Goal: Task Accomplishment & Management: Use online tool/utility

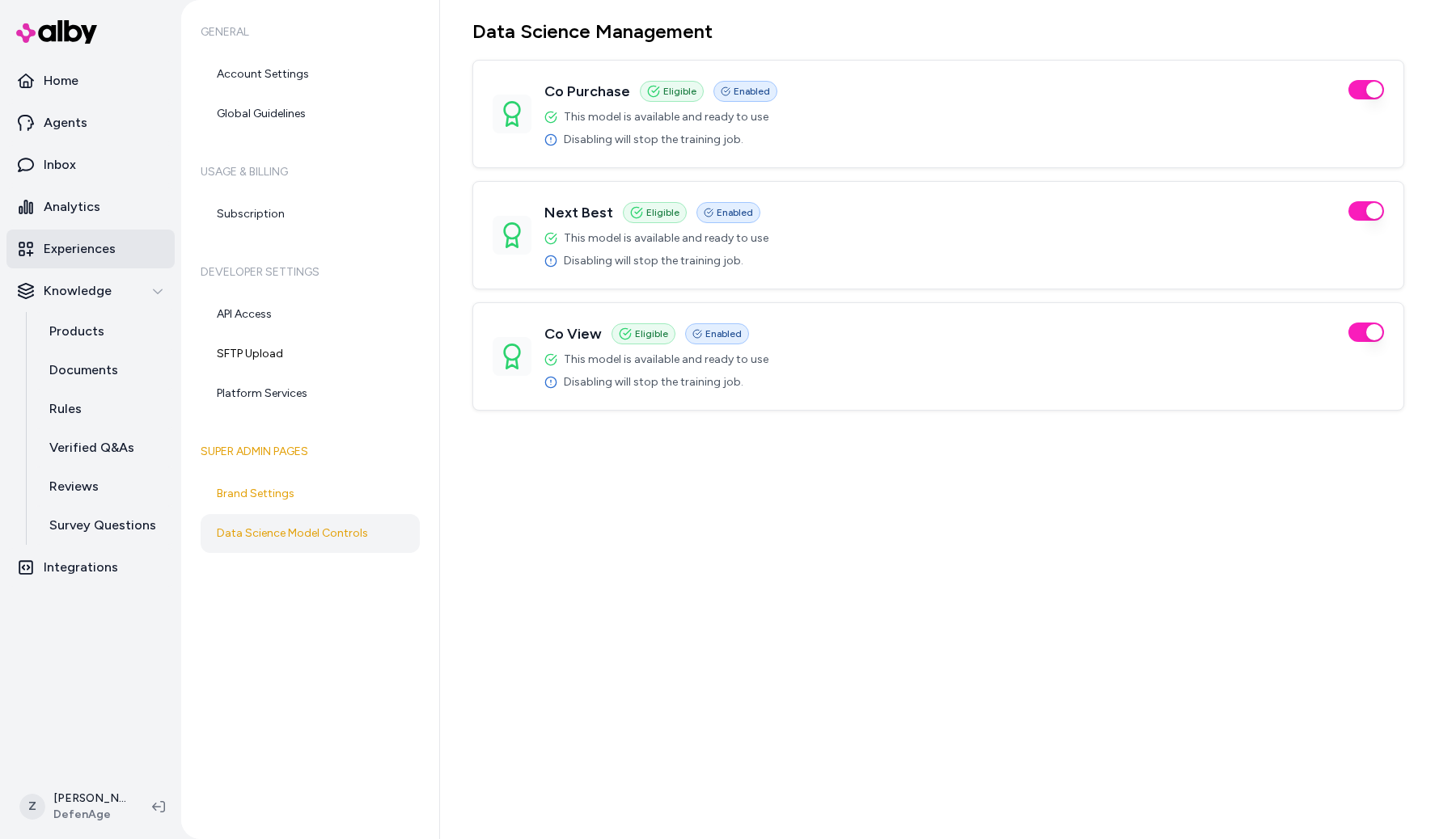
click at [93, 247] on p "Experiences" at bounding box center [80, 249] width 72 height 19
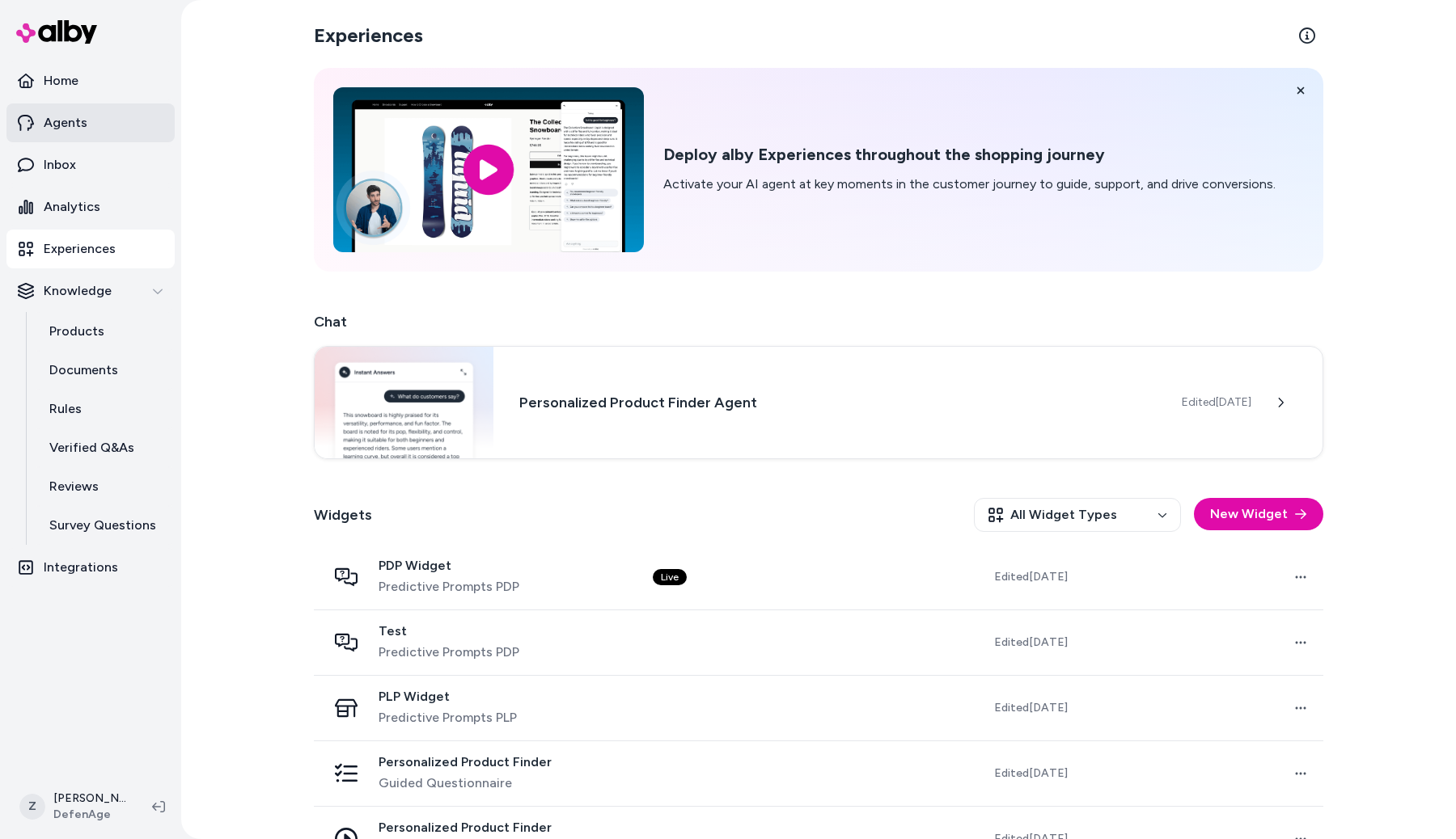
click at [87, 131] on link "Agents" at bounding box center [91, 123] width 168 height 39
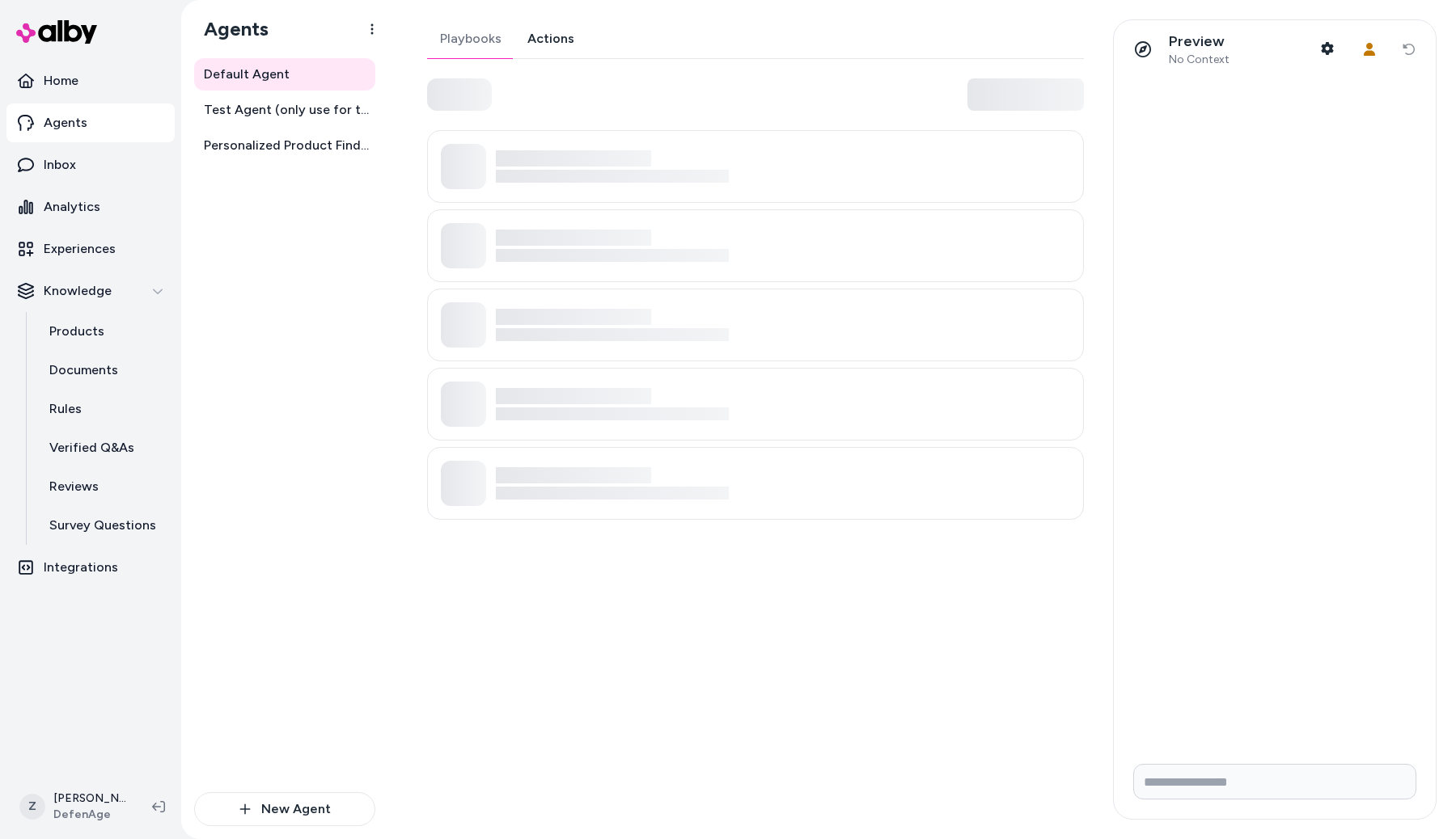
click at [556, 43] on link "Actions" at bounding box center [551, 39] width 73 height 39
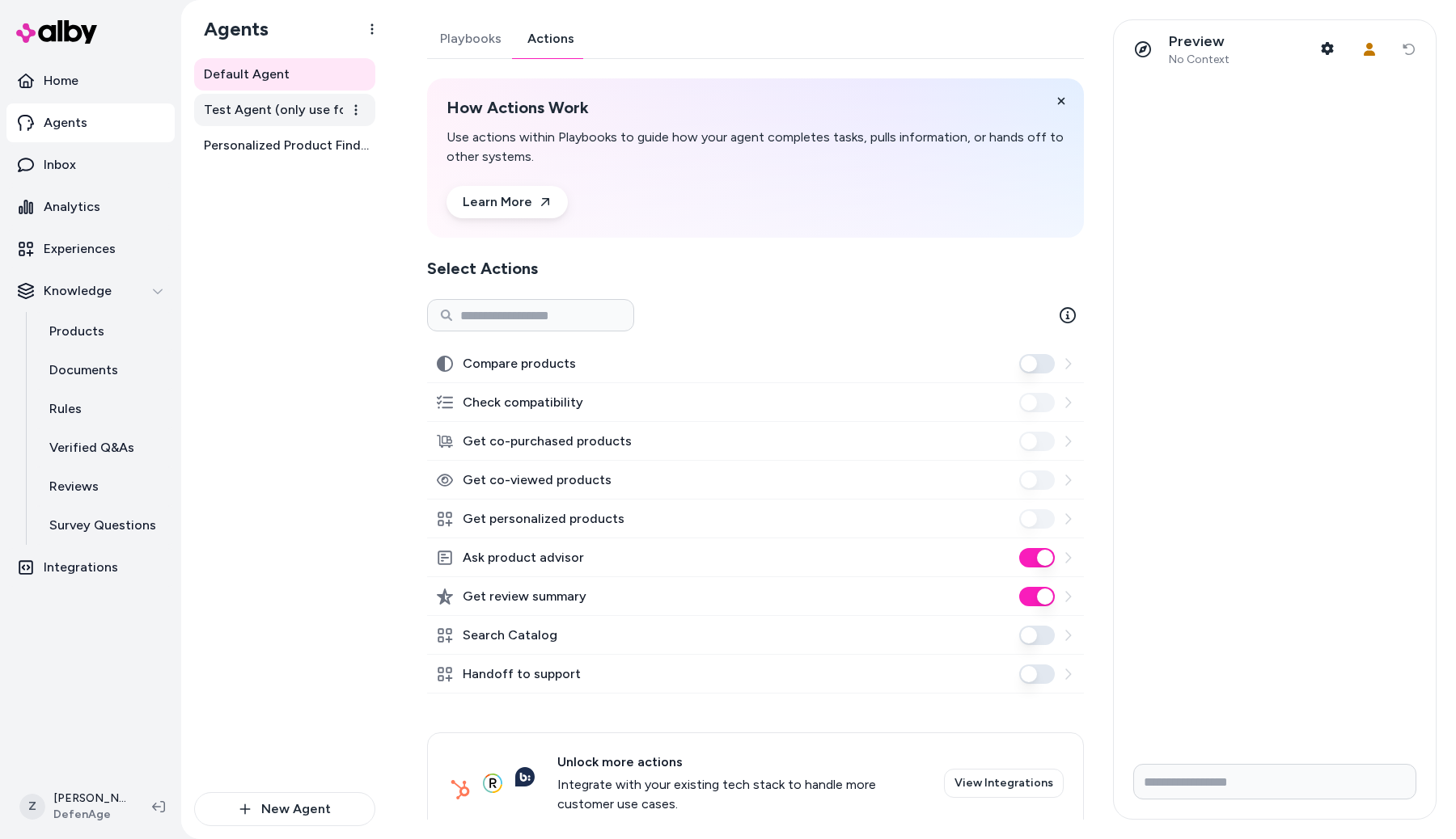
click at [293, 120] on link "Test Agent (only use for testing)" at bounding box center [284, 110] width 181 height 32
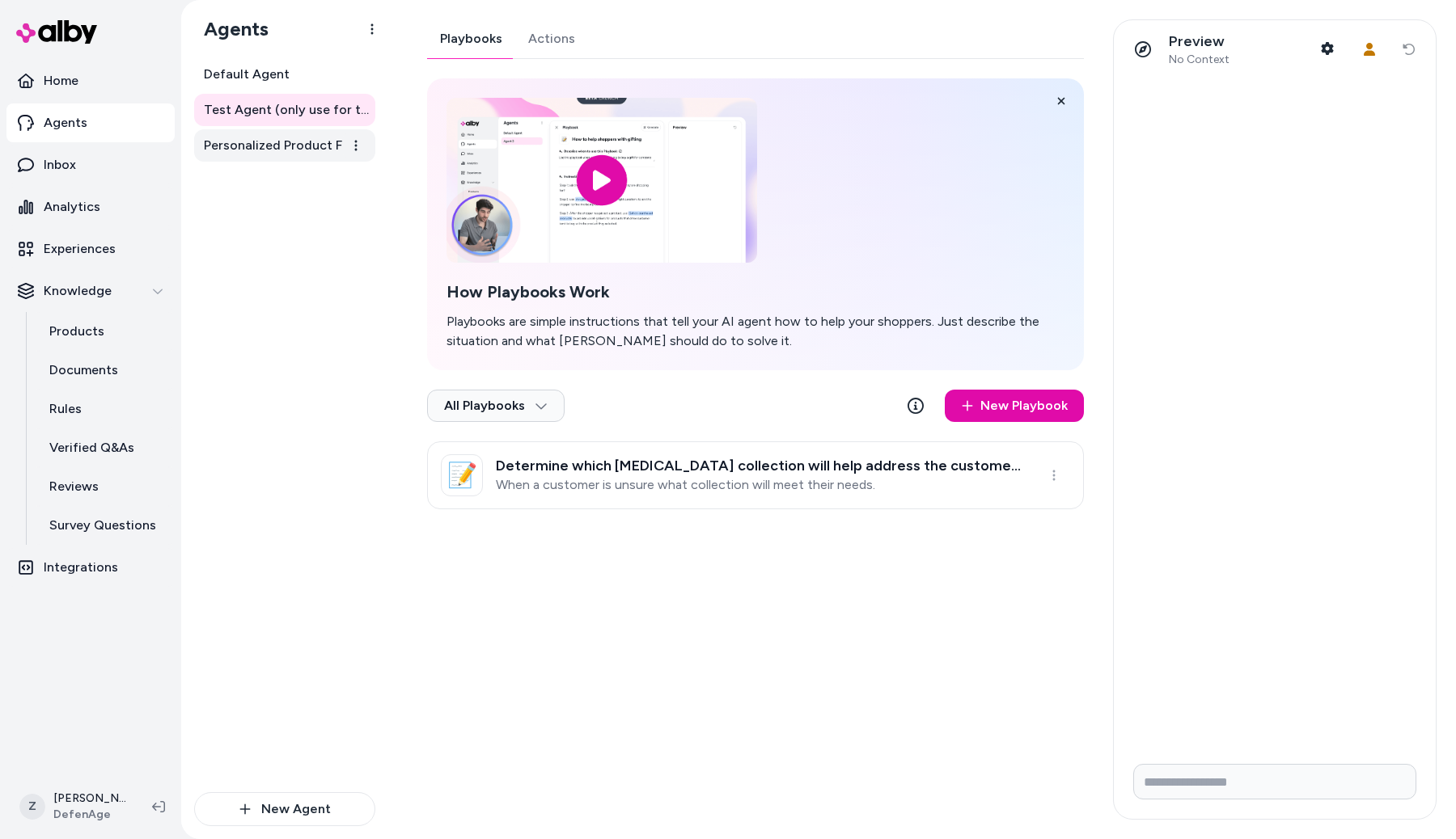
click at [293, 149] on span "Personalized Product Finder Agent" at bounding box center [286, 145] width 165 height 19
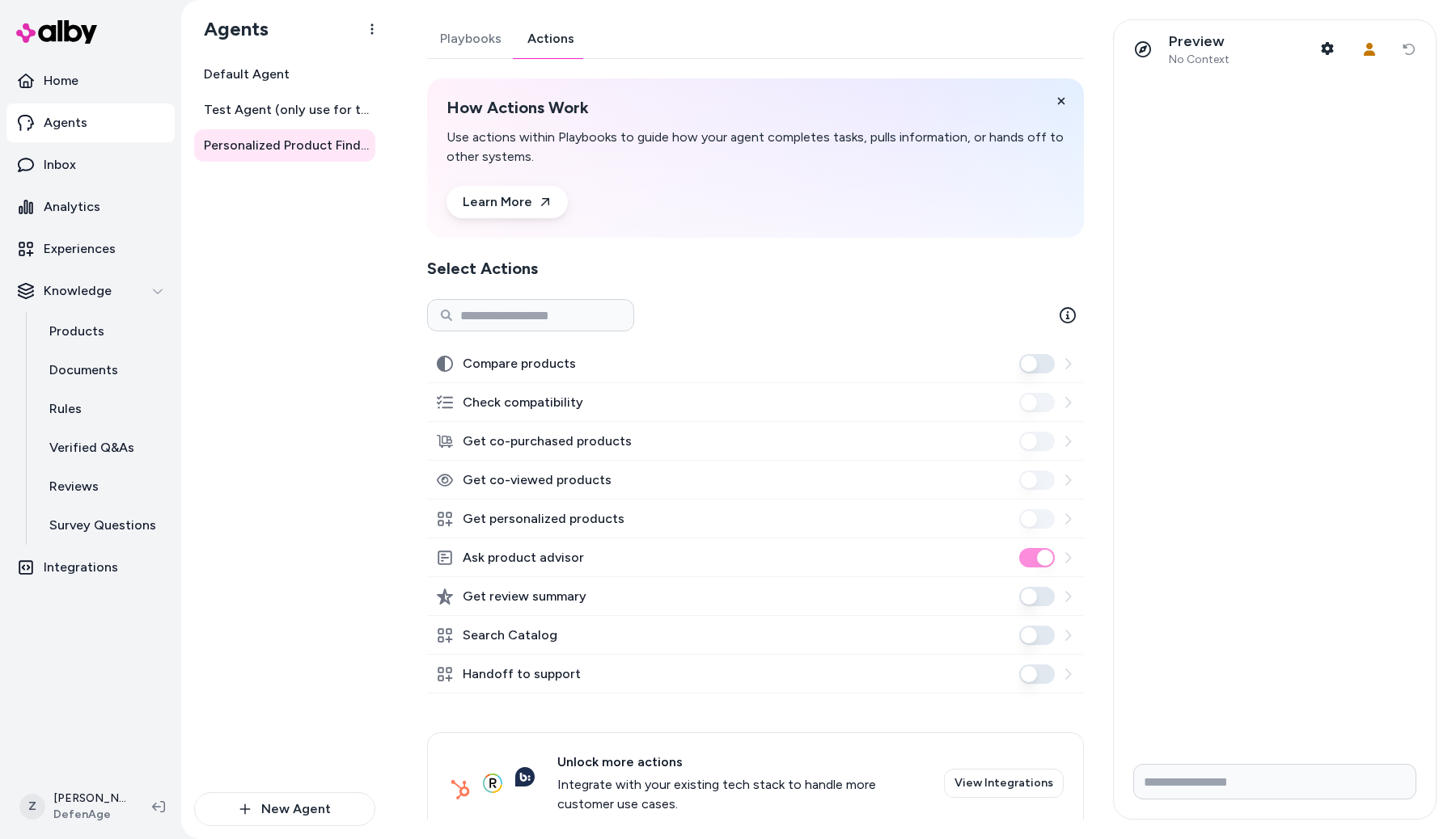
click at [562, 26] on link "Actions" at bounding box center [551, 39] width 73 height 39
click at [229, 118] on span "Test Agent (only use for testing)" at bounding box center [286, 110] width 165 height 19
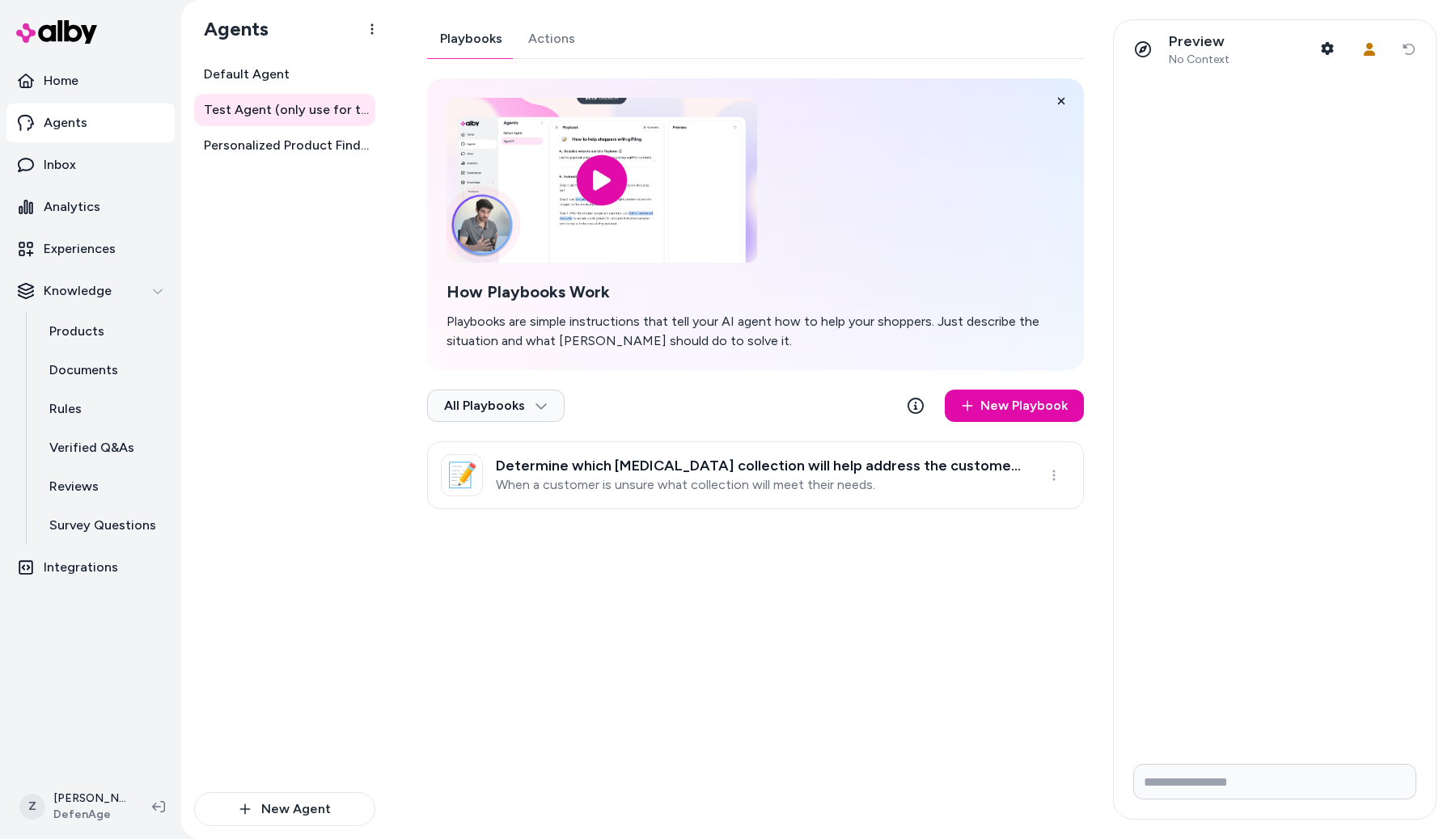
click at [538, 35] on link "Actions" at bounding box center [552, 39] width 73 height 39
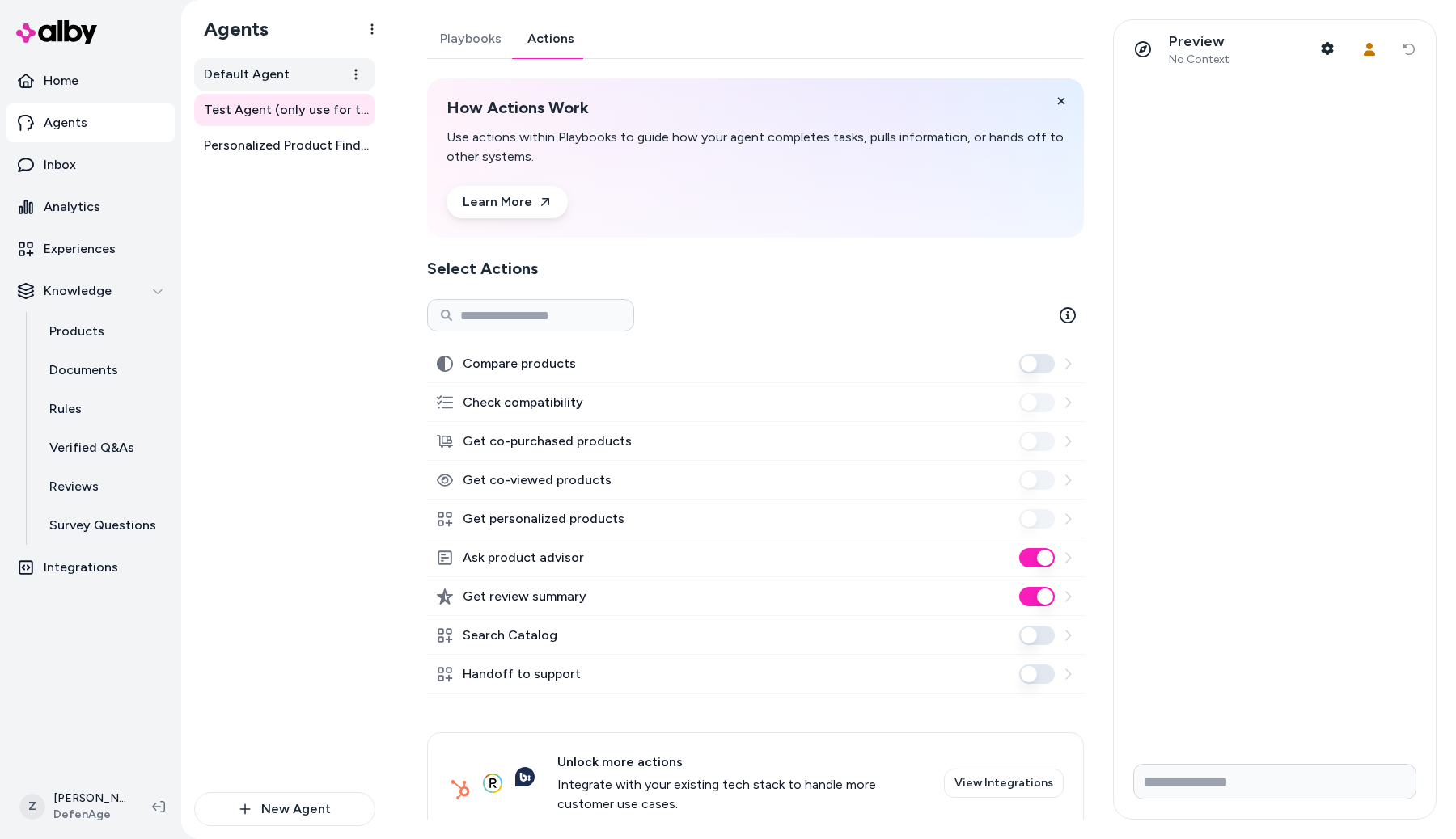
click at [294, 73] on link "Default Agent" at bounding box center [284, 74] width 181 height 32
click at [554, 34] on link "Actions" at bounding box center [551, 39] width 73 height 39
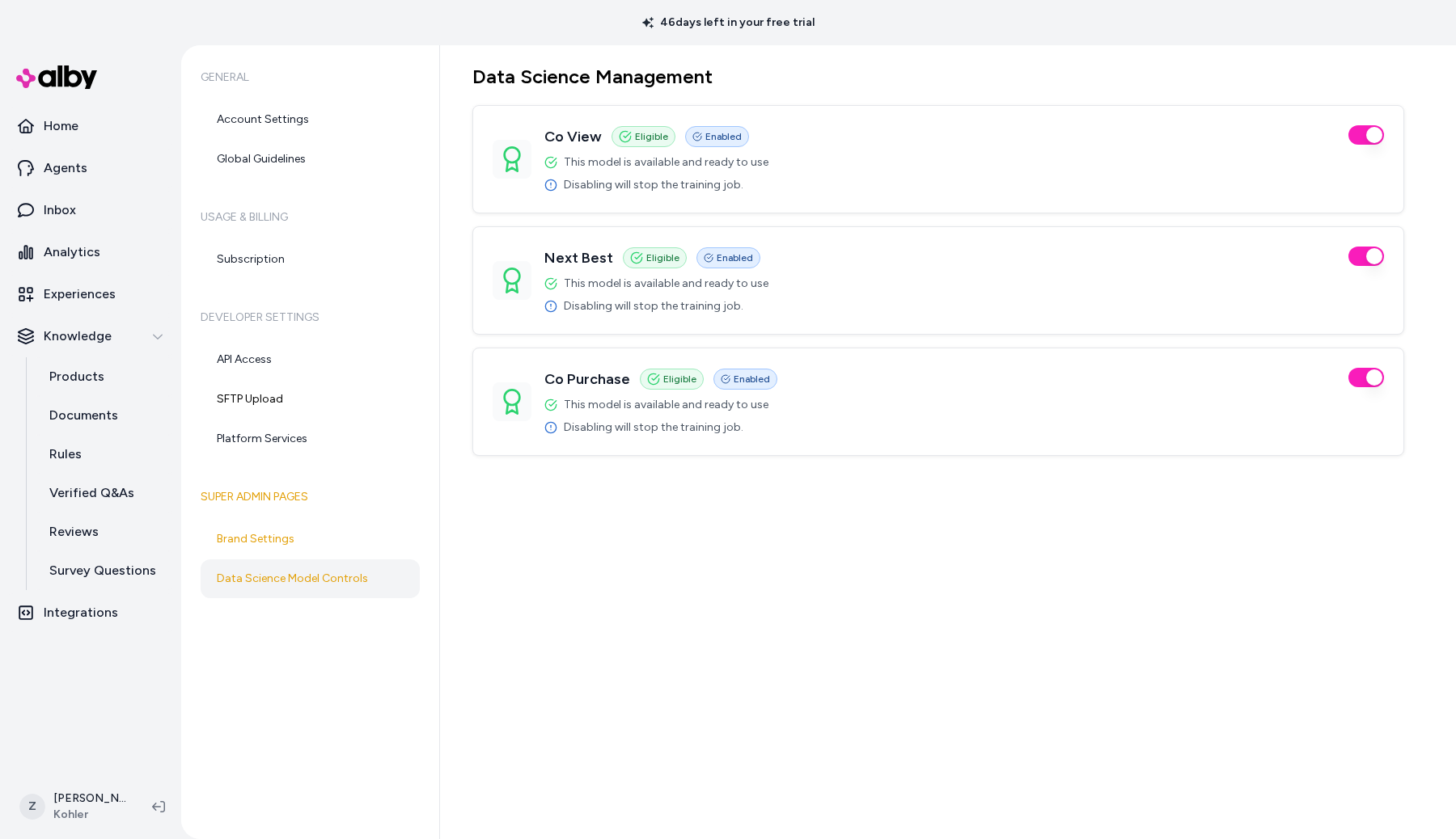
click at [738, 551] on div "Data Science Management Co View Eligible Enabled This model is available and re…" at bounding box center [948, 442] width 1016 height 794
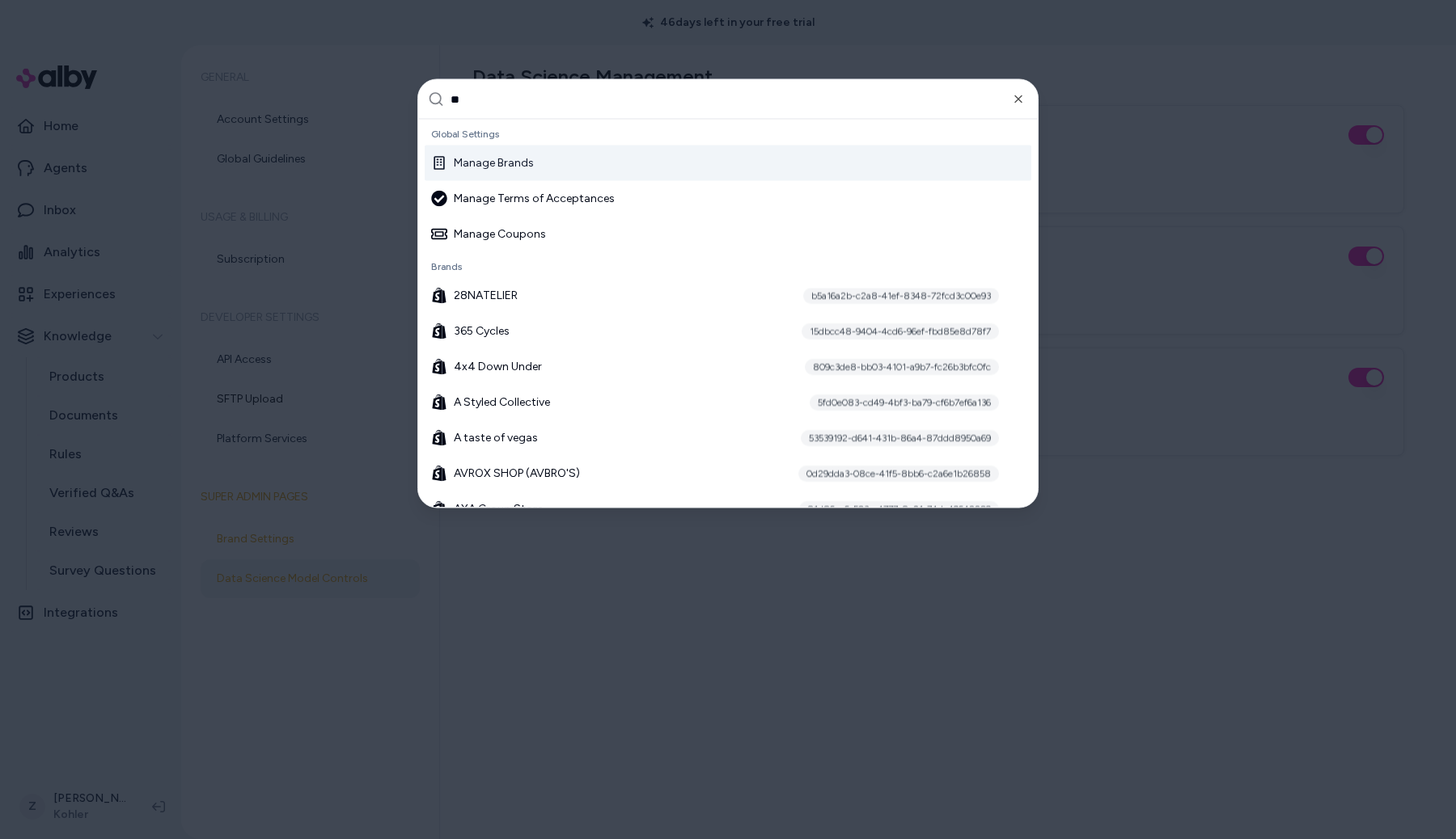
type input "***"
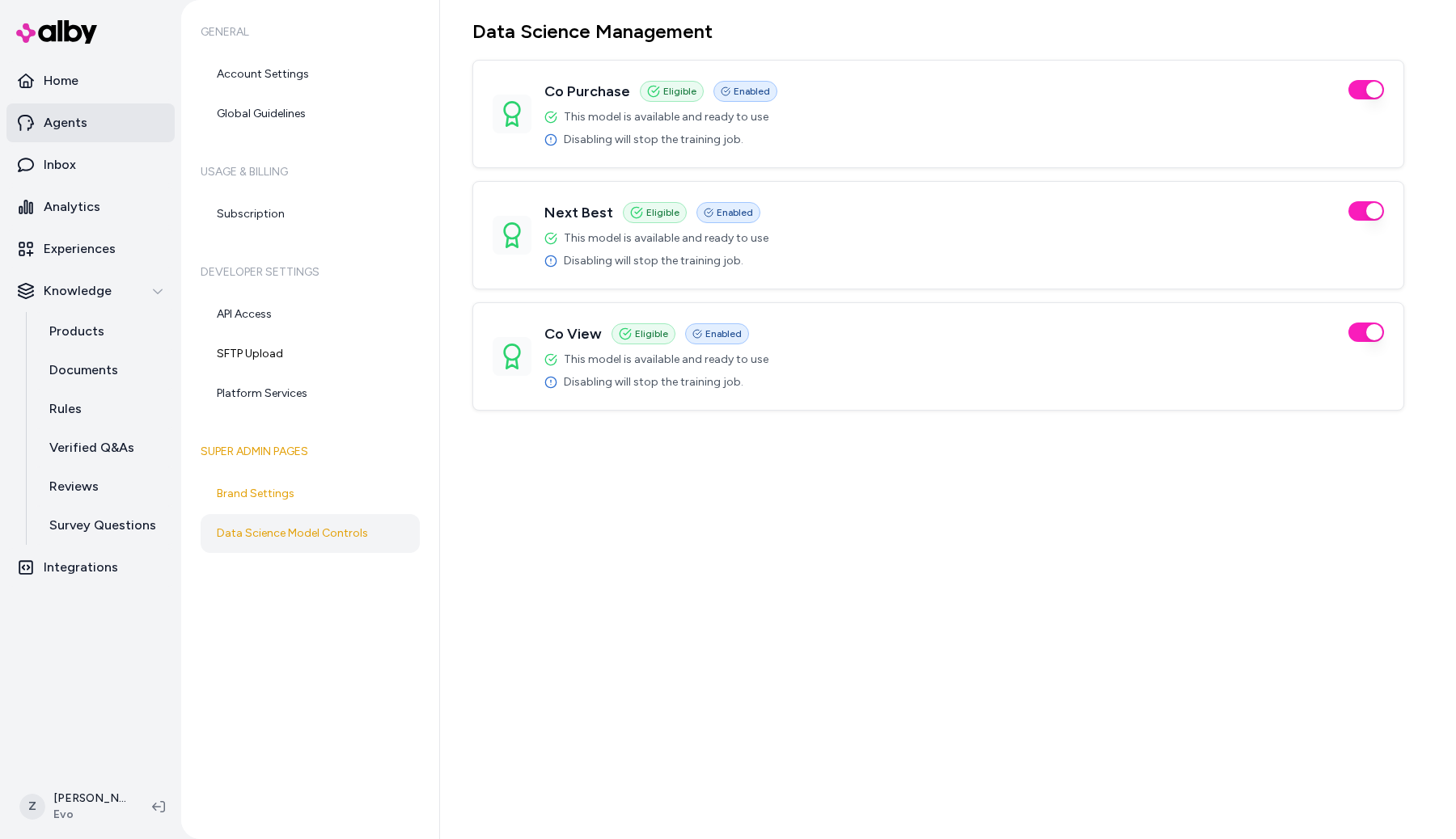
click at [65, 125] on p "Agents" at bounding box center [66, 123] width 44 height 19
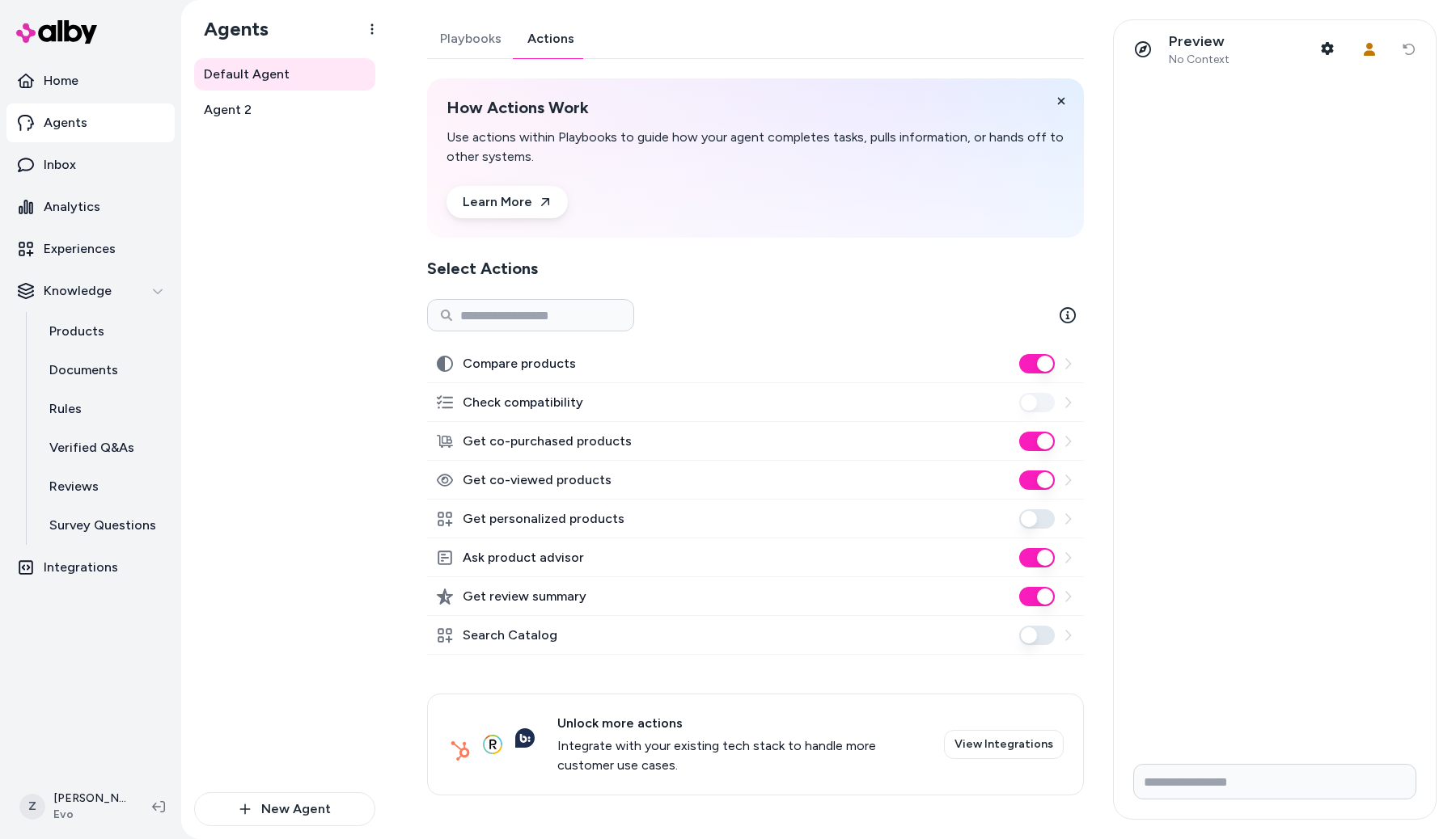
click at [537, 44] on link "Actions" at bounding box center [551, 39] width 73 height 39
click at [290, 101] on link "Agent 2" at bounding box center [284, 110] width 181 height 32
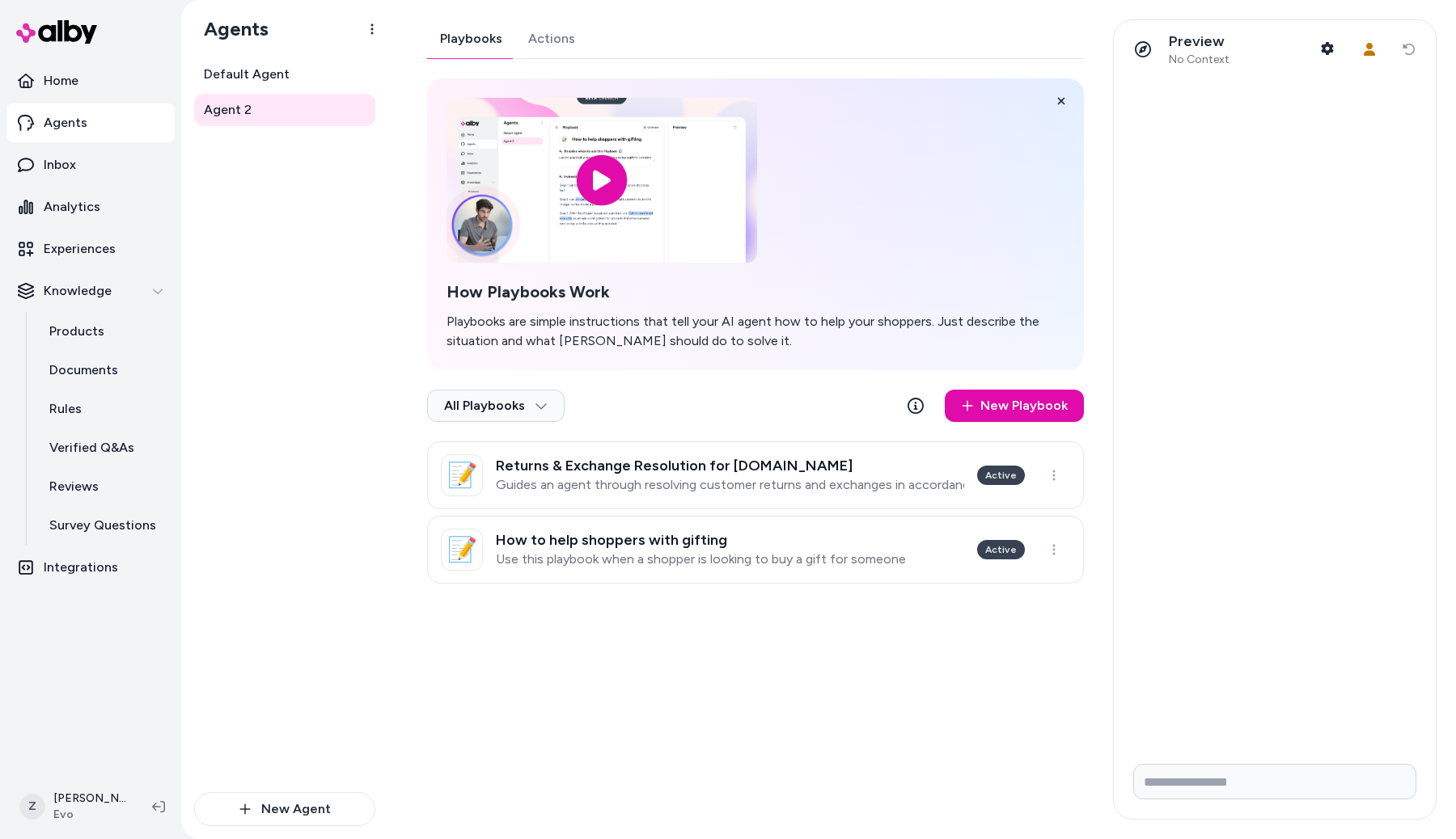
click at [562, 38] on link "Actions" at bounding box center [552, 39] width 73 height 39
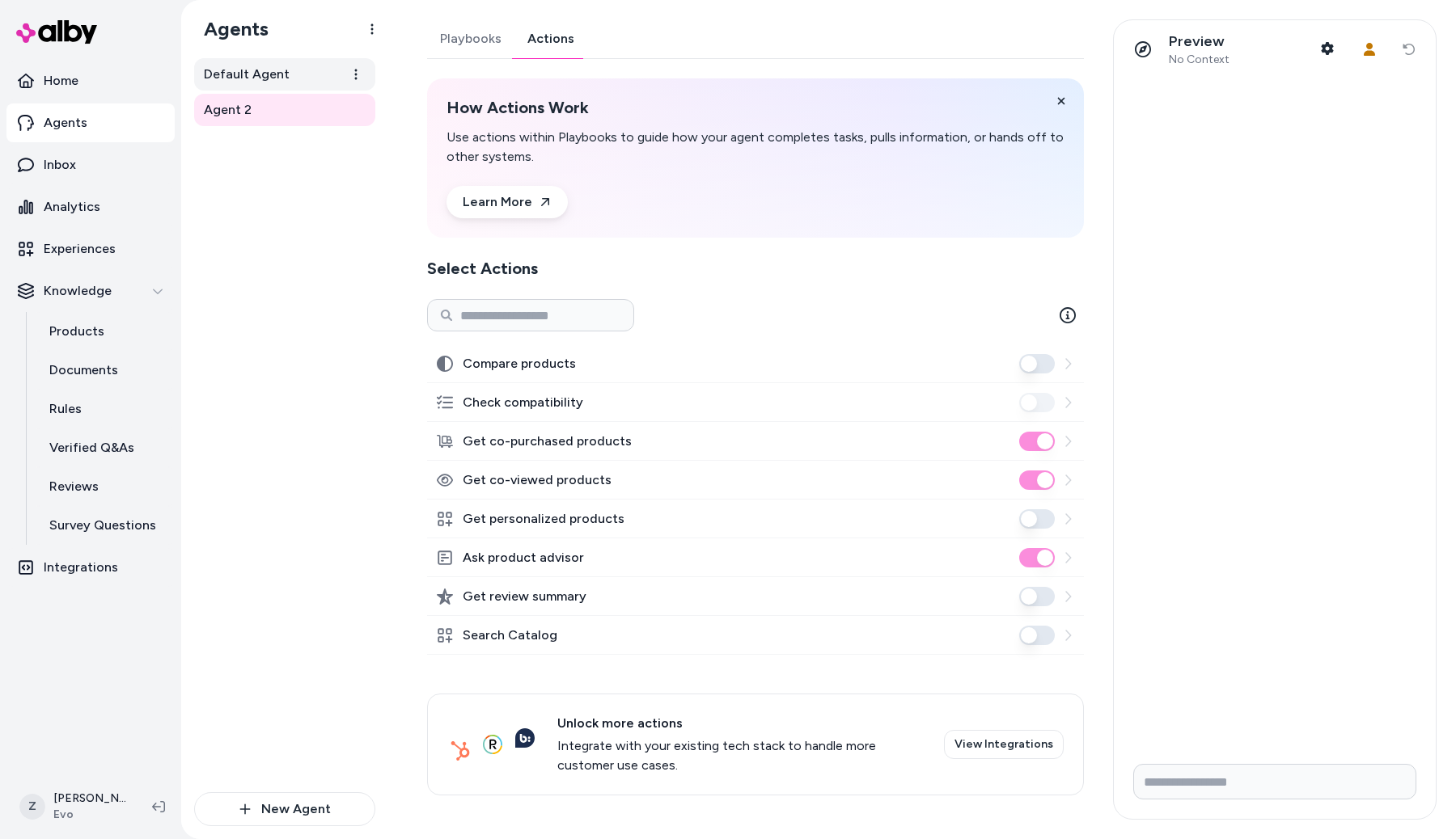
click at [328, 85] on link "Default Agent" at bounding box center [284, 74] width 181 height 32
click at [539, 28] on link "Actions" at bounding box center [551, 39] width 73 height 39
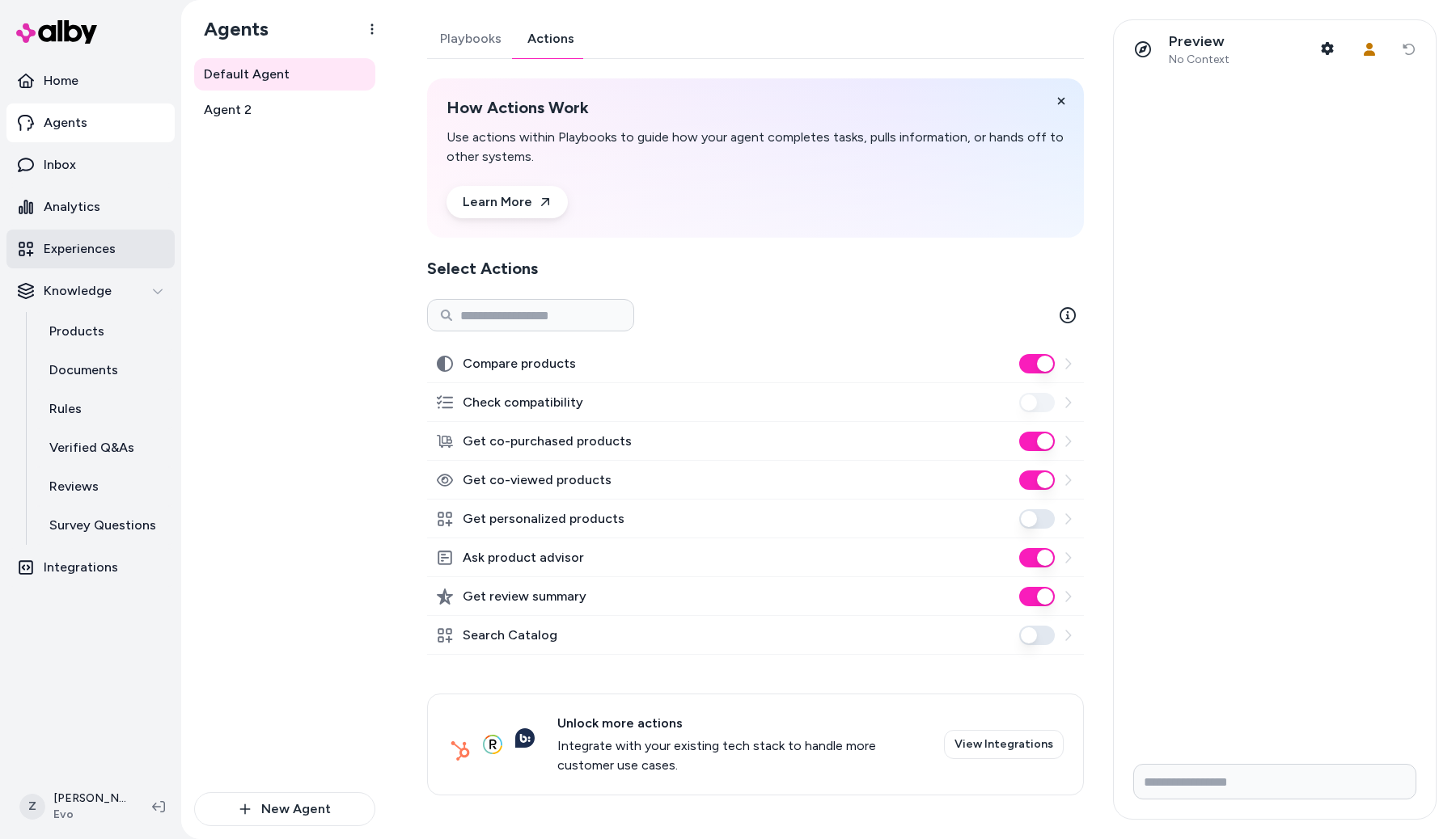
click at [109, 243] on p "Experiences" at bounding box center [80, 249] width 72 height 19
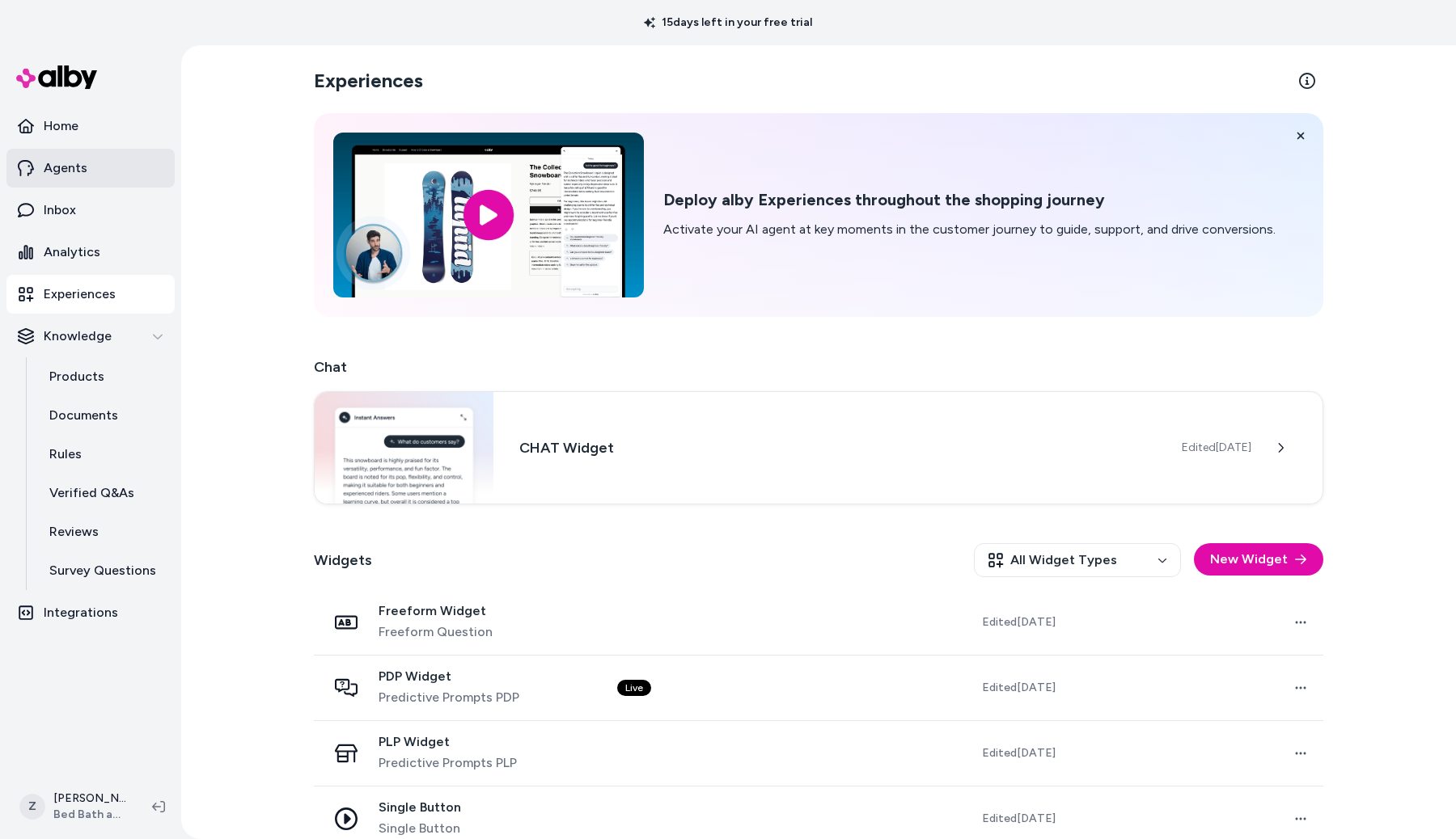
click at [88, 169] on link "Agents" at bounding box center [91, 168] width 168 height 39
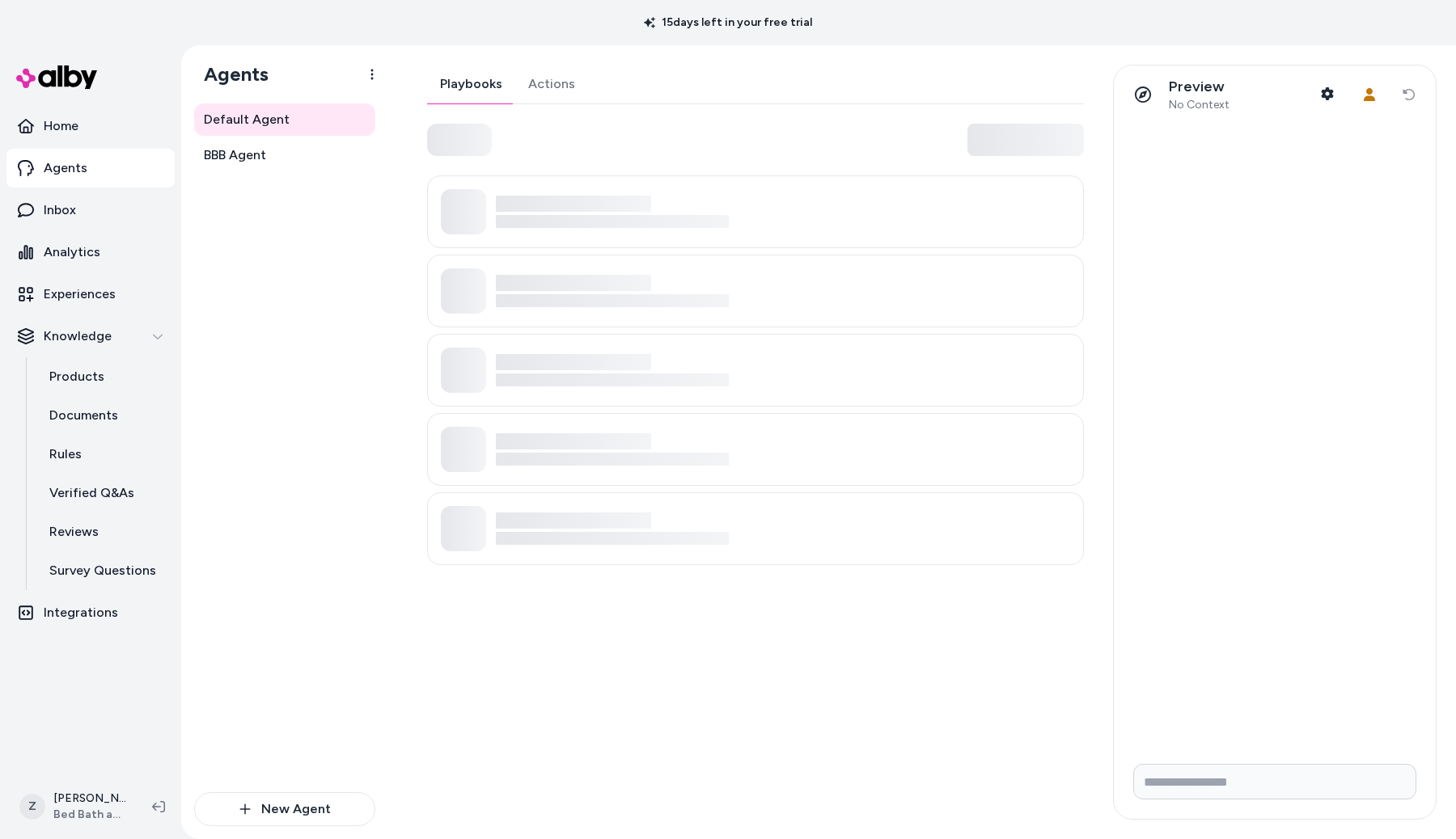
click at [563, 89] on link "Actions" at bounding box center [552, 84] width 73 height 39
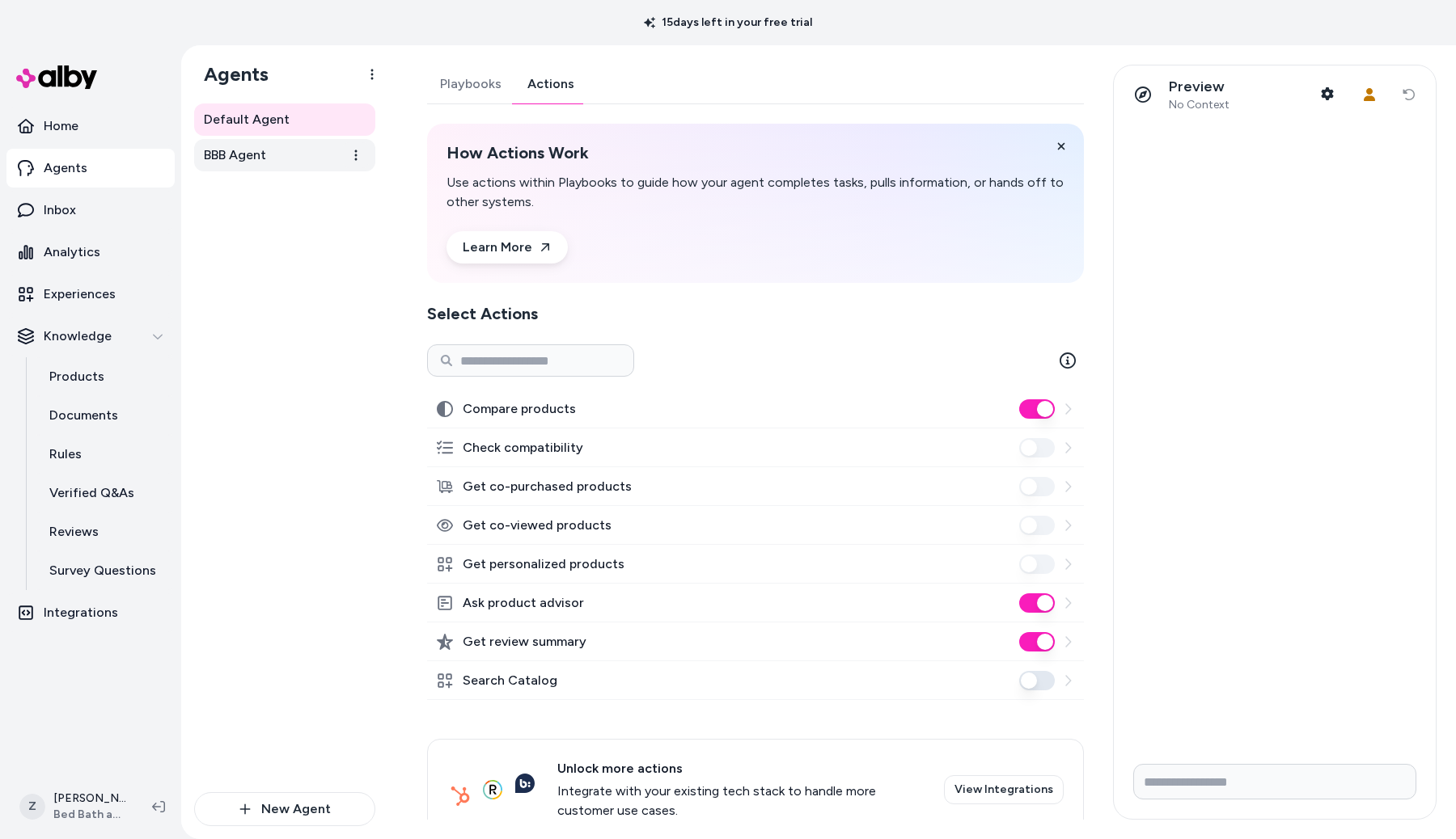
click at [277, 155] on link "BBB Agent" at bounding box center [284, 155] width 181 height 32
click at [564, 84] on link "Actions" at bounding box center [551, 84] width 73 height 39
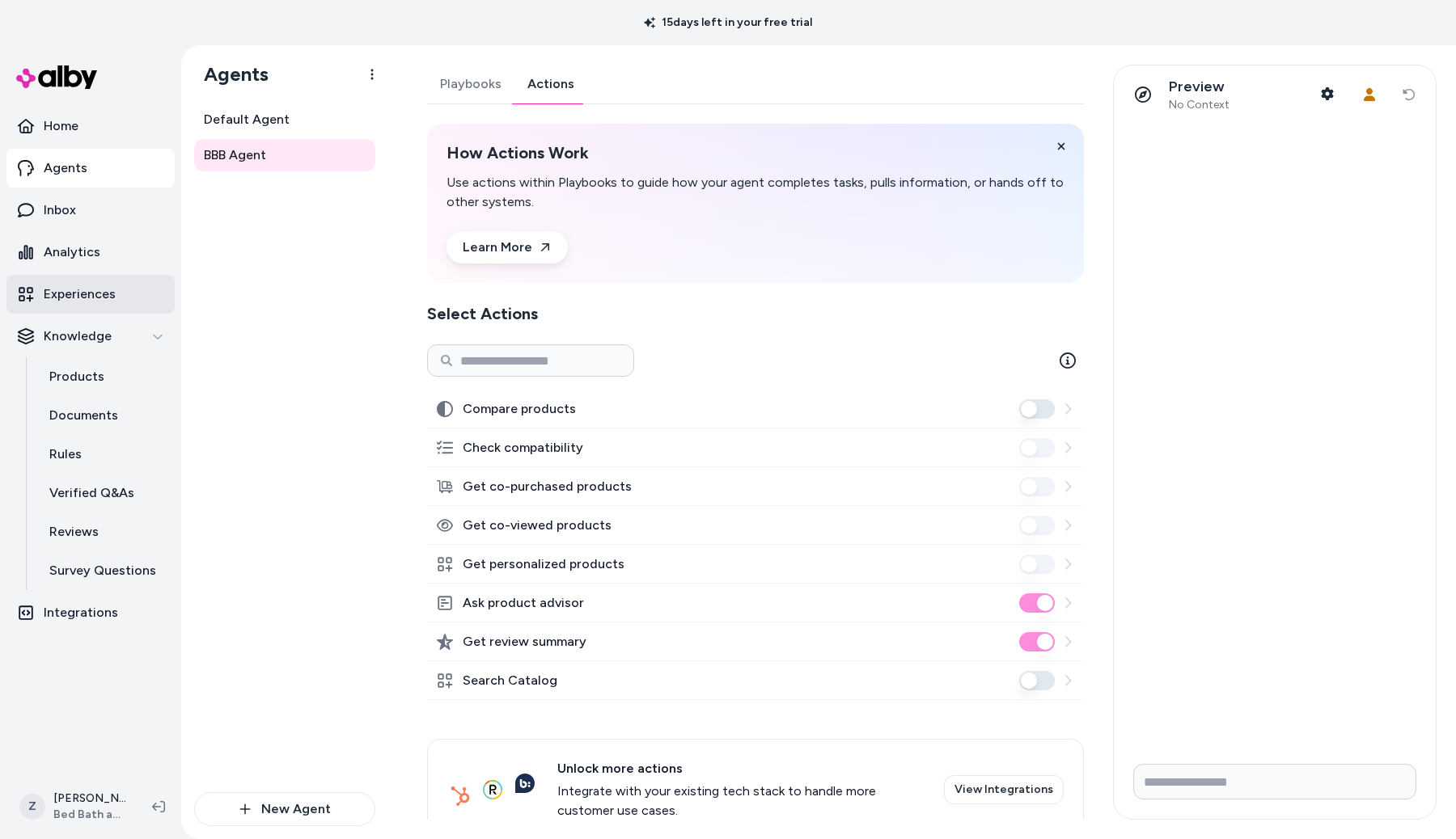
click at [101, 289] on p "Experiences" at bounding box center [80, 294] width 72 height 19
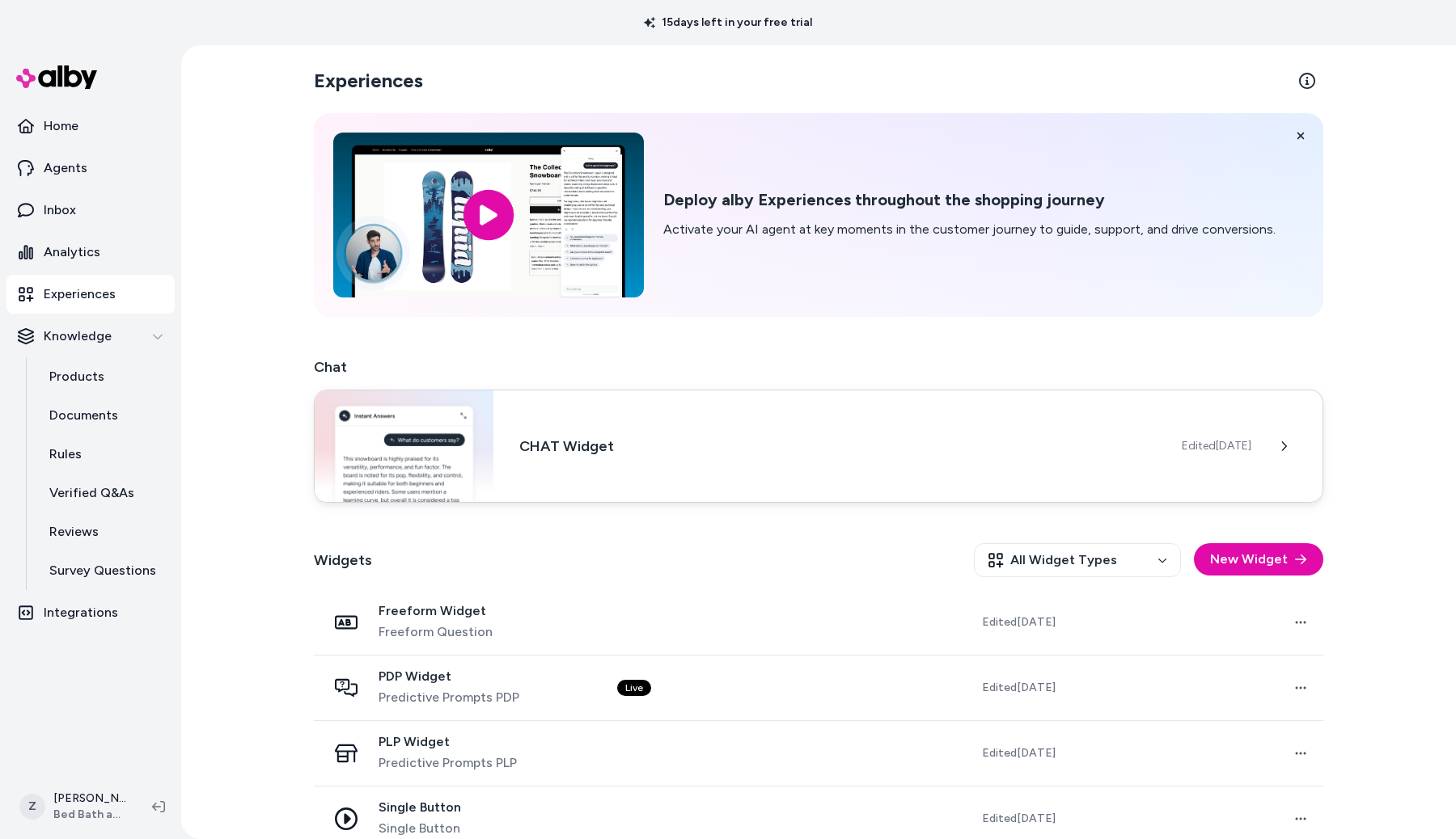
scroll to position [25, 0]
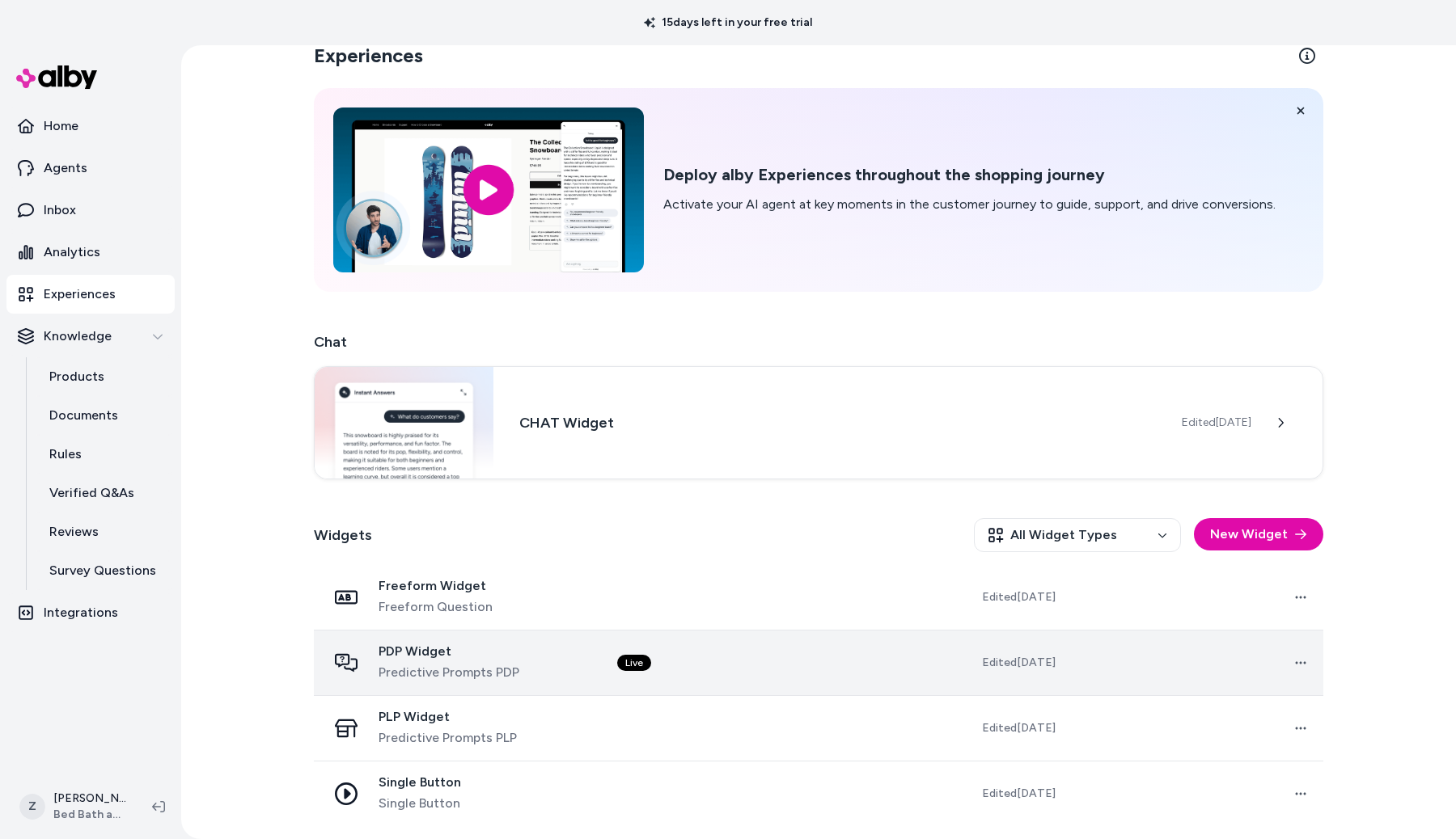
click at [513, 672] on span "Predictive Prompts PDP" at bounding box center [448, 672] width 140 height 19
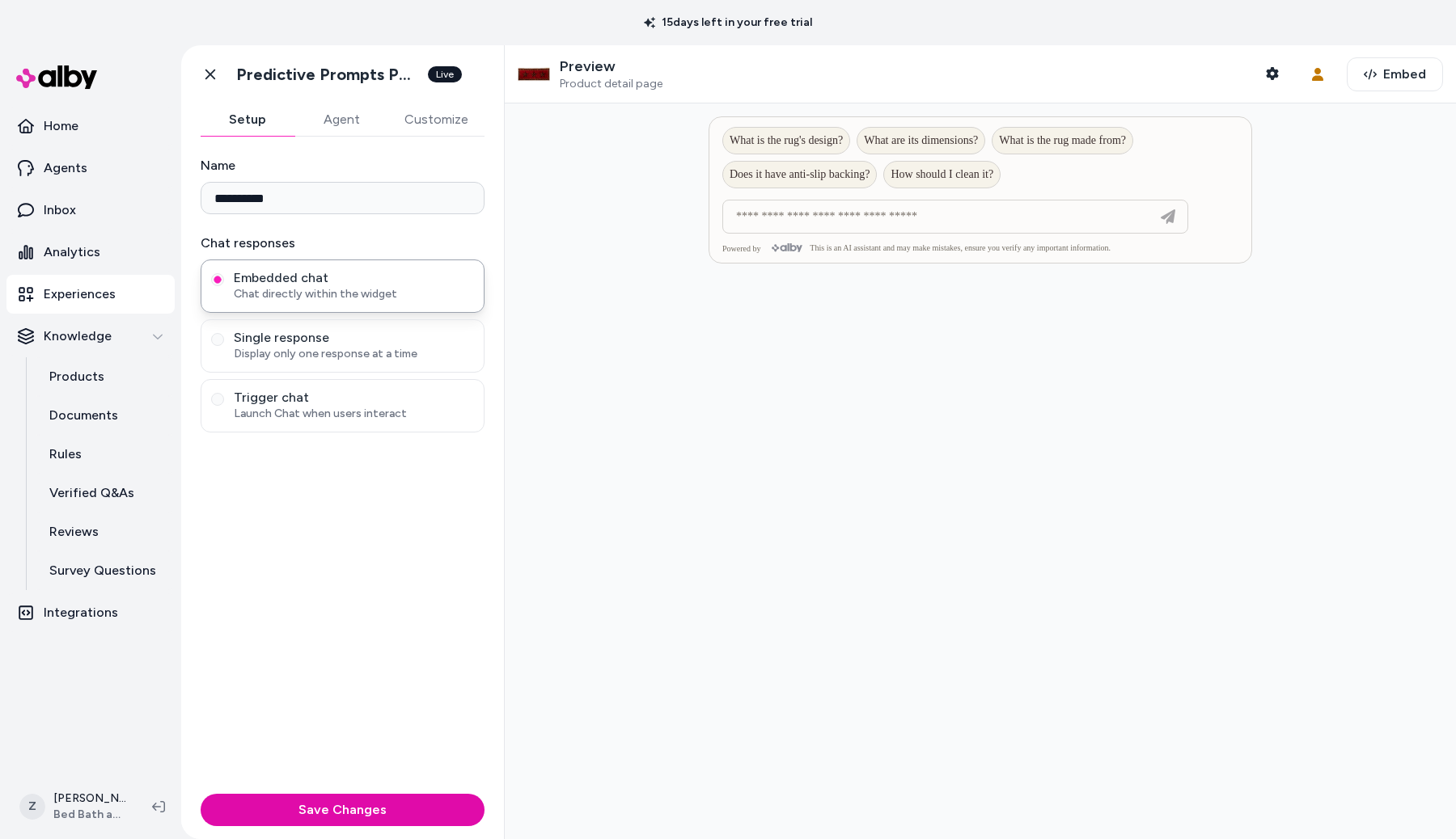
click at [362, 115] on button "Agent" at bounding box center [341, 119] width 94 height 32
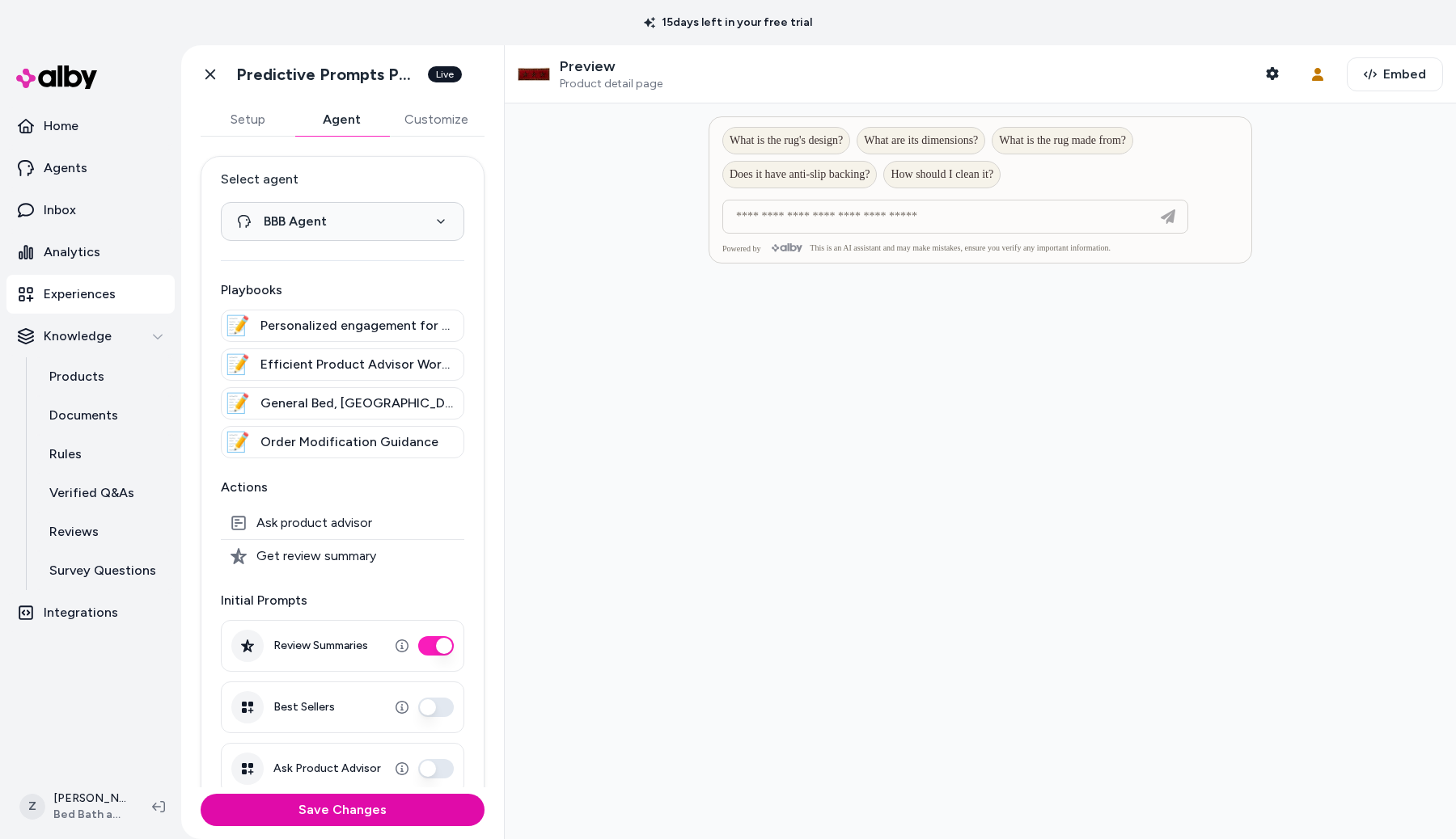
scroll to position [85, 0]
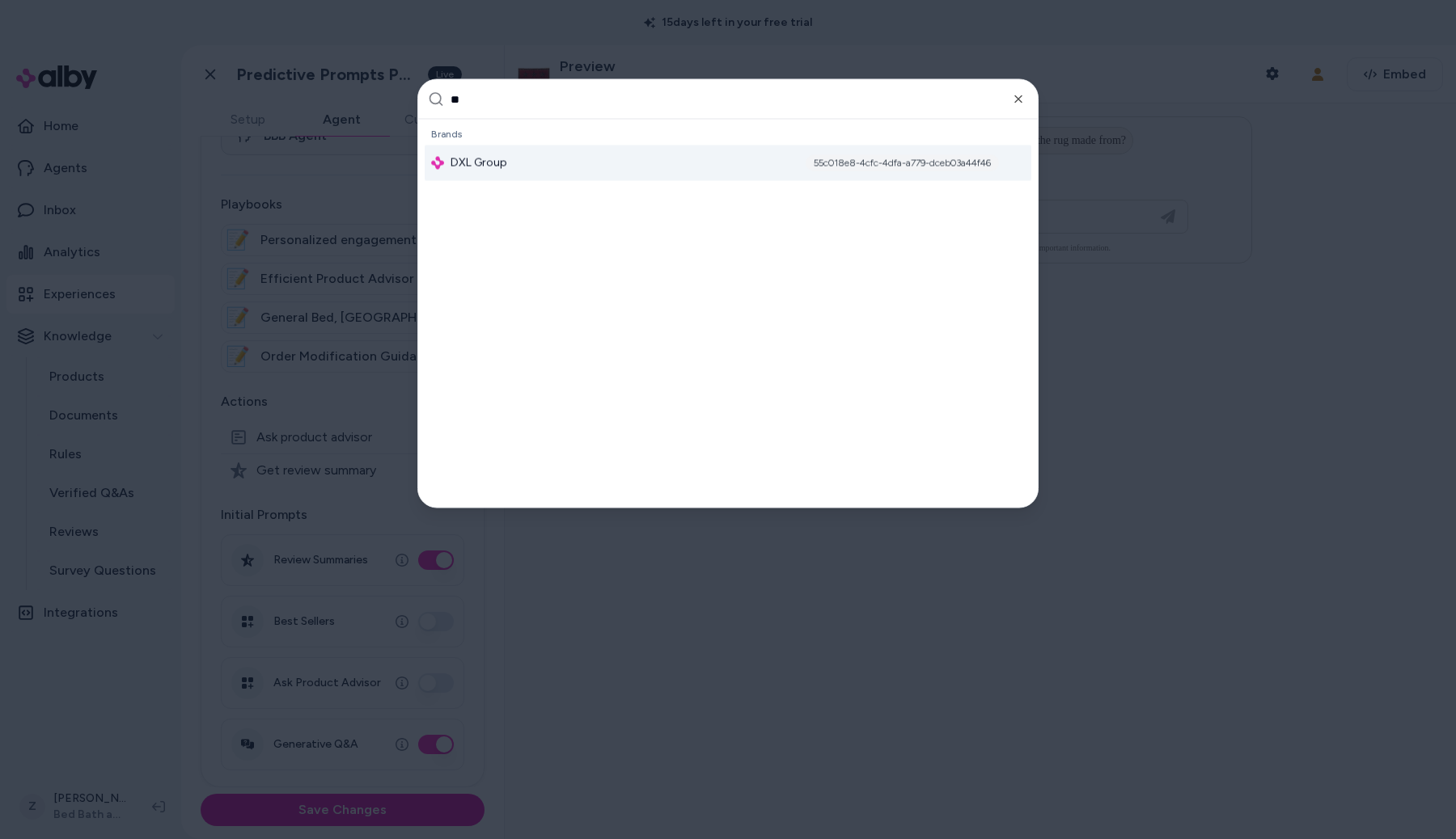
type input "***"
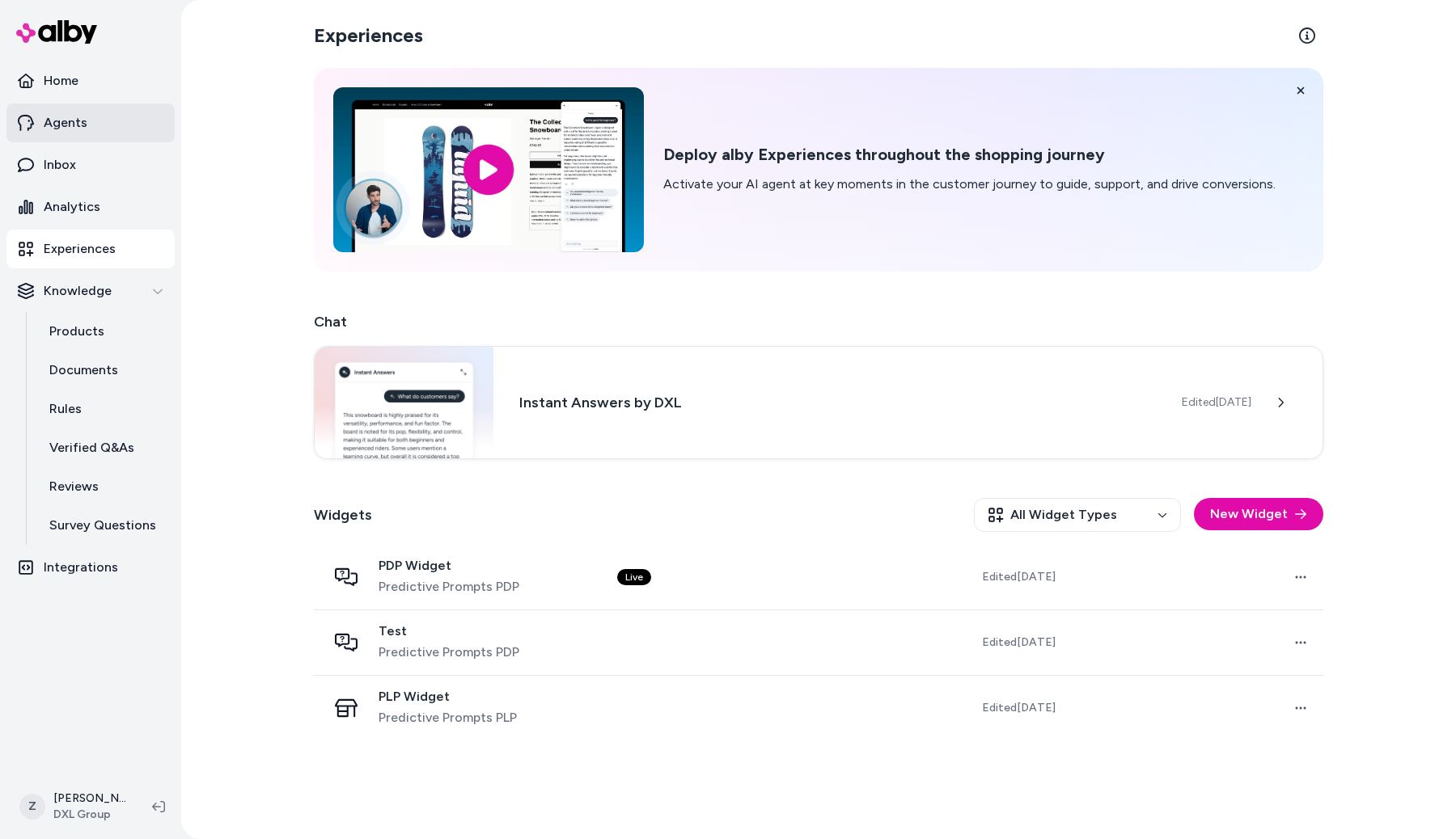
click at [94, 133] on link "Agents" at bounding box center [91, 123] width 168 height 39
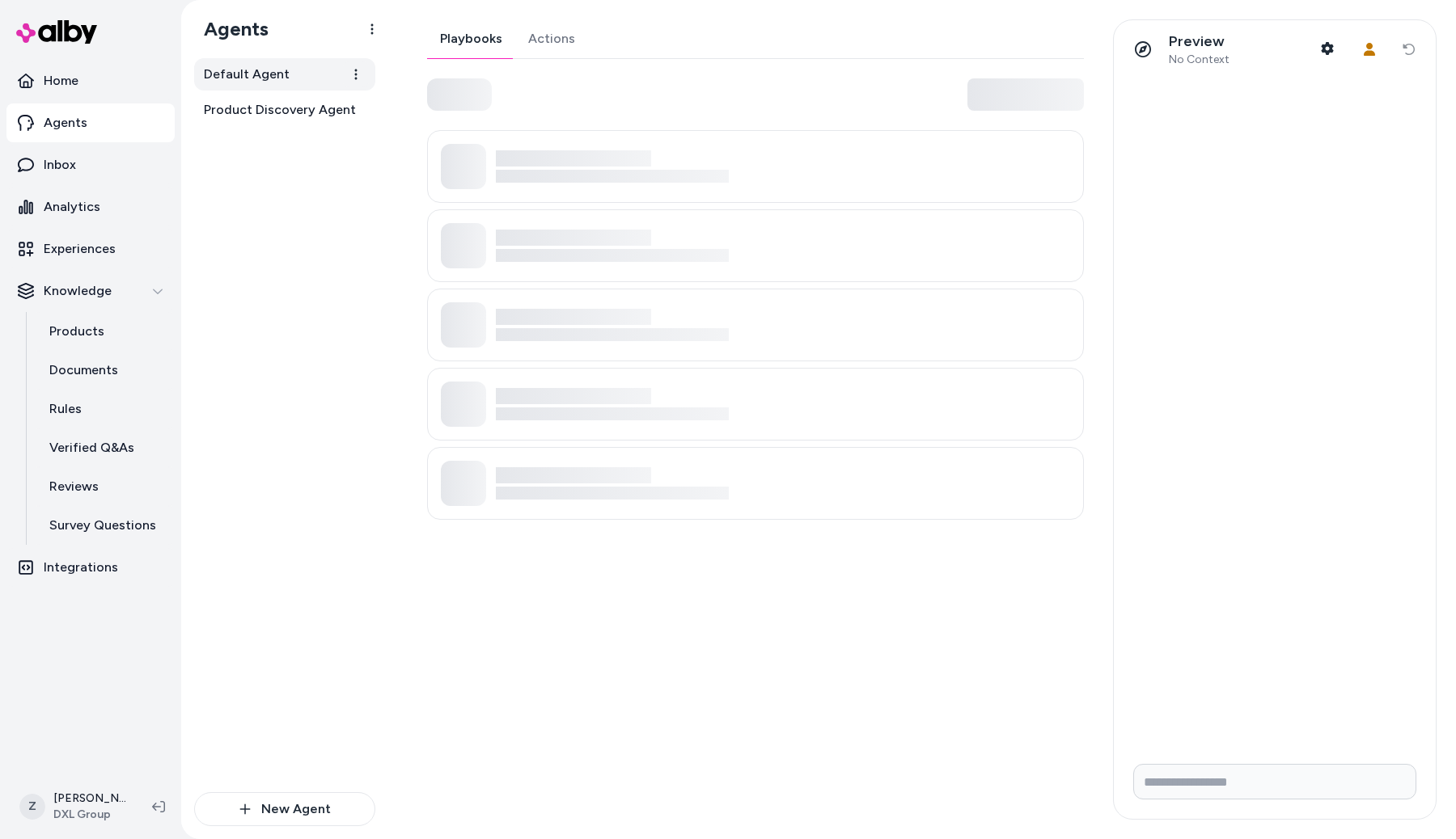
click at [240, 70] on span "Default Agent" at bounding box center [246, 74] width 85 height 19
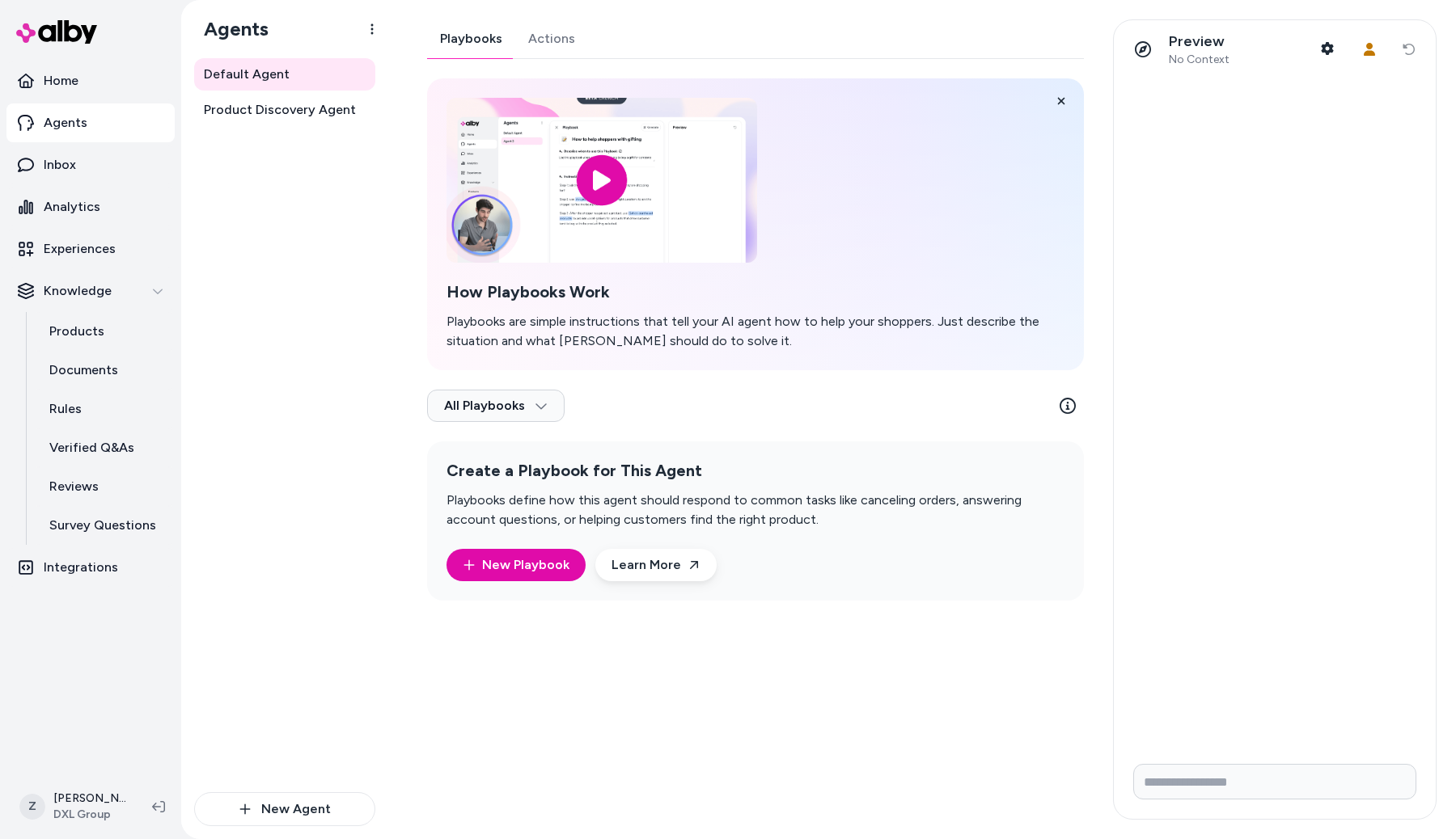
click at [525, 40] on link "Actions" at bounding box center [552, 39] width 73 height 39
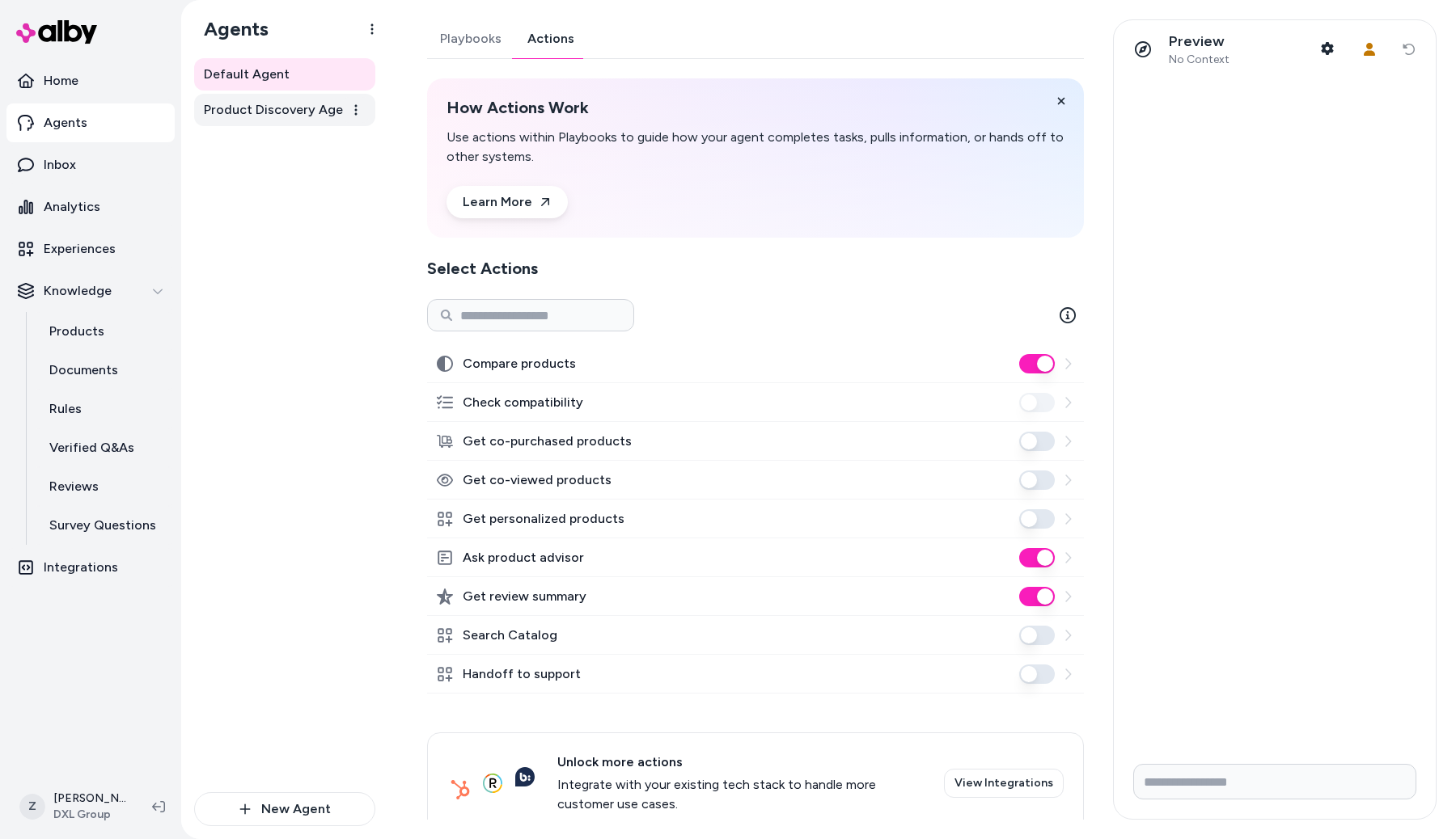
click at [286, 116] on span "Product Discovery Agent" at bounding box center [280, 110] width 152 height 19
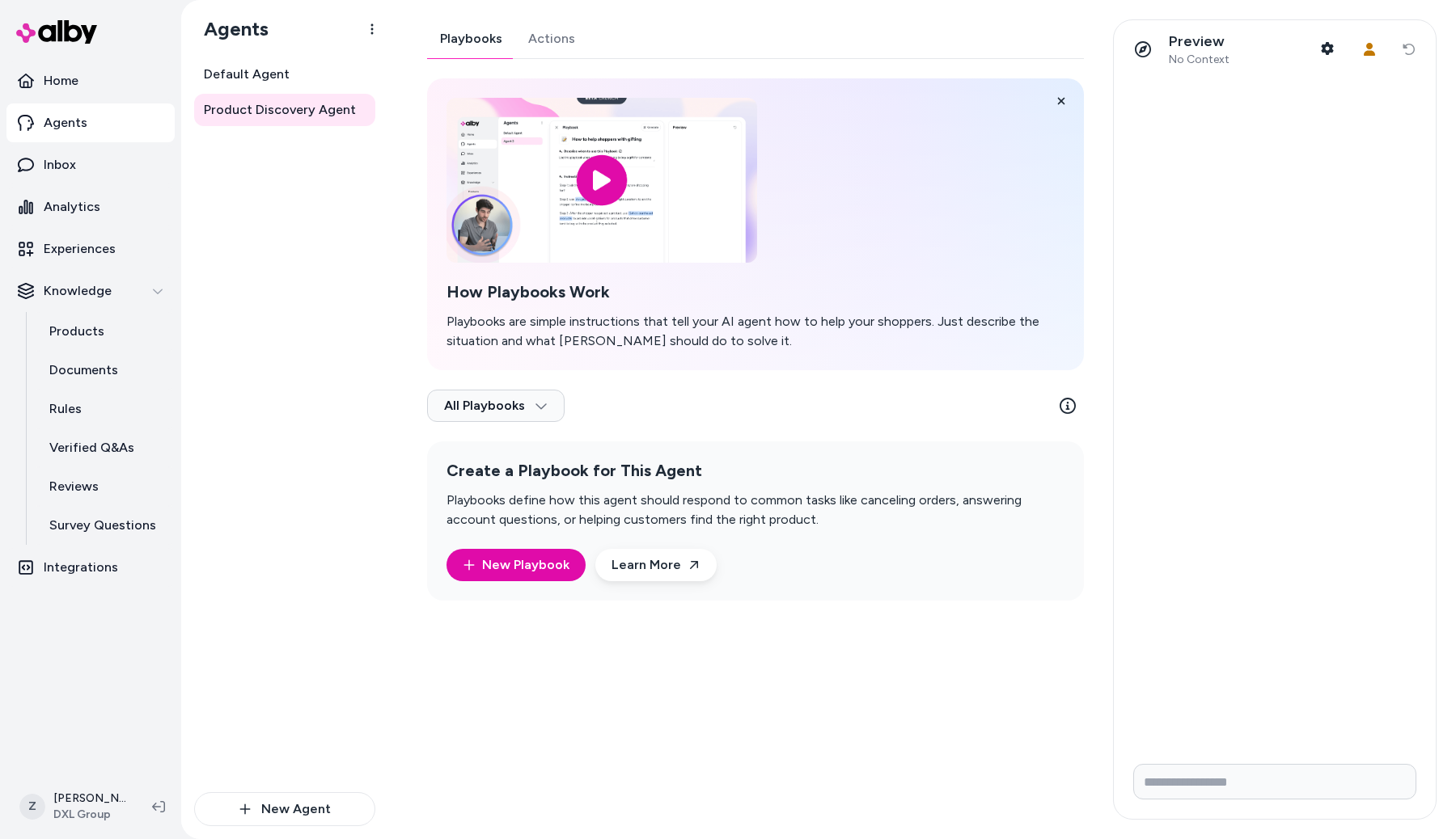
click at [543, 58] on div "Playbooks Actions" at bounding box center [755, 39] width 657 height 40
click at [543, 47] on link "Actions" at bounding box center [551, 39] width 73 height 39
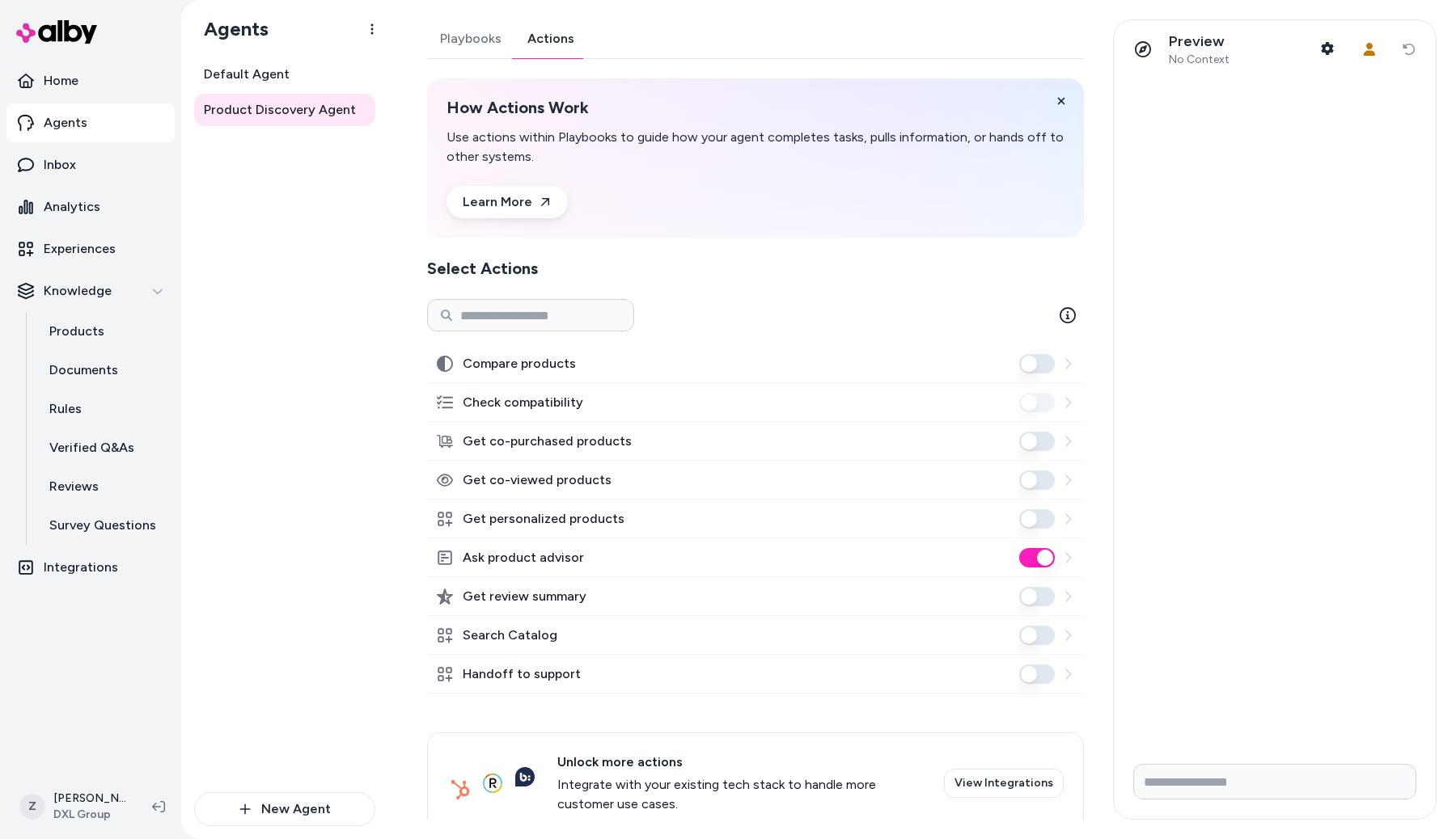
click at [418, 219] on div "Playbooks Actions How Actions Work Use actions within Playbooks to guide how yo…" at bounding box center [750, 420] width 686 height 801
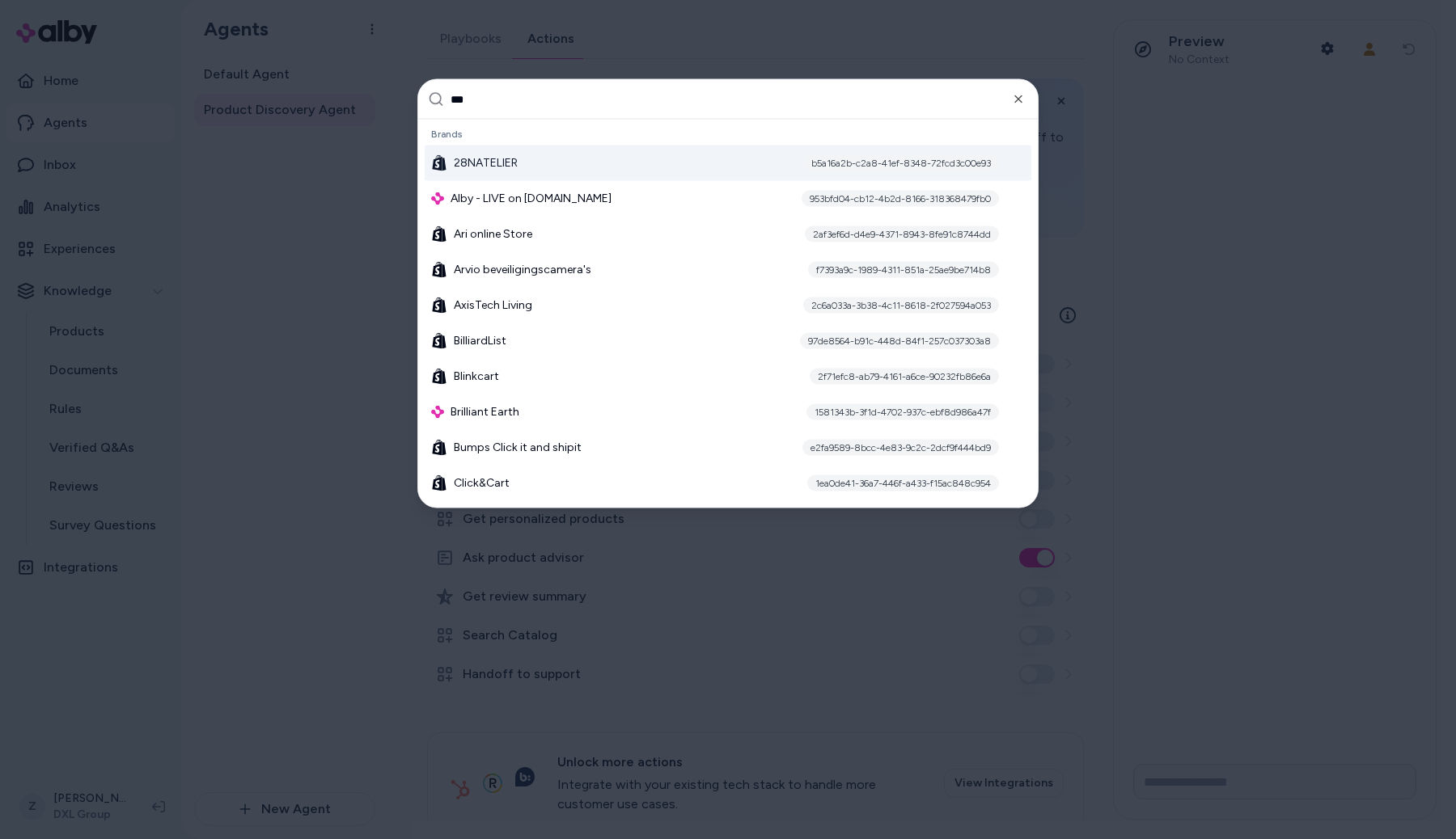
type input "****"
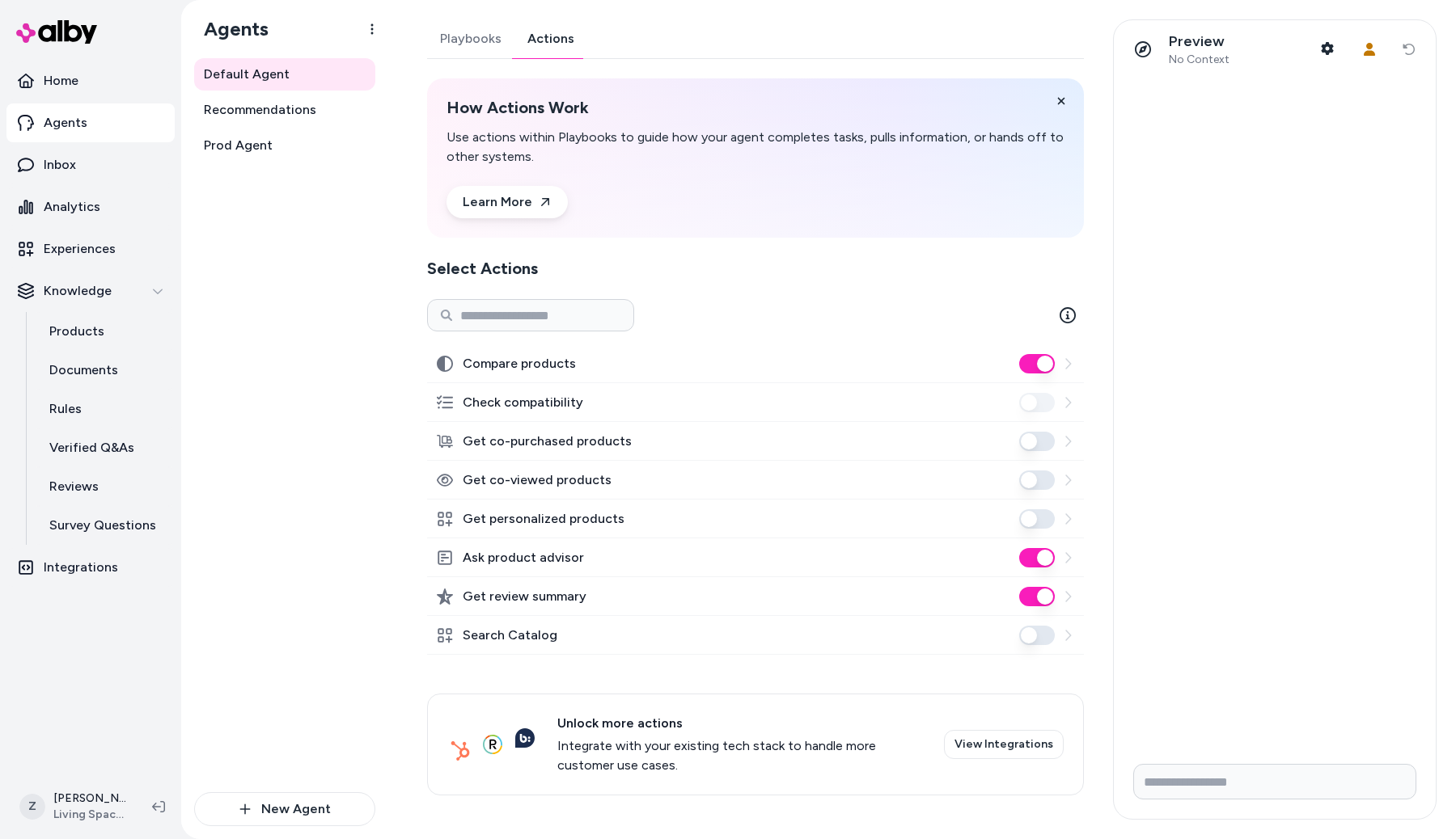
click at [558, 31] on link "Actions" at bounding box center [551, 39] width 73 height 39
click at [283, 112] on span "Recommendations" at bounding box center [260, 110] width 113 height 19
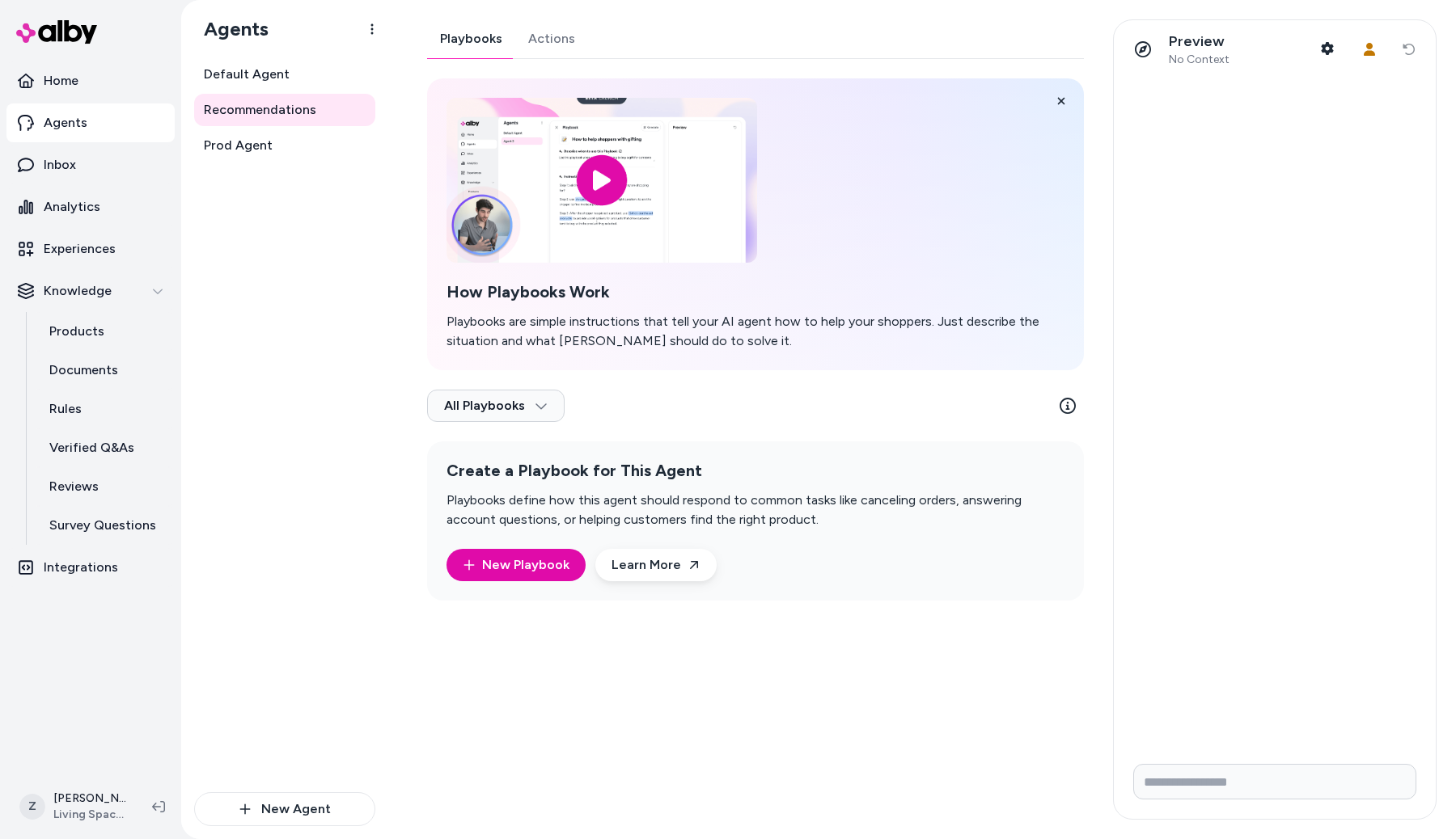
click at [568, 22] on link "Actions" at bounding box center [552, 39] width 73 height 39
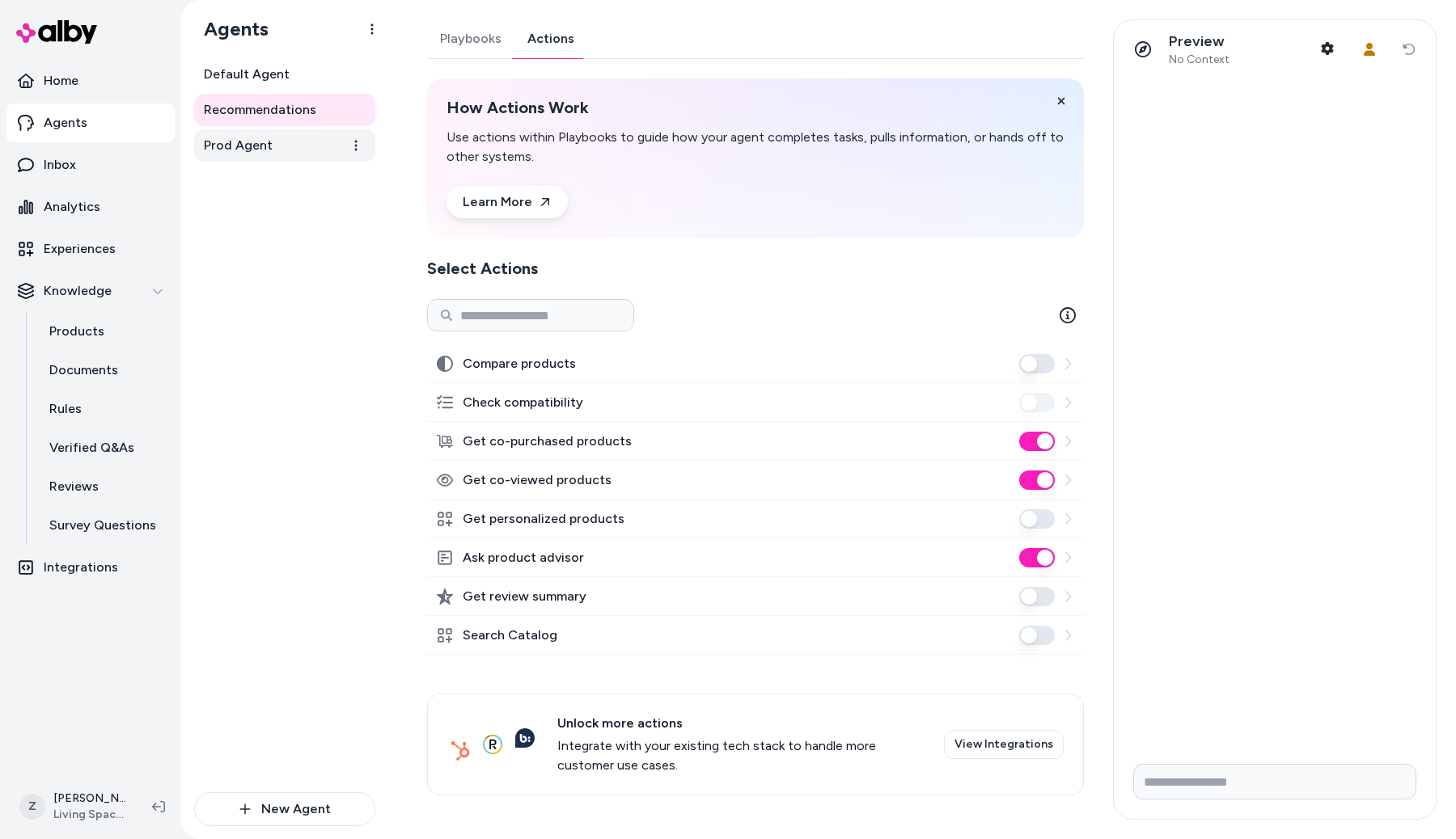
click at [249, 145] on span "Prod Agent" at bounding box center [238, 145] width 69 height 19
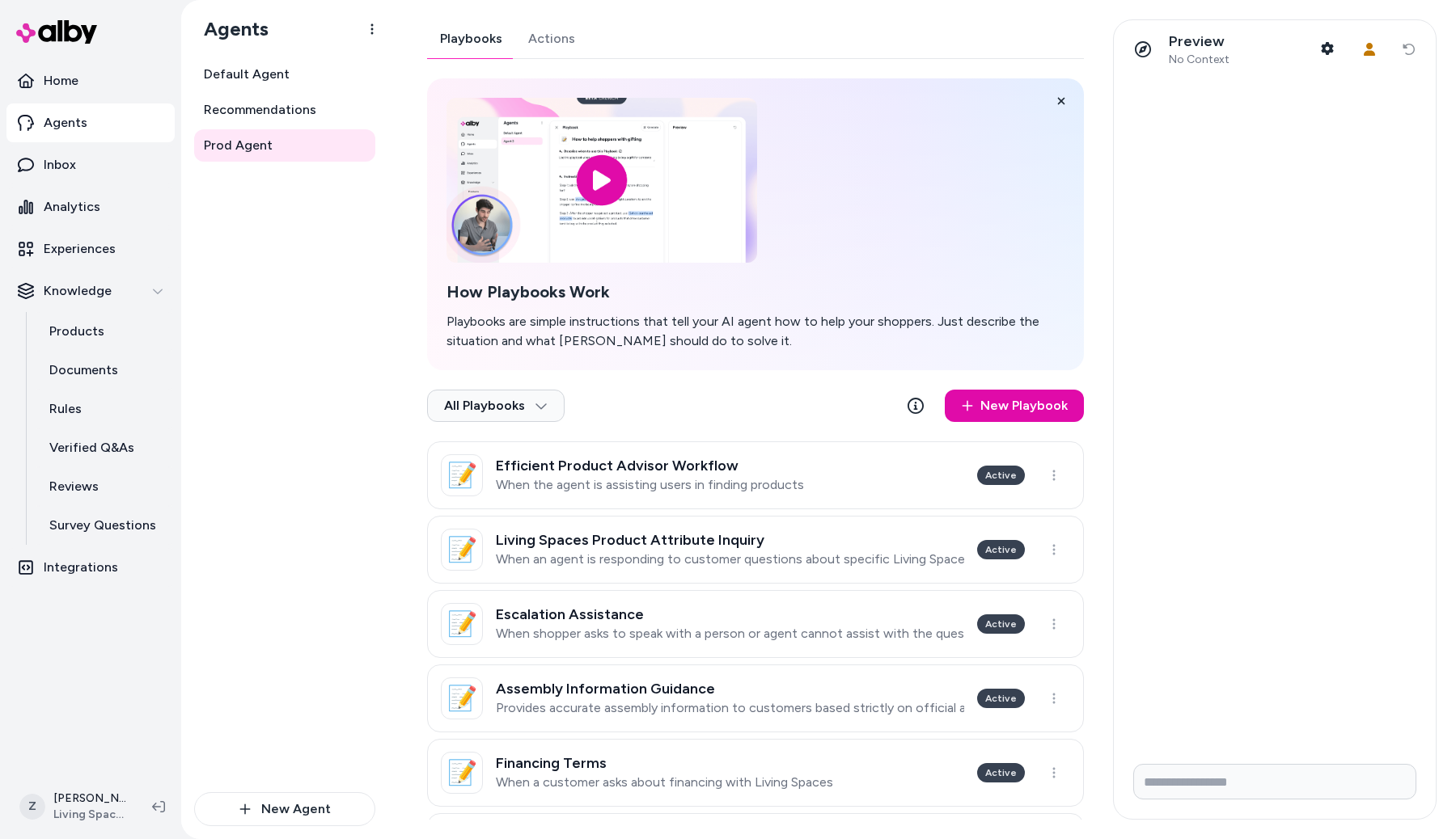
click at [549, 25] on link "Actions" at bounding box center [552, 39] width 73 height 39
click at [552, 45] on link "Actions" at bounding box center [551, 39] width 73 height 39
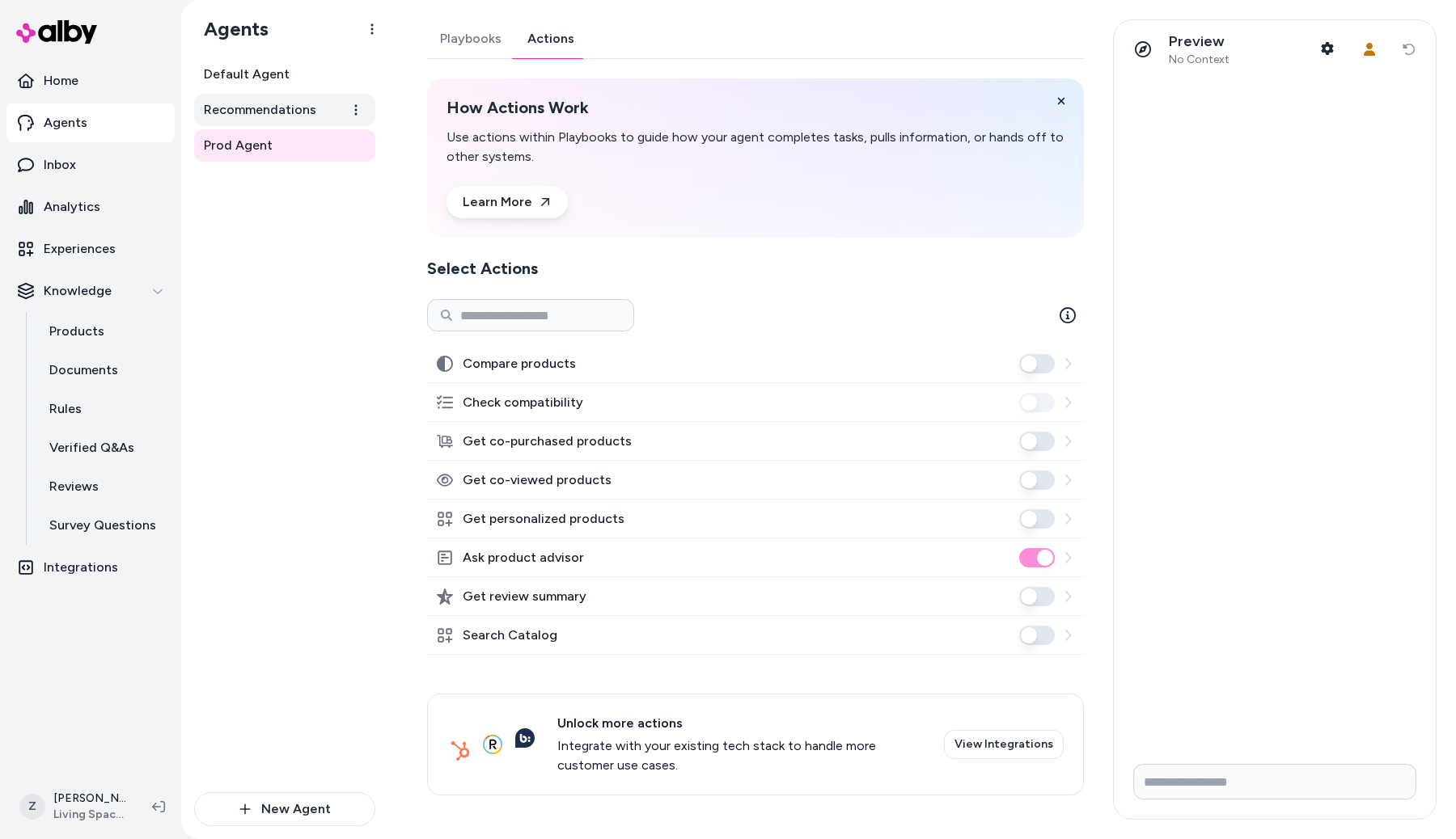
click at [246, 116] on span "Recommendations" at bounding box center [260, 110] width 113 height 19
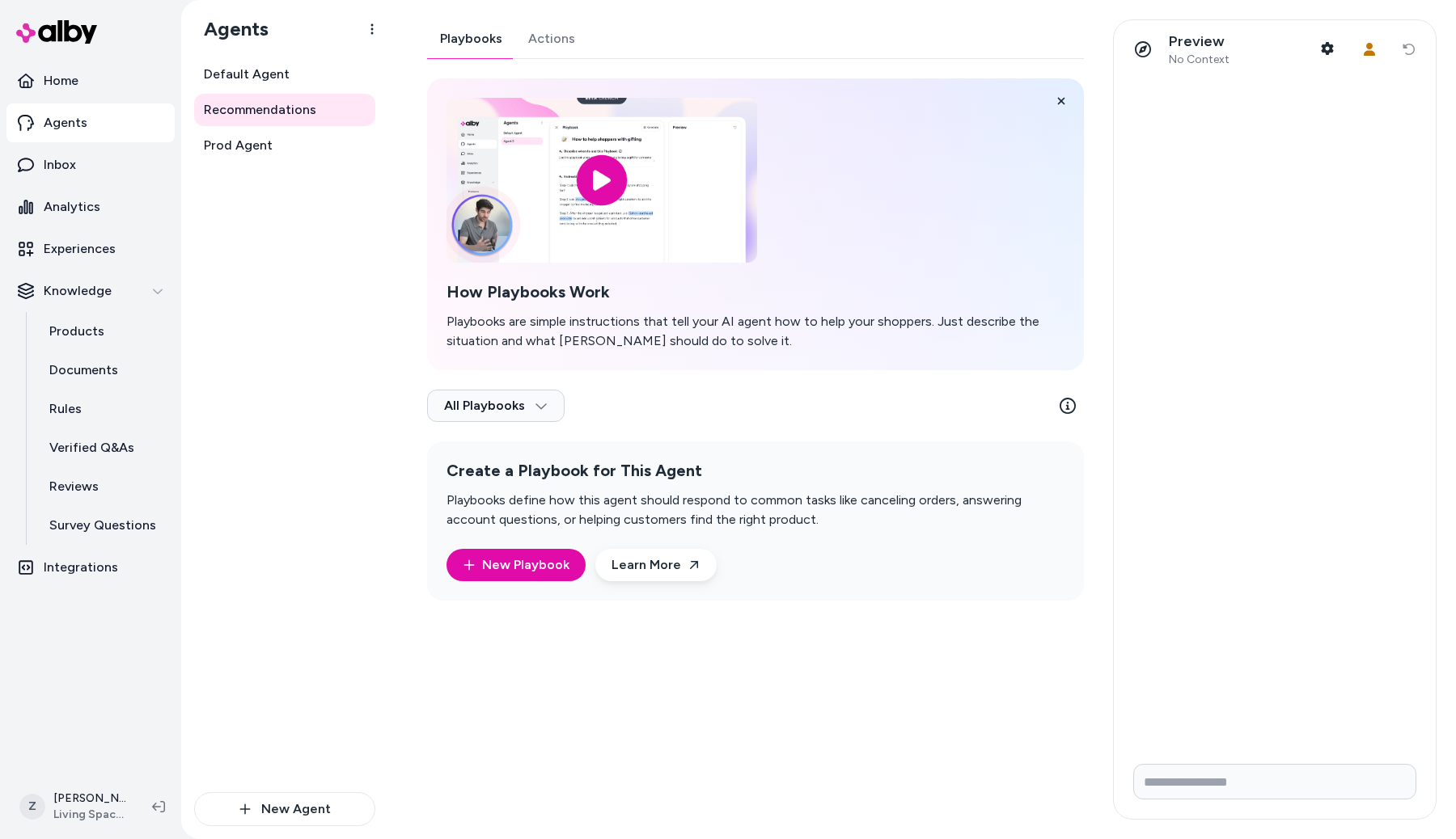
click at [63, 227] on ul "Home Agents Inbox Analytics Experiences Knowledge Products Documents Rules Veri…" at bounding box center [91, 324] width 168 height 525
click at [66, 244] on p "Experiences" at bounding box center [80, 249] width 72 height 19
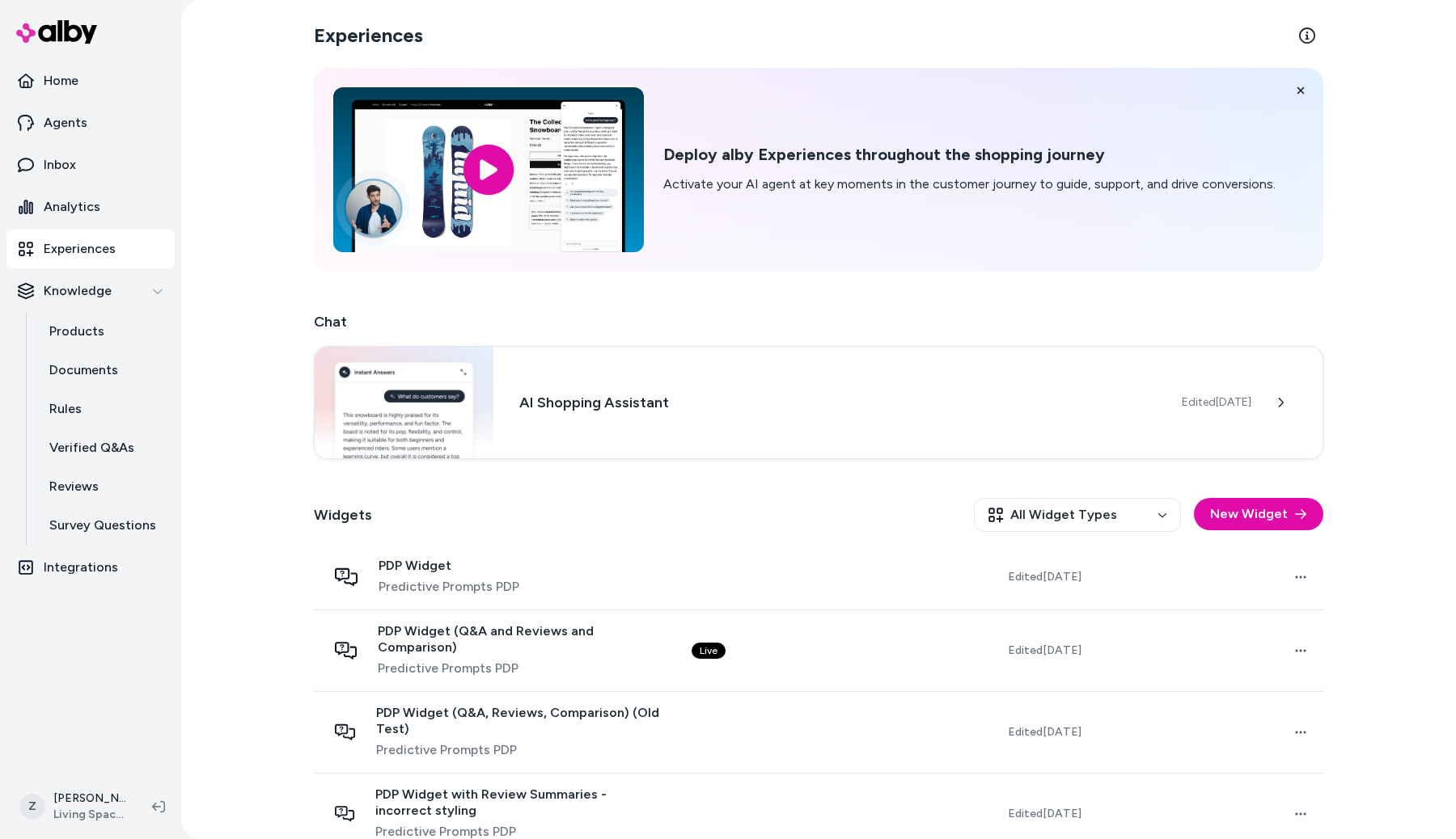
scroll to position [340, 0]
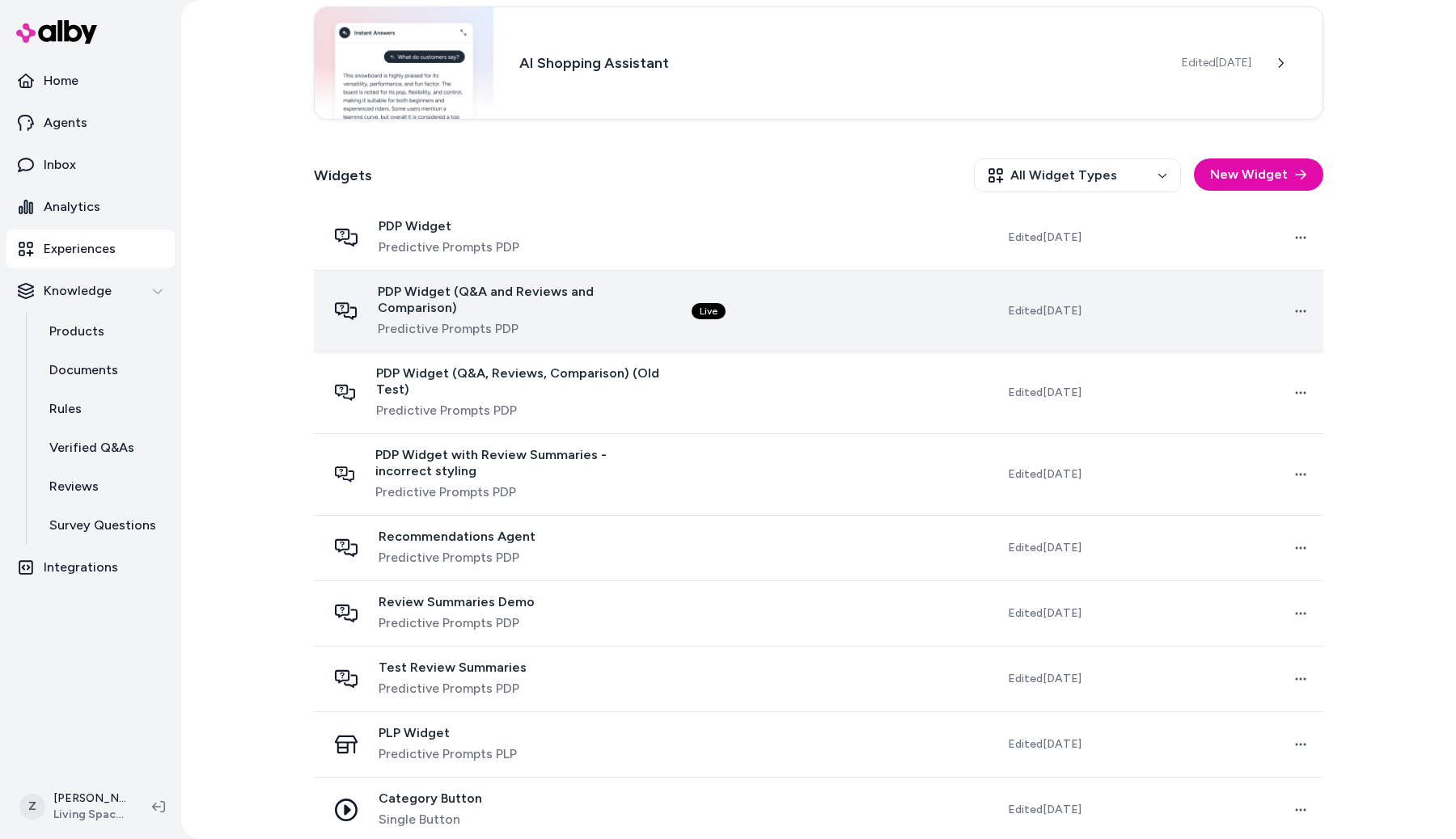
click at [578, 297] on span "PDP Widget (Q&A and Reviews and Comparison)" at bounding box center [521, 300] width 288 height 32
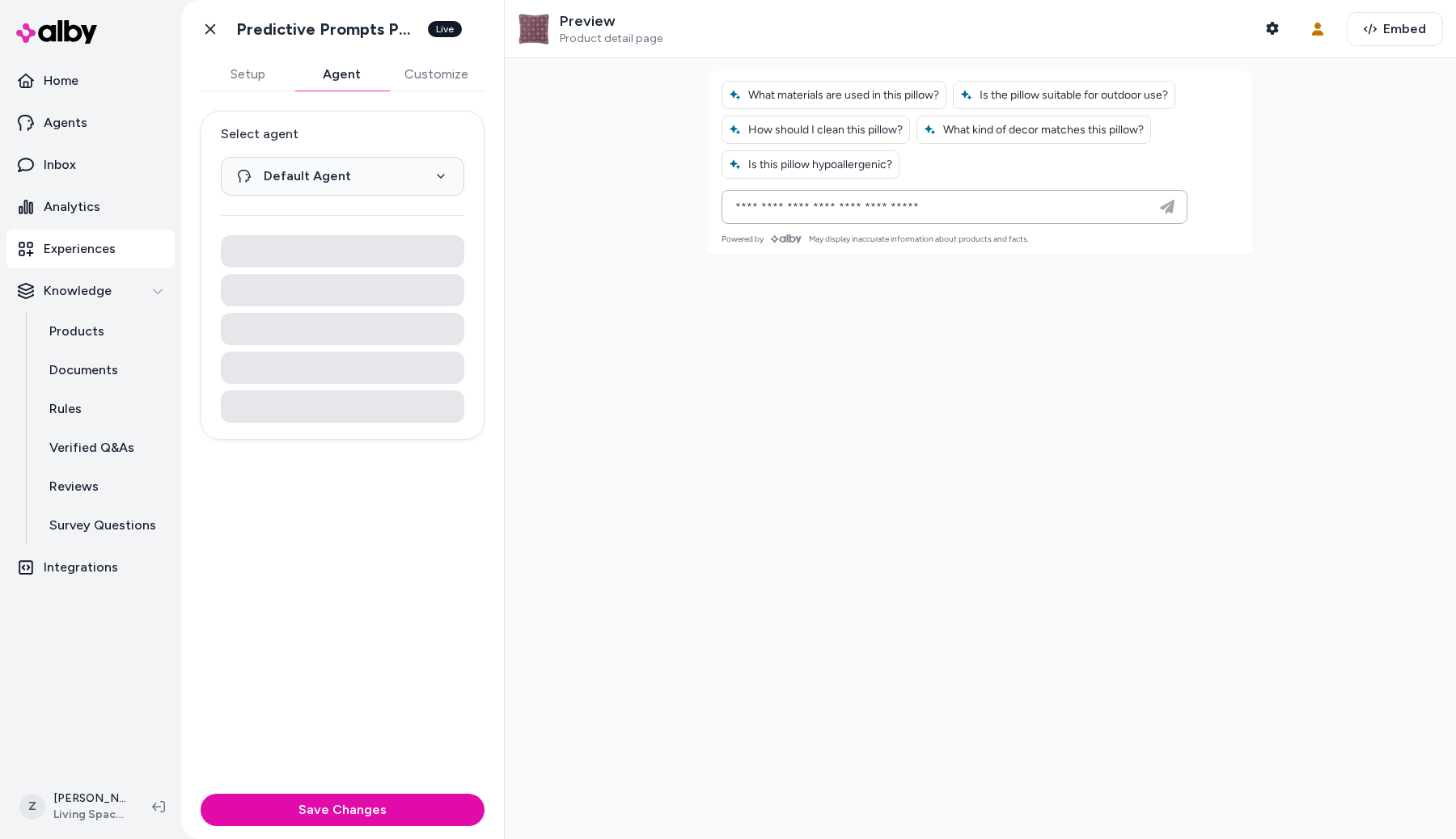
click at [332, 83] on button "Agent" at bounding box center [341, 74] width 94 height 32
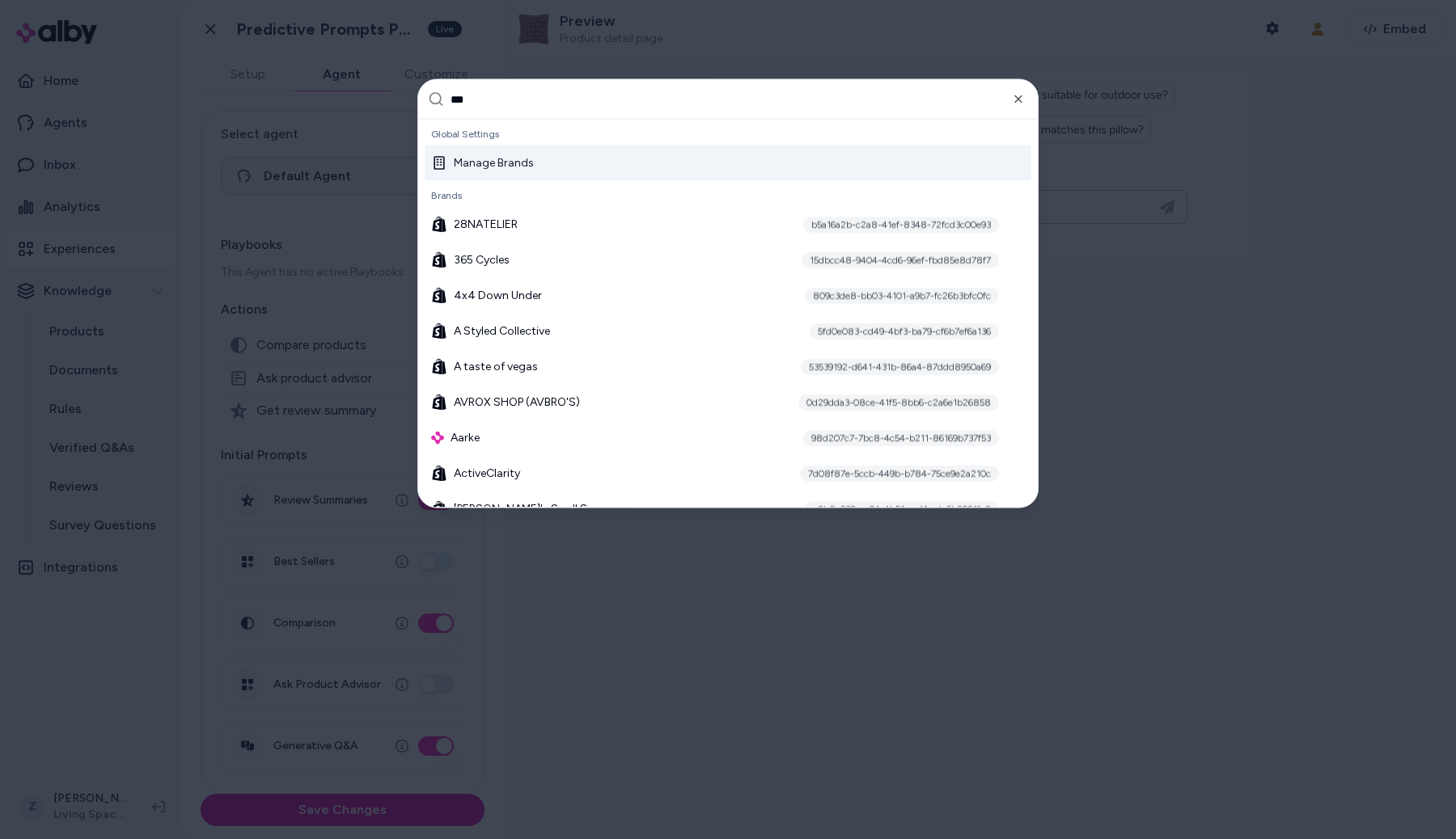
type input "****"
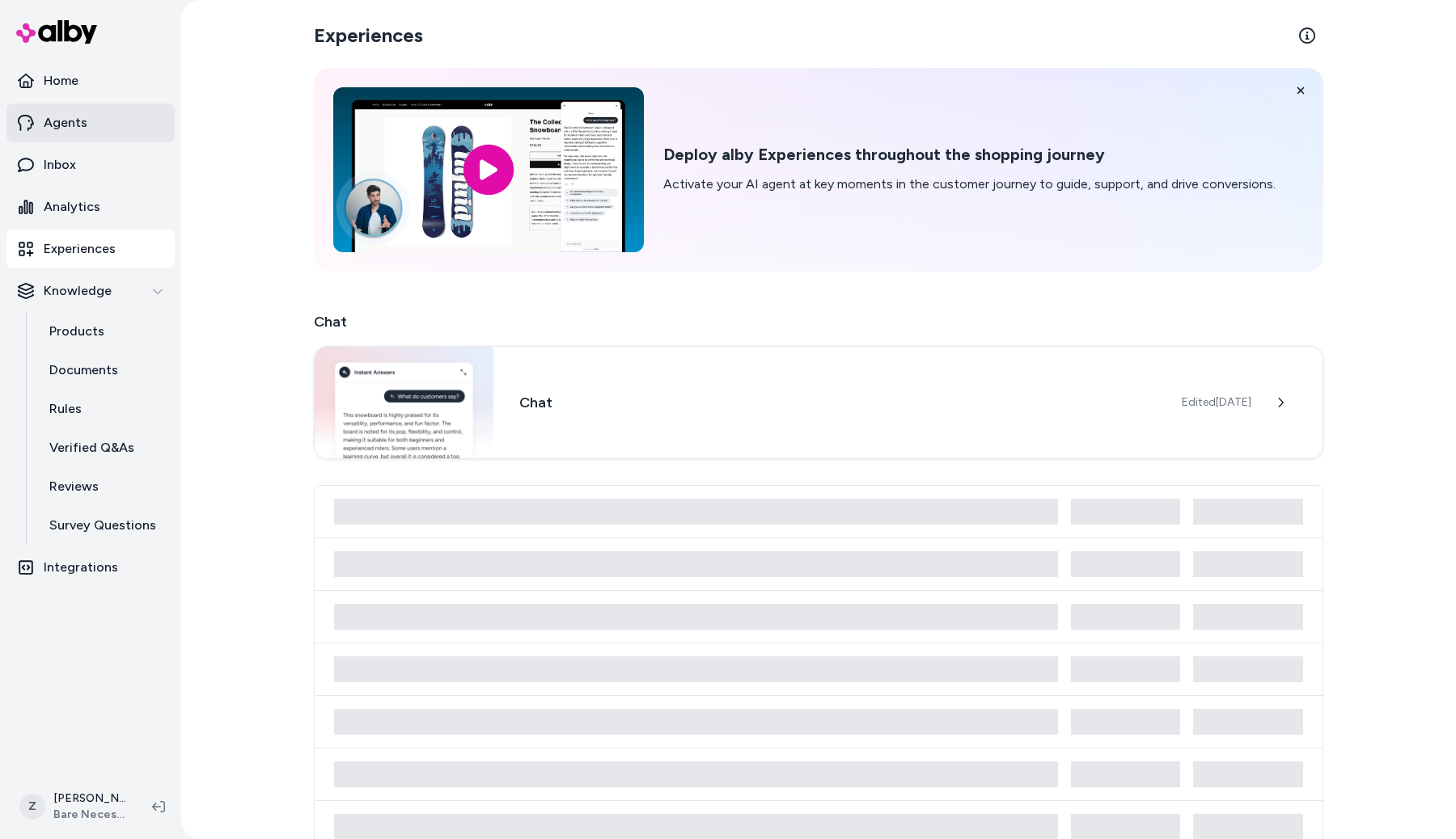
click at [109, 128] on link "Agents" at bounding box center [91, 123] width 168 height 39
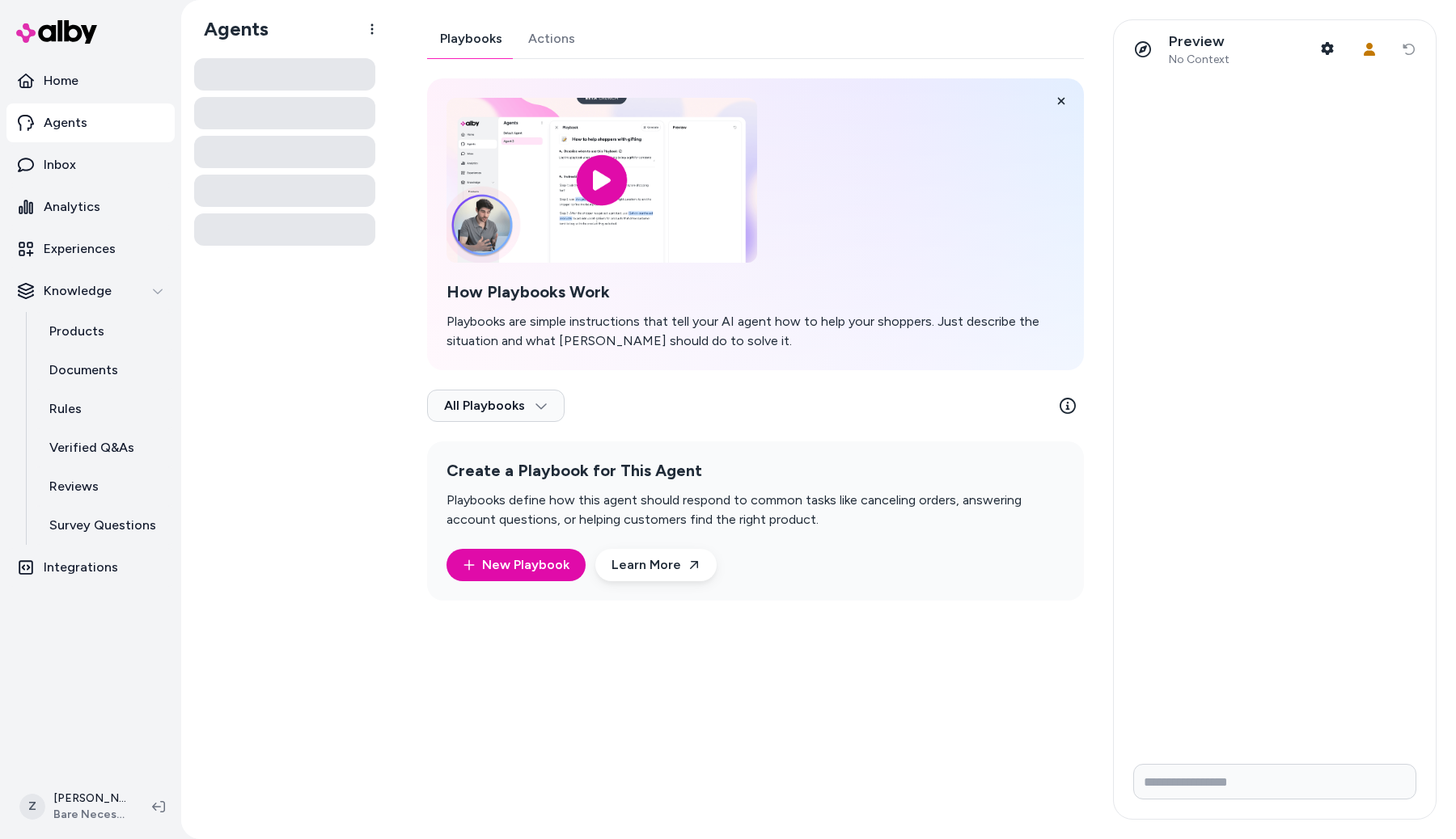
click at [574, 40] on link "Actions" at bounding box center [552, 39] width 73 height 39
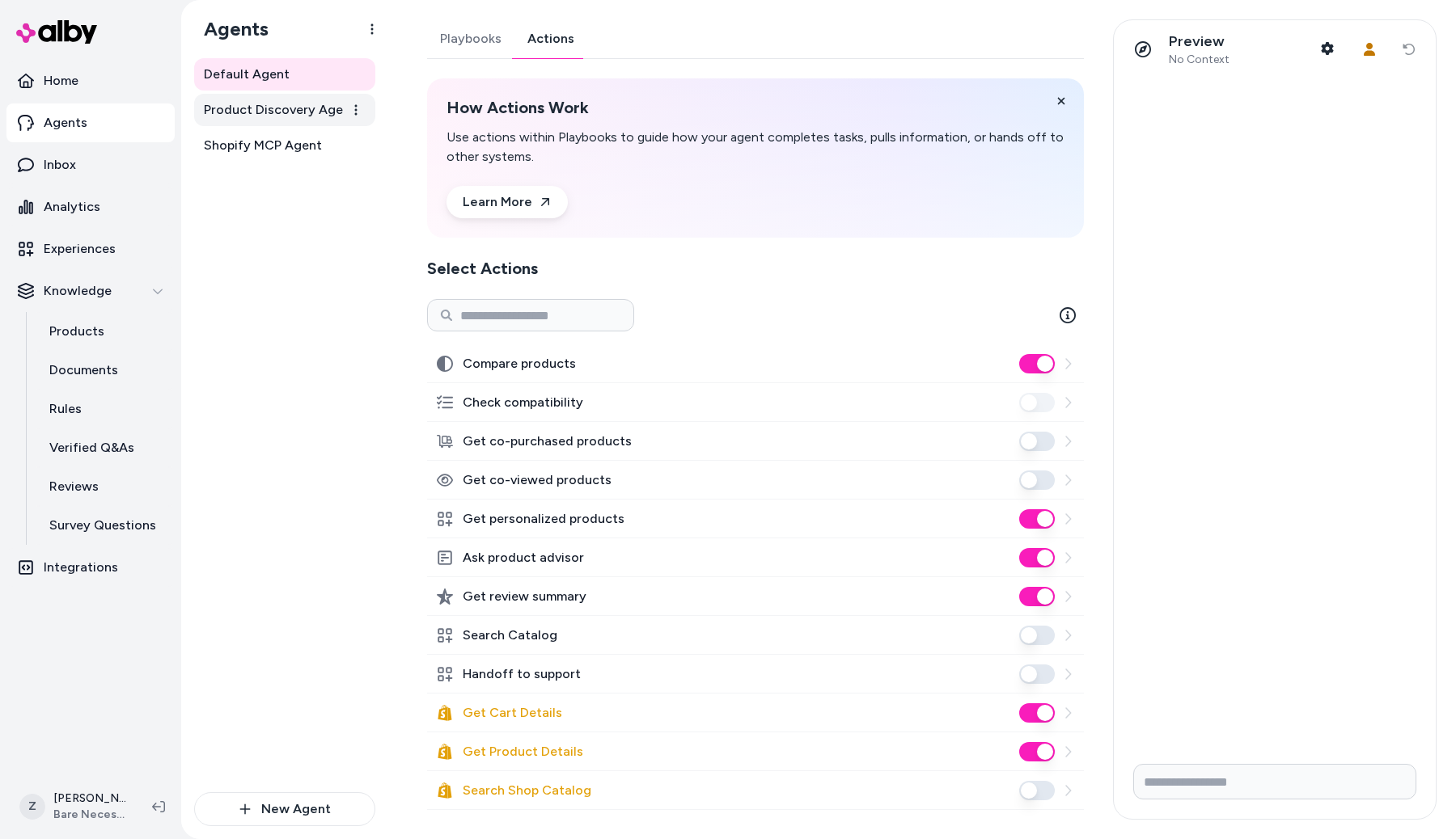
click at [333, 108] on span "Product Discovery Agent" at bounding box center [280, 110] width 152 height 19
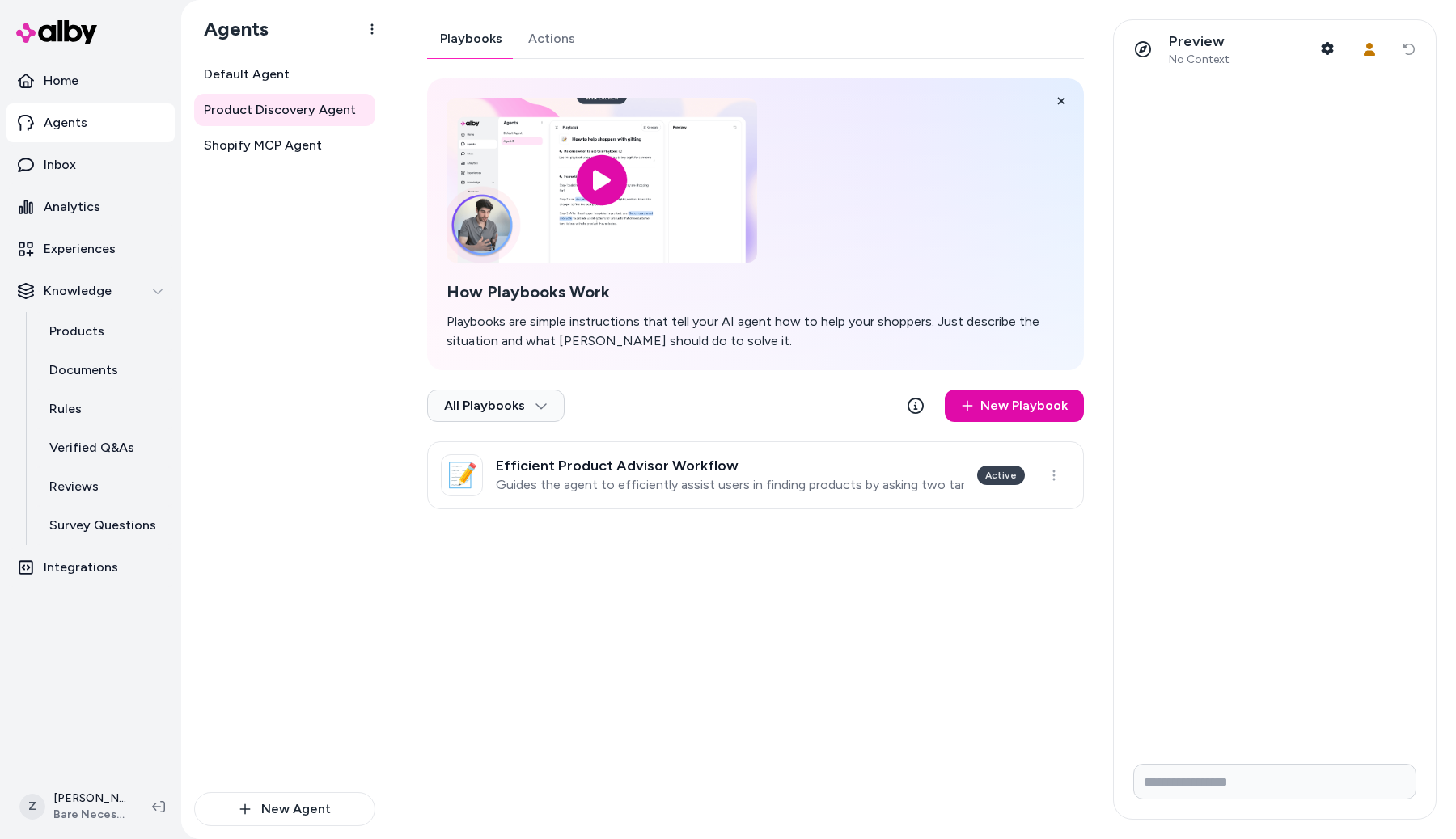
click at [525, 40] on link "Actions" at bounding box center [552, 39] width 73 height 39
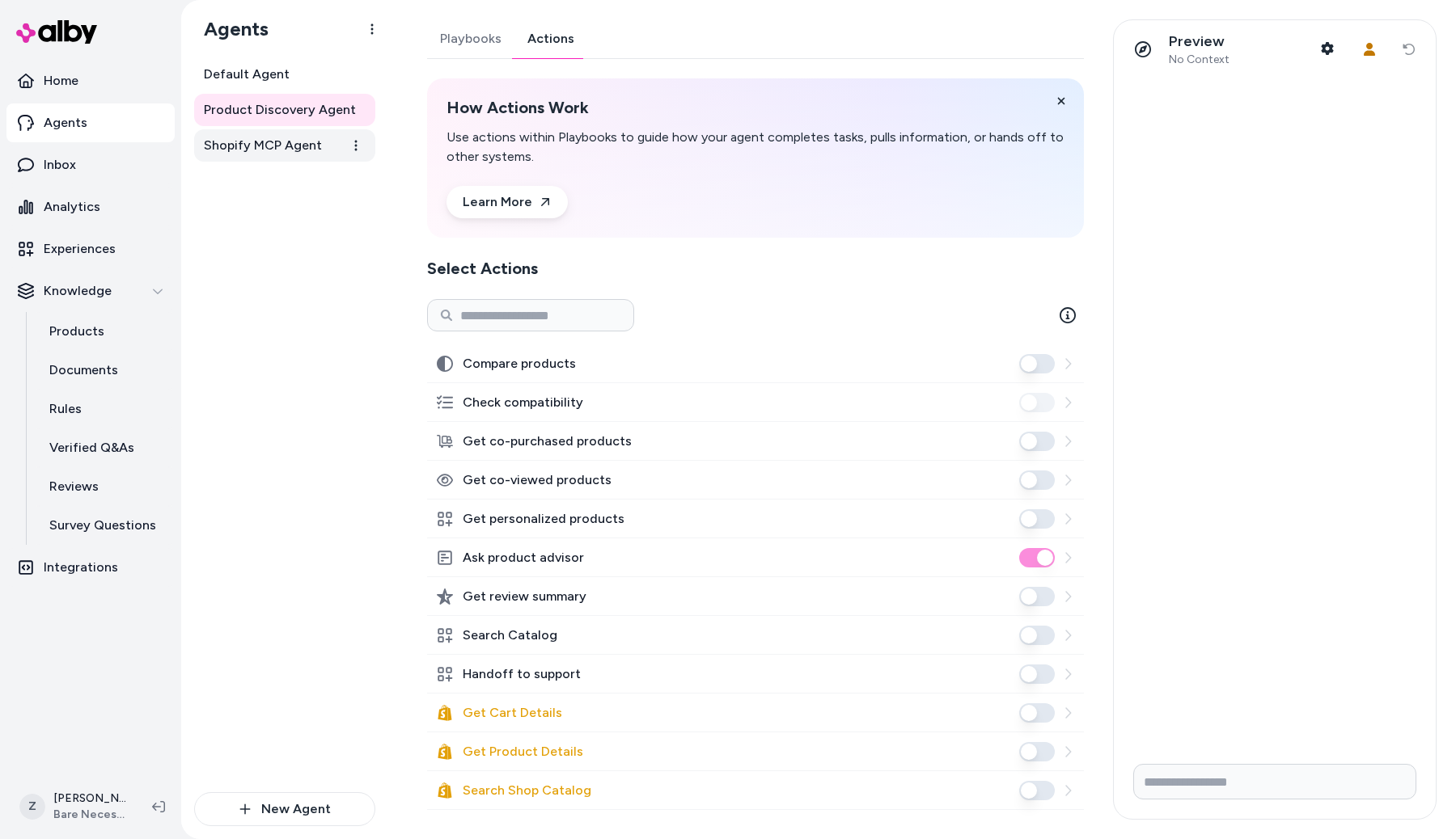
click at [304, 138] on span "Shopify MCP Agent" at bounding box center [263, 145] width 118 height 19
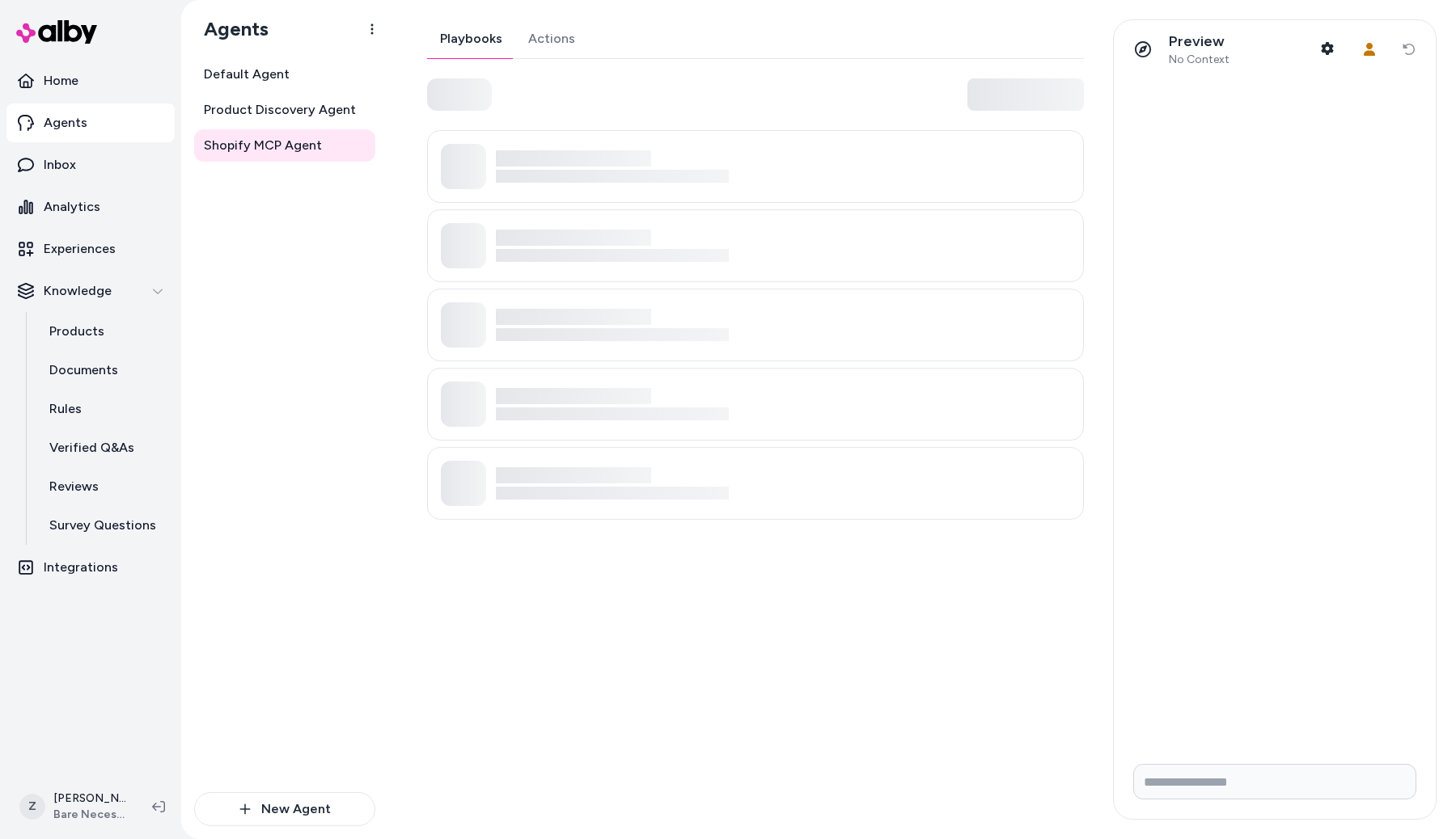
click at [547, 47] on link "Actions" at bounding box center [552, 39] width 73 height 39
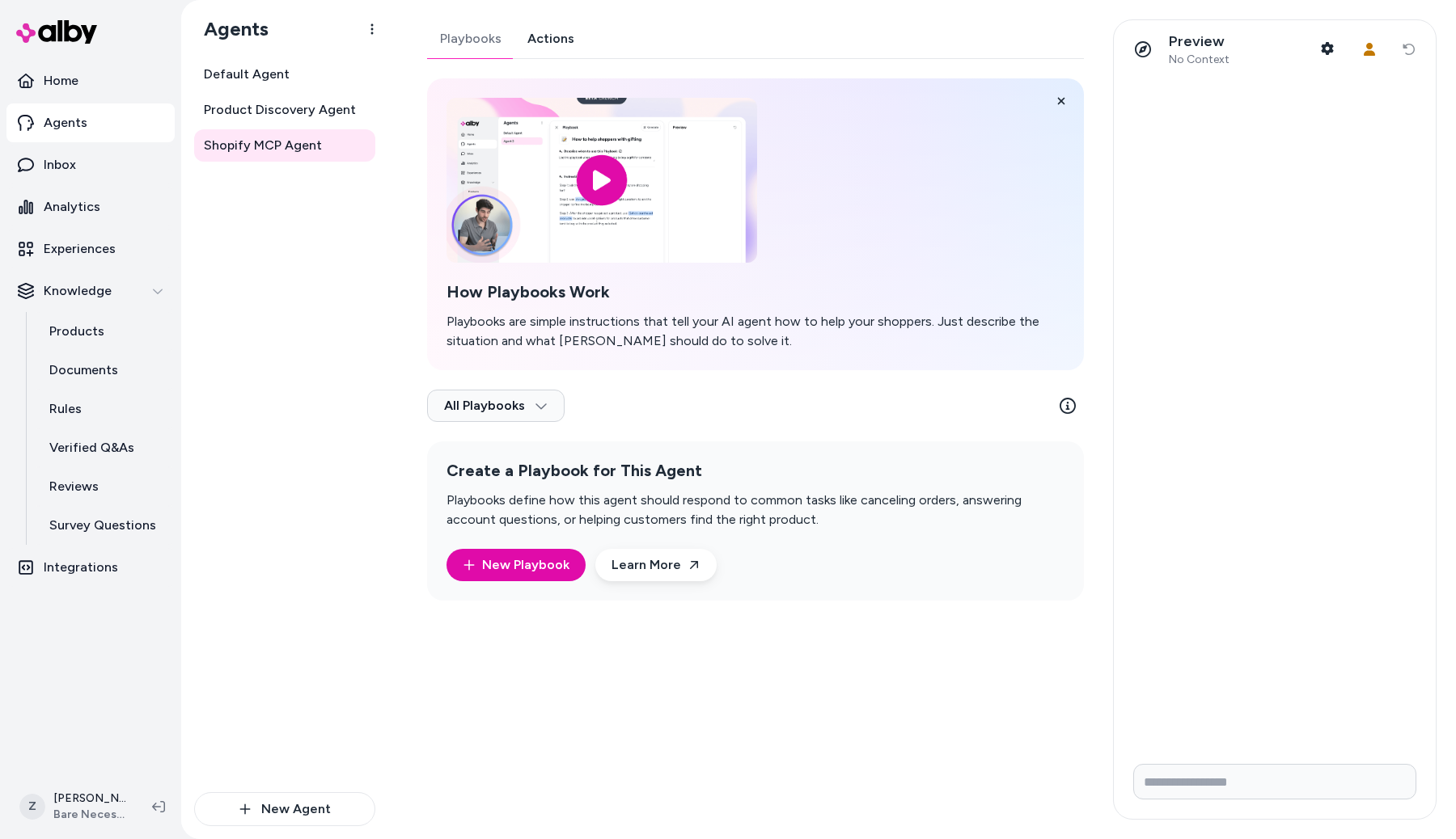
click at [547, 47] on link "Actions" at bounding box center [551, 39] width 73 height 39
click at [547, 30] on link "Actions" at bounding box center [551, 39] width 73 height 39
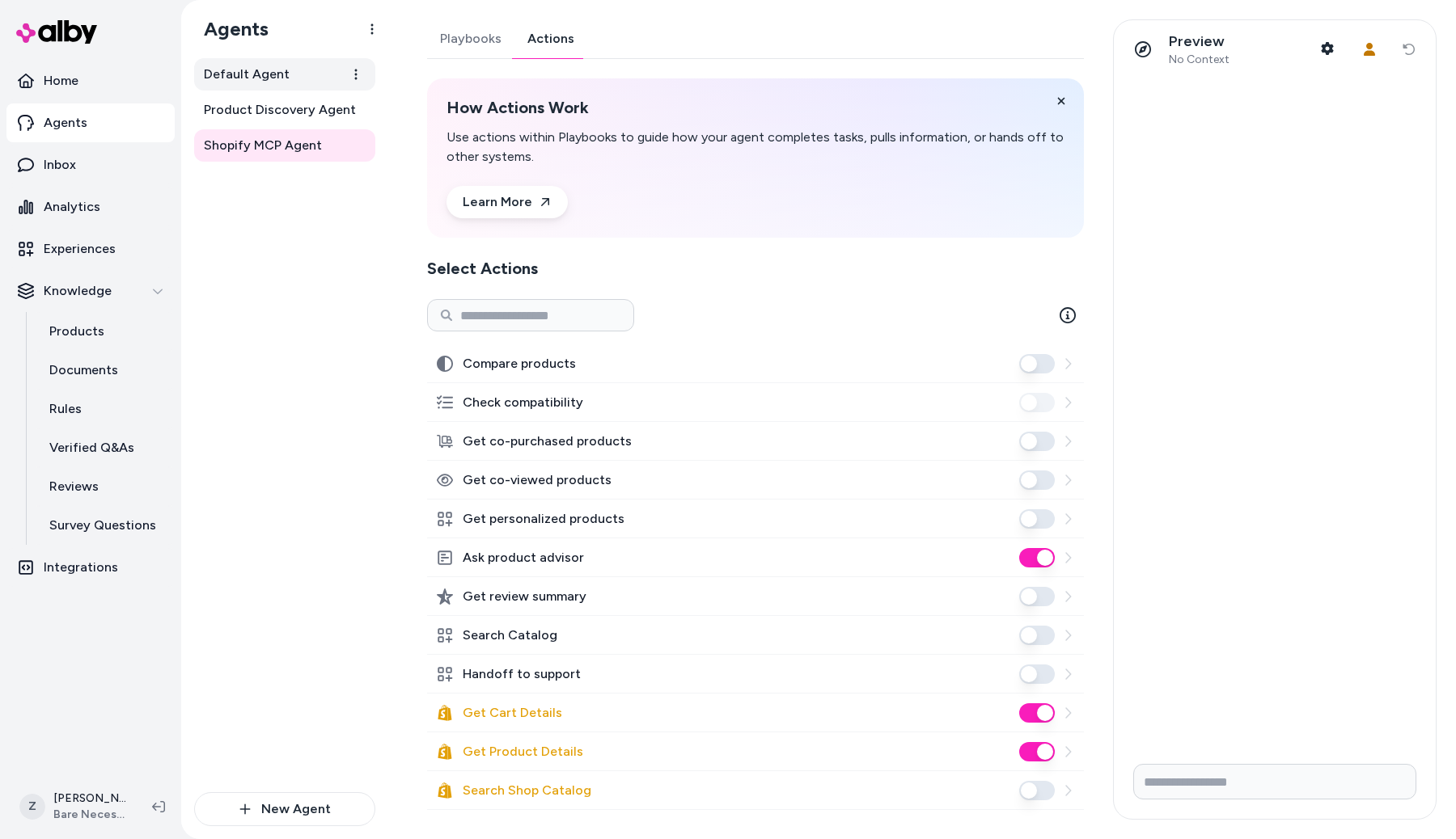
click at [294, 63] on link "Default Agent" at bounding box center [284, 74] width 181 height 32
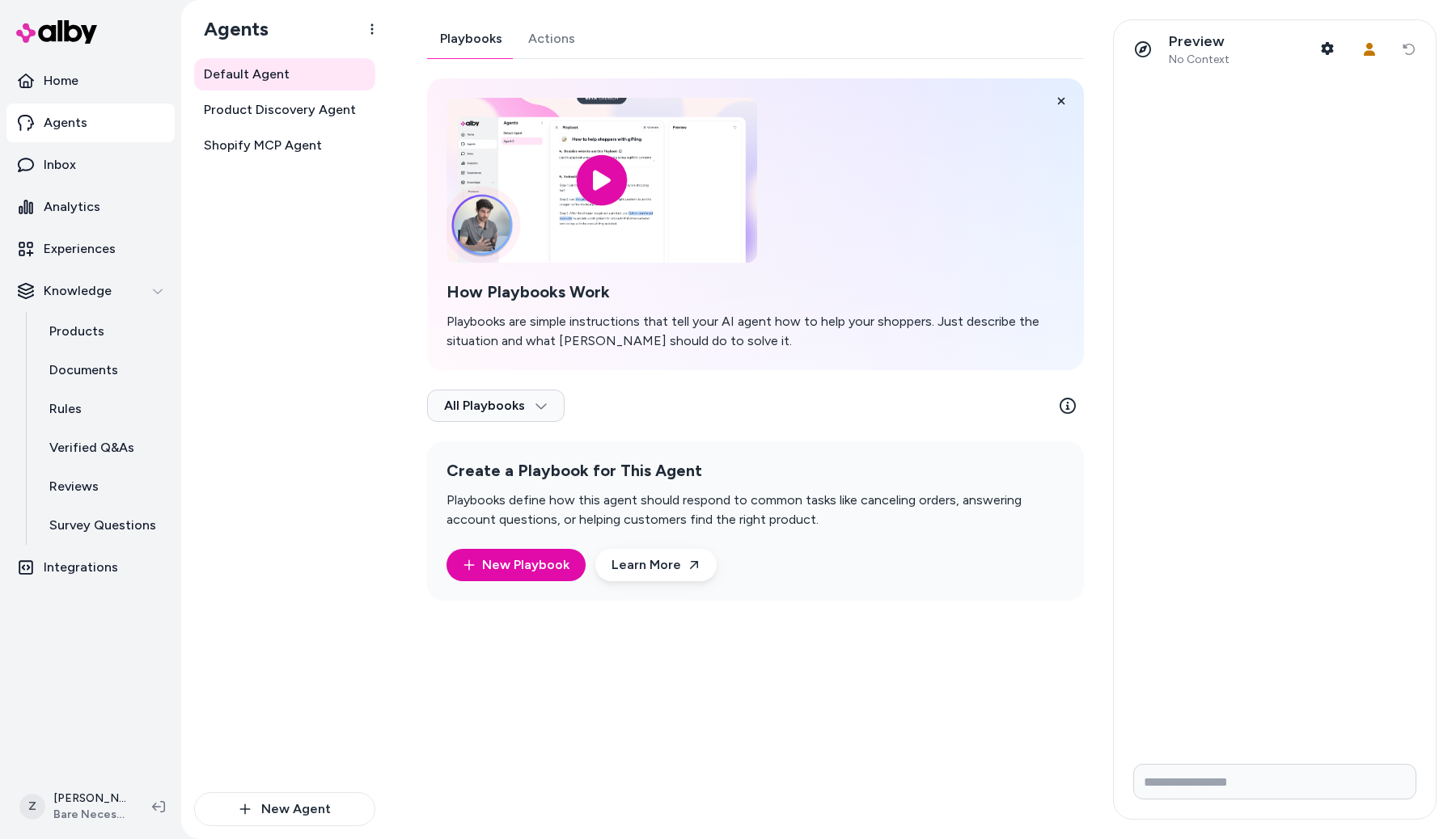
click at [557, 42] on link "Actions" at bounding box center [552, 39] width 73 height 39
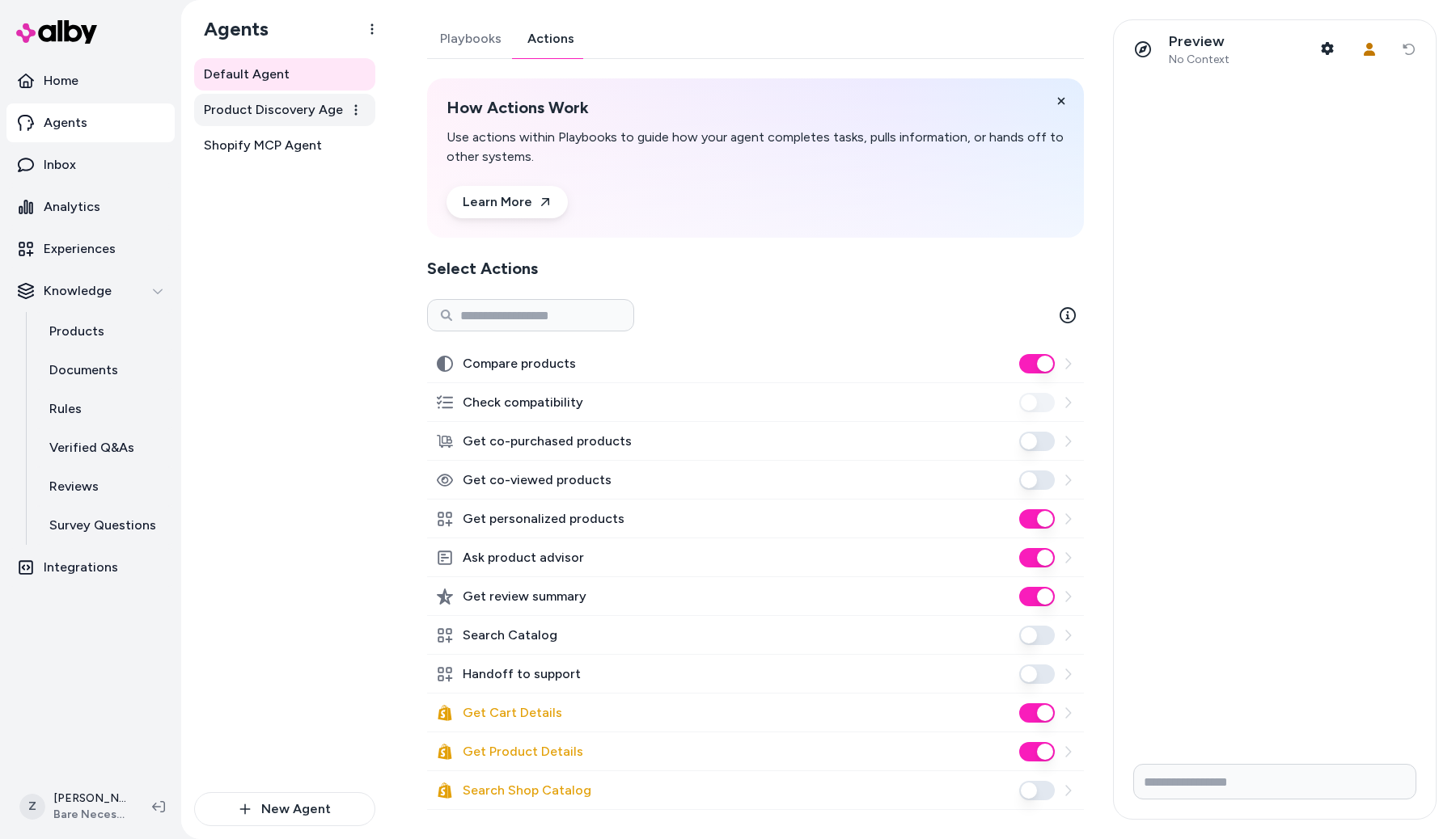
click at [267, 101] on span "Product Discovery Agent" at bounding box center [280, 110] width 152 height 19
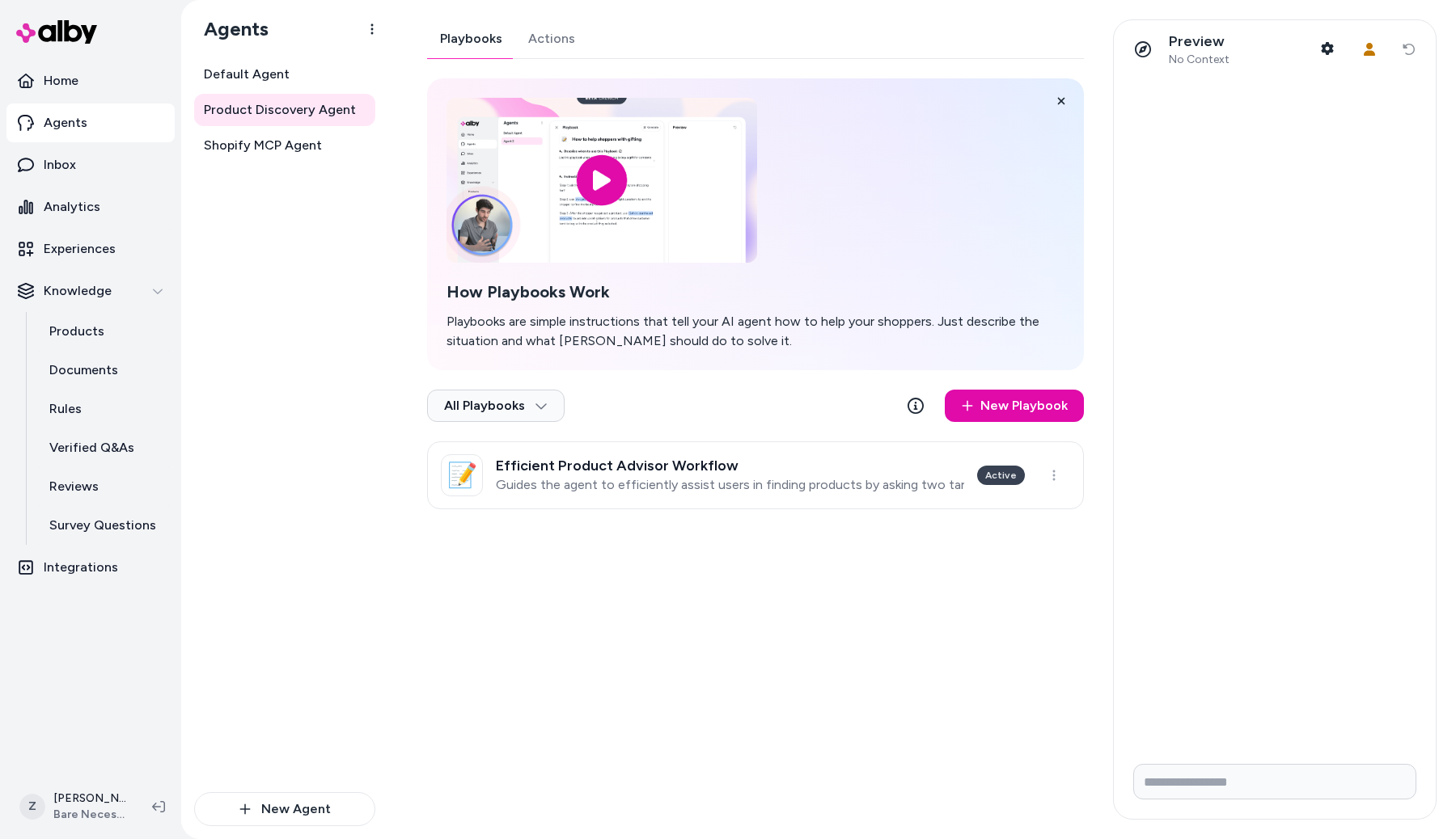
click at [538, 34] on link "Actions" at bounding box center [552, 39] width 73 height 39
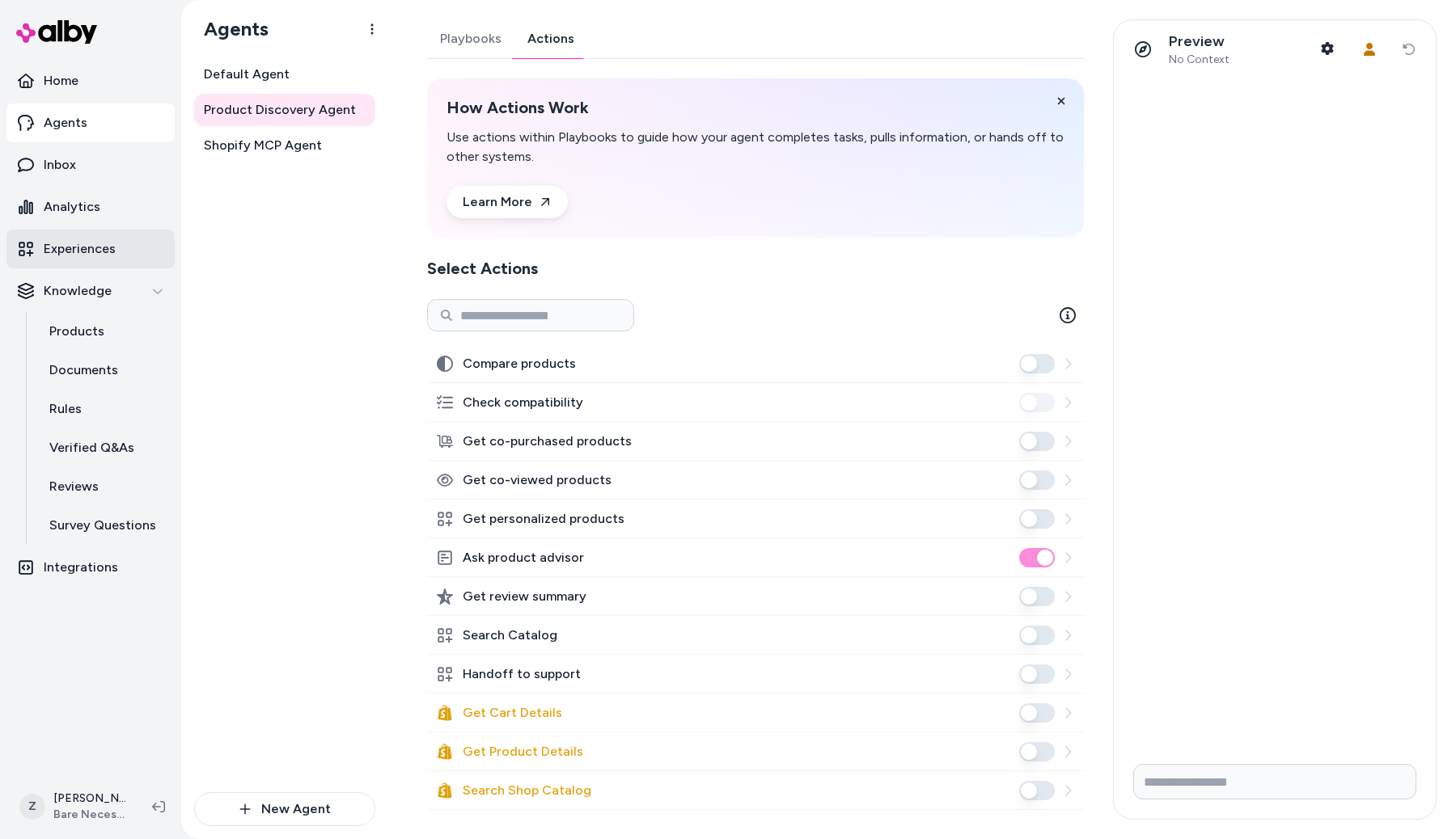
click at [137, 255] on link "Experiences" at bounding box center [91, 250] width 168 height 39
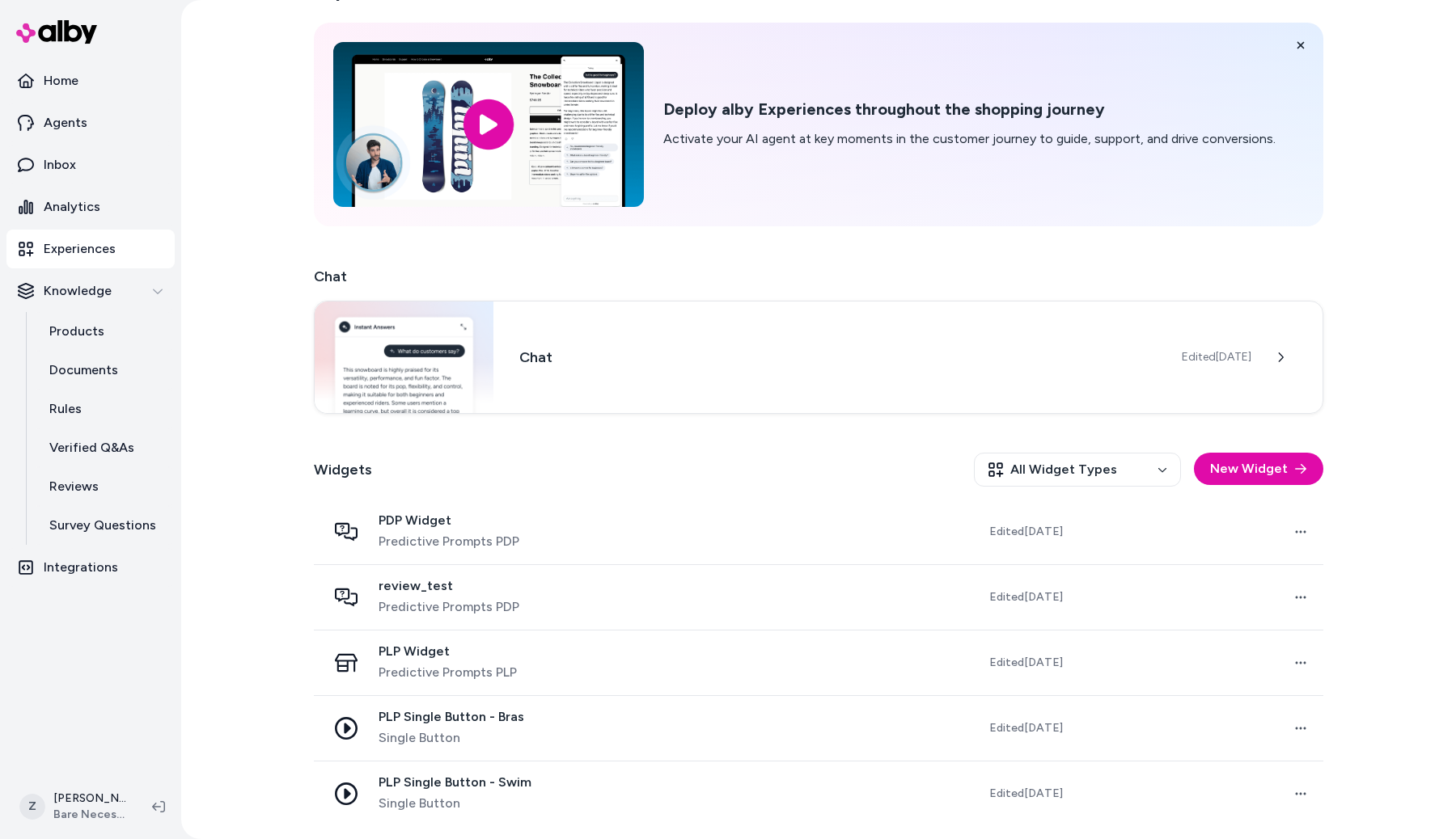
scroll to position [46, 0]
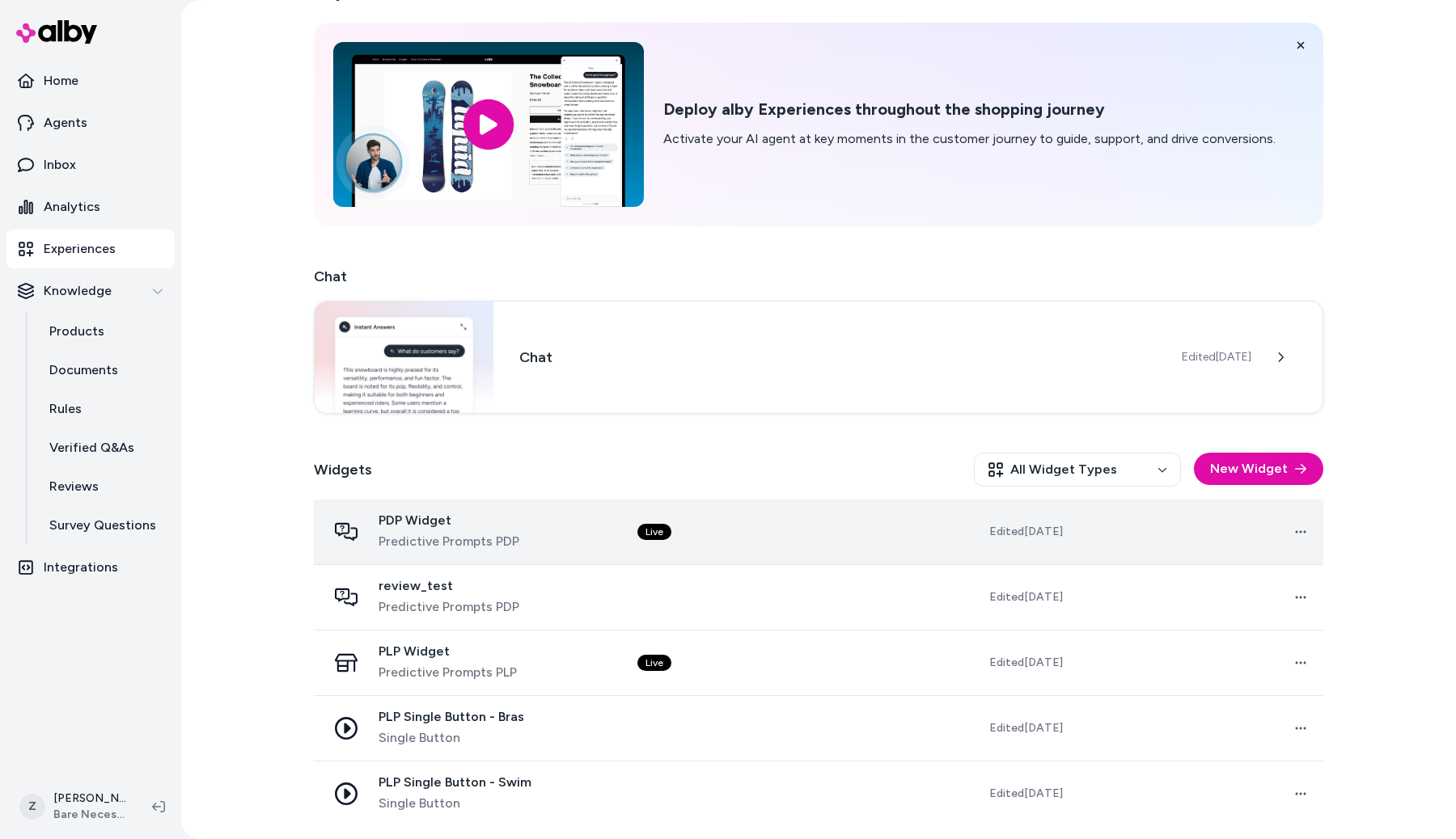
click at [579, 538] on div "PDP Widget Predictive Prompts PDP" at bounding box center [469, 532] width 285 height 39
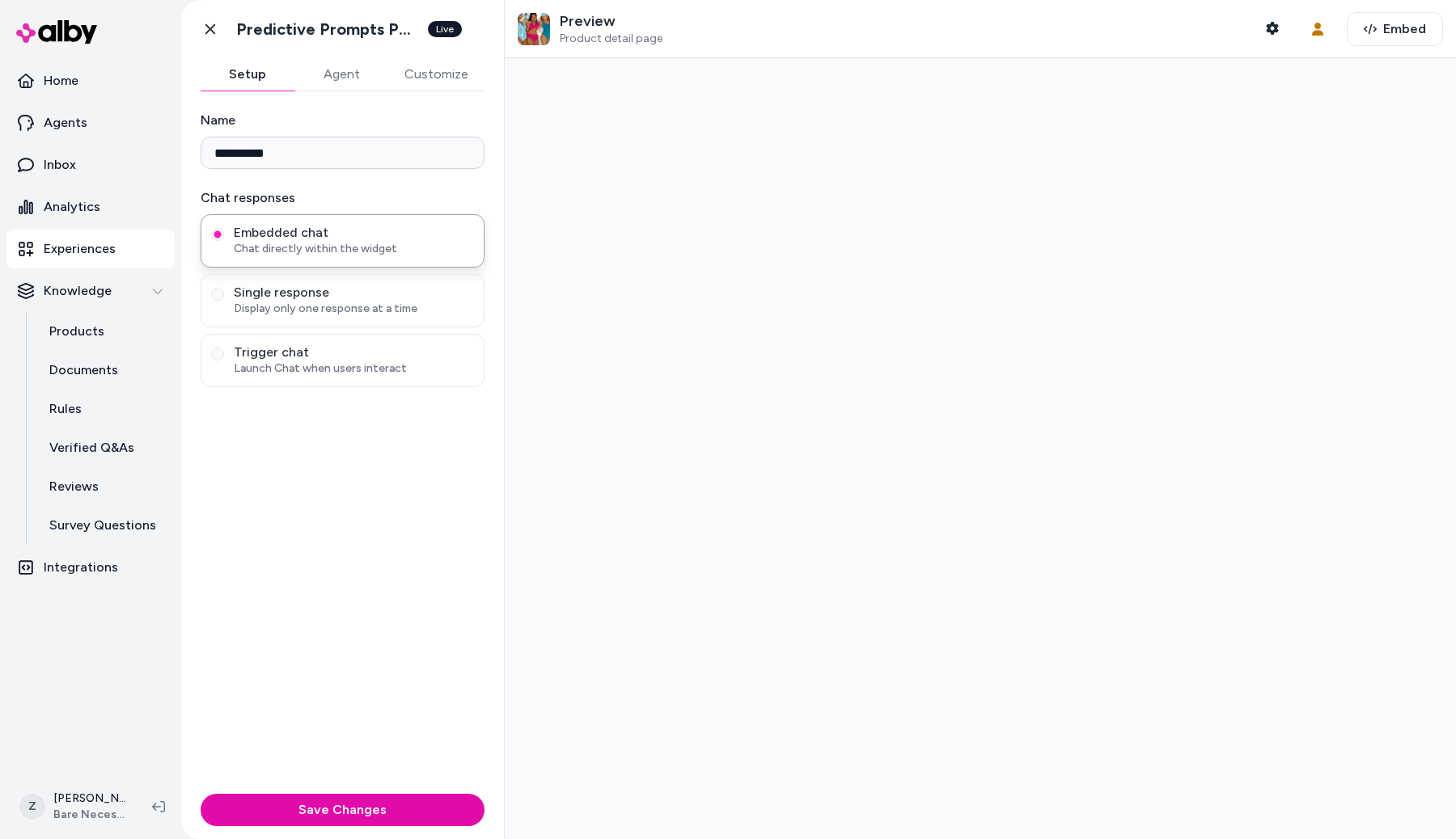
click at [346, 74] on button "Agent" at bounding box center [341, 74] width 94 height 32
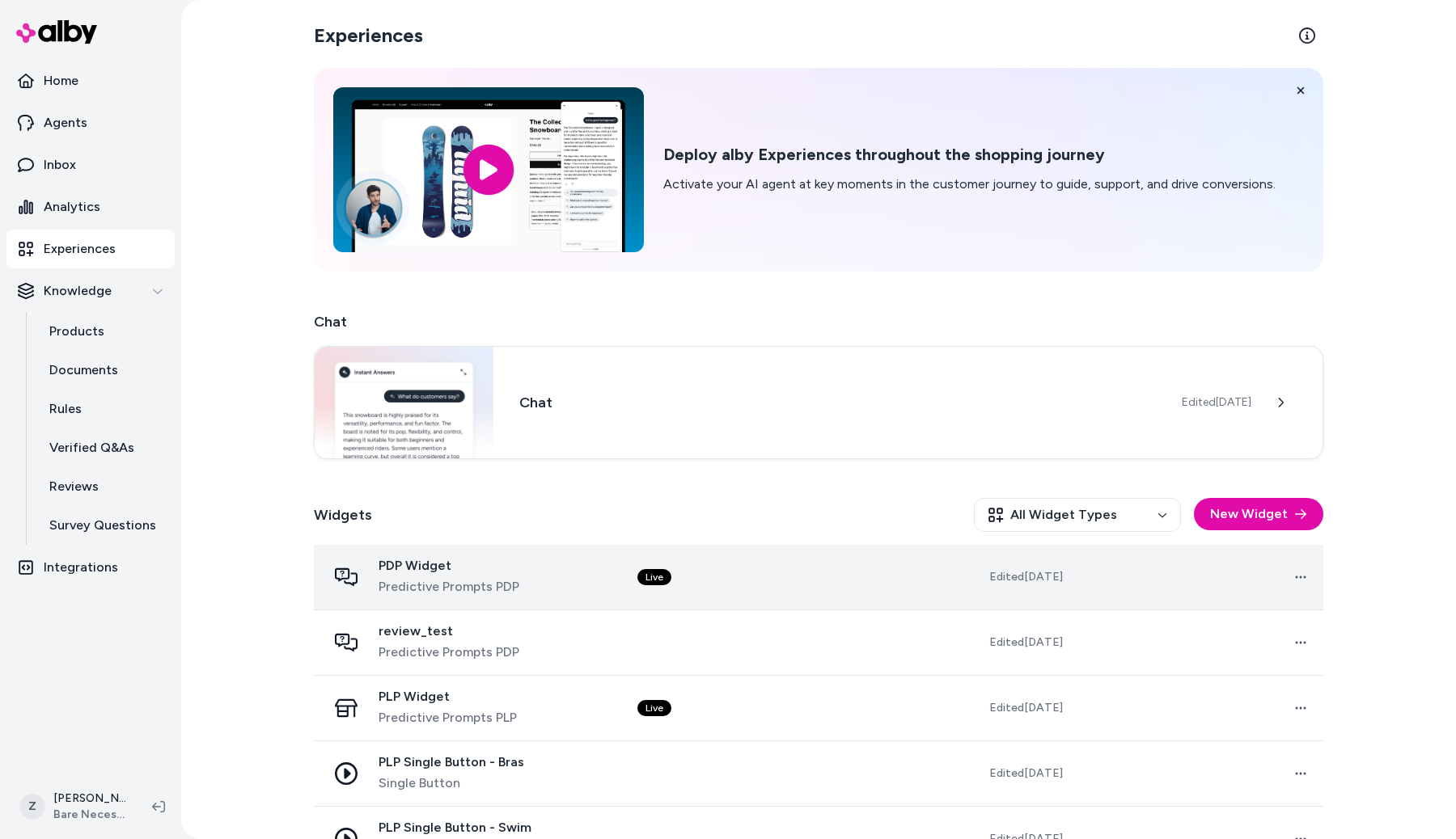
click at [576, 572] on div "PDP Widget Predictive Prompts PDP" at bounding box center [469, 578] width 285 height 39
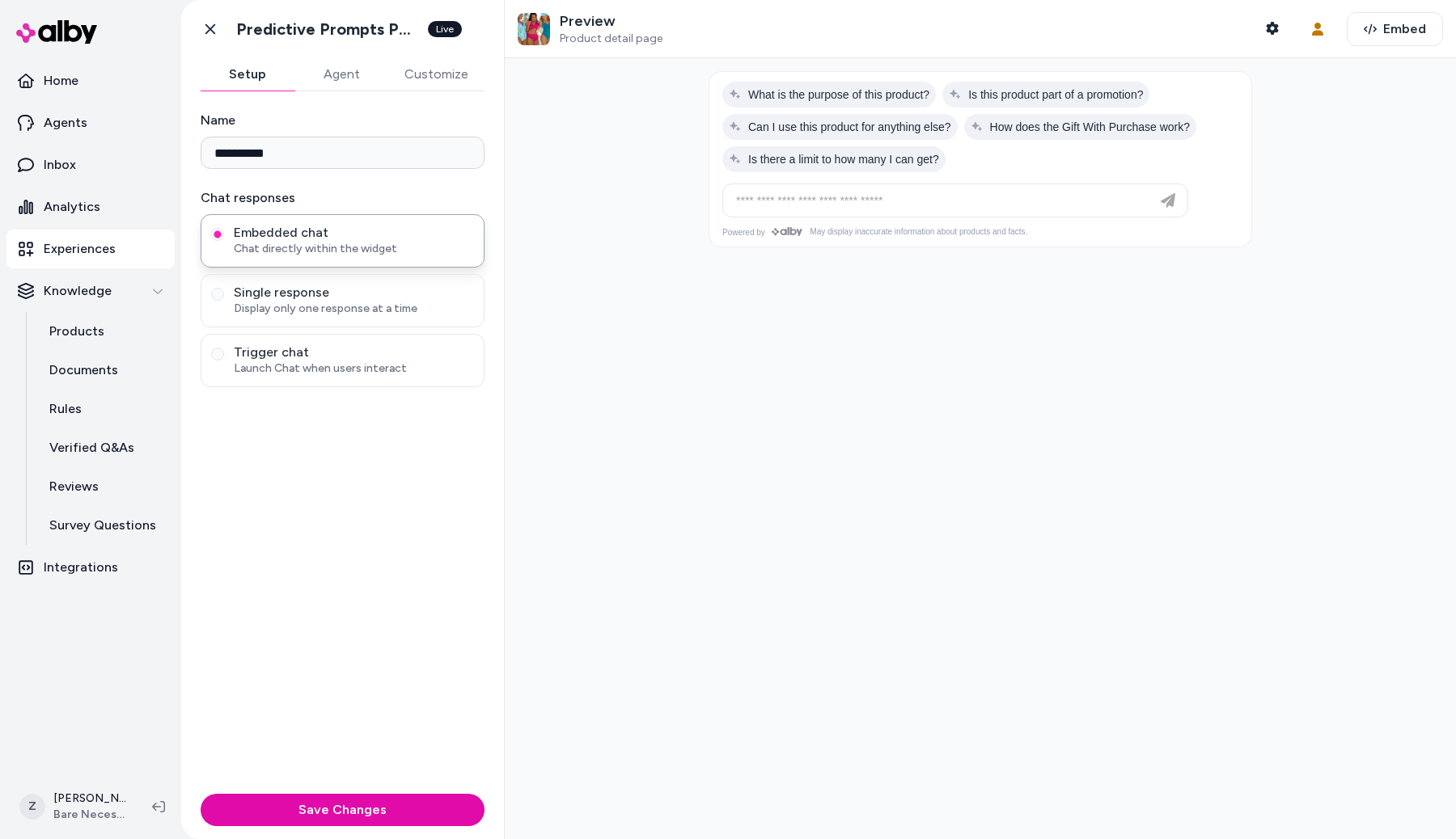
click at [334, 75] on button "Agent" at bounding box center [341, 74] width 94 height 32
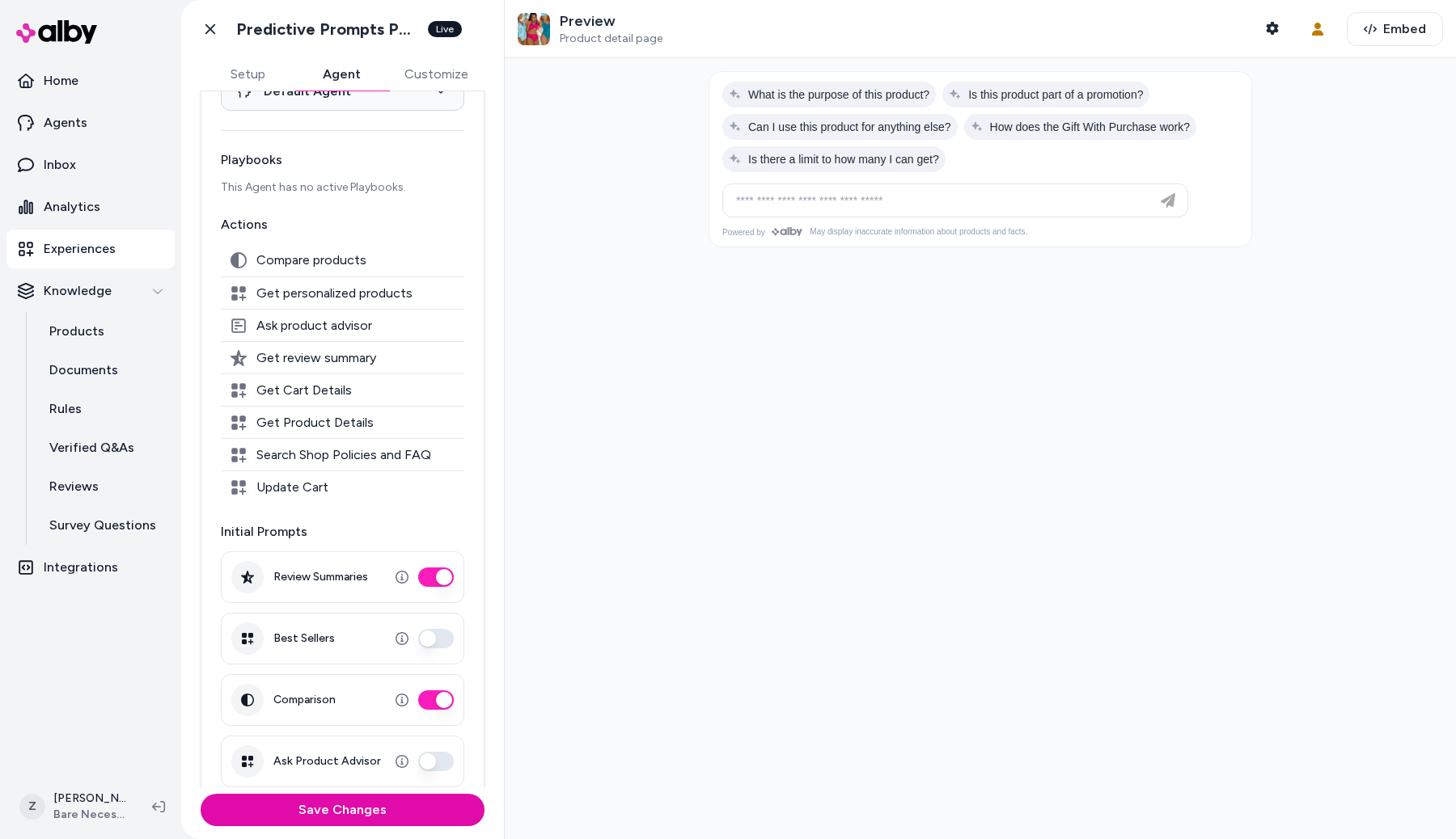
scroll to position [163, 0]
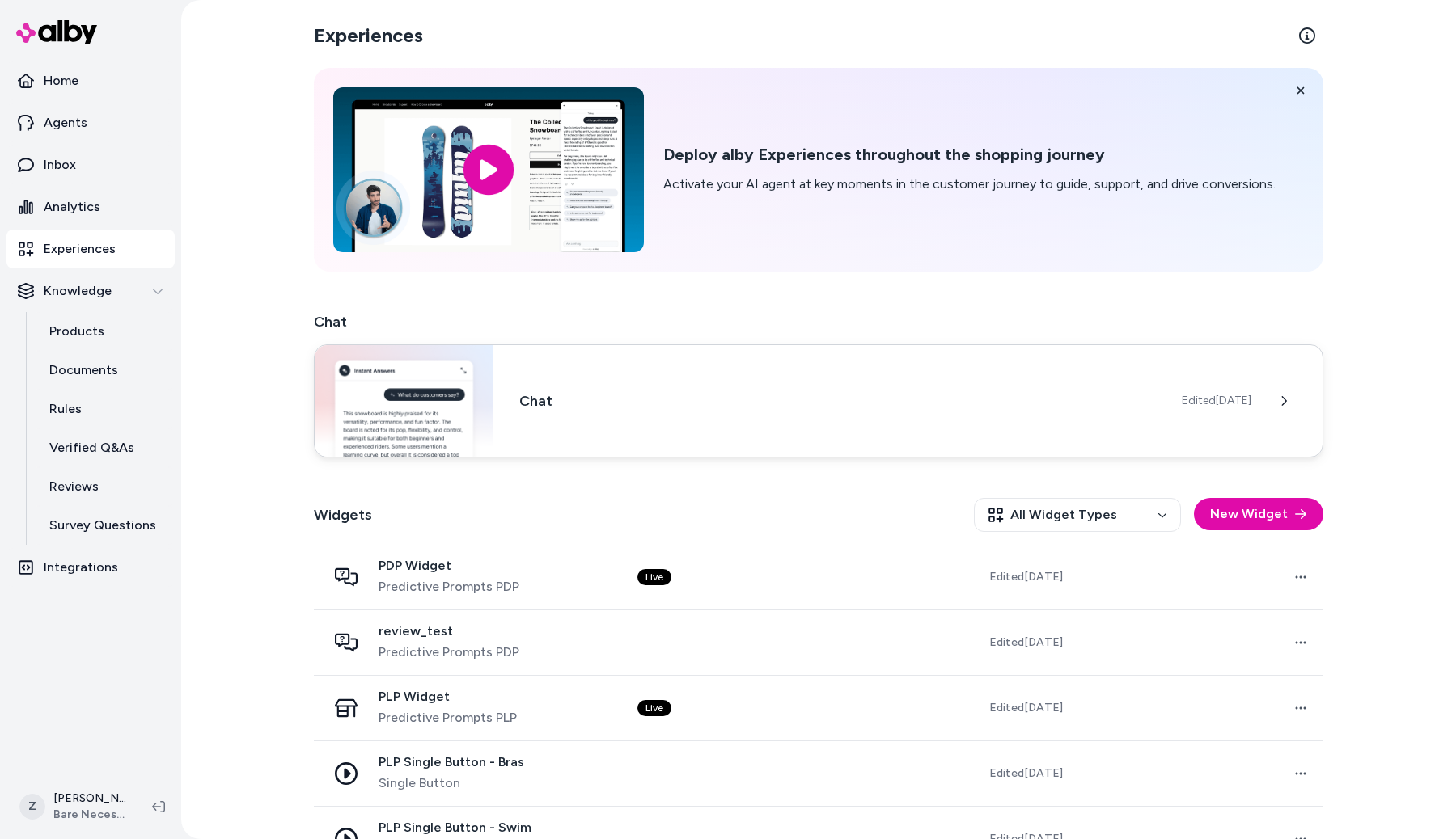
scroll to position [46, 0]
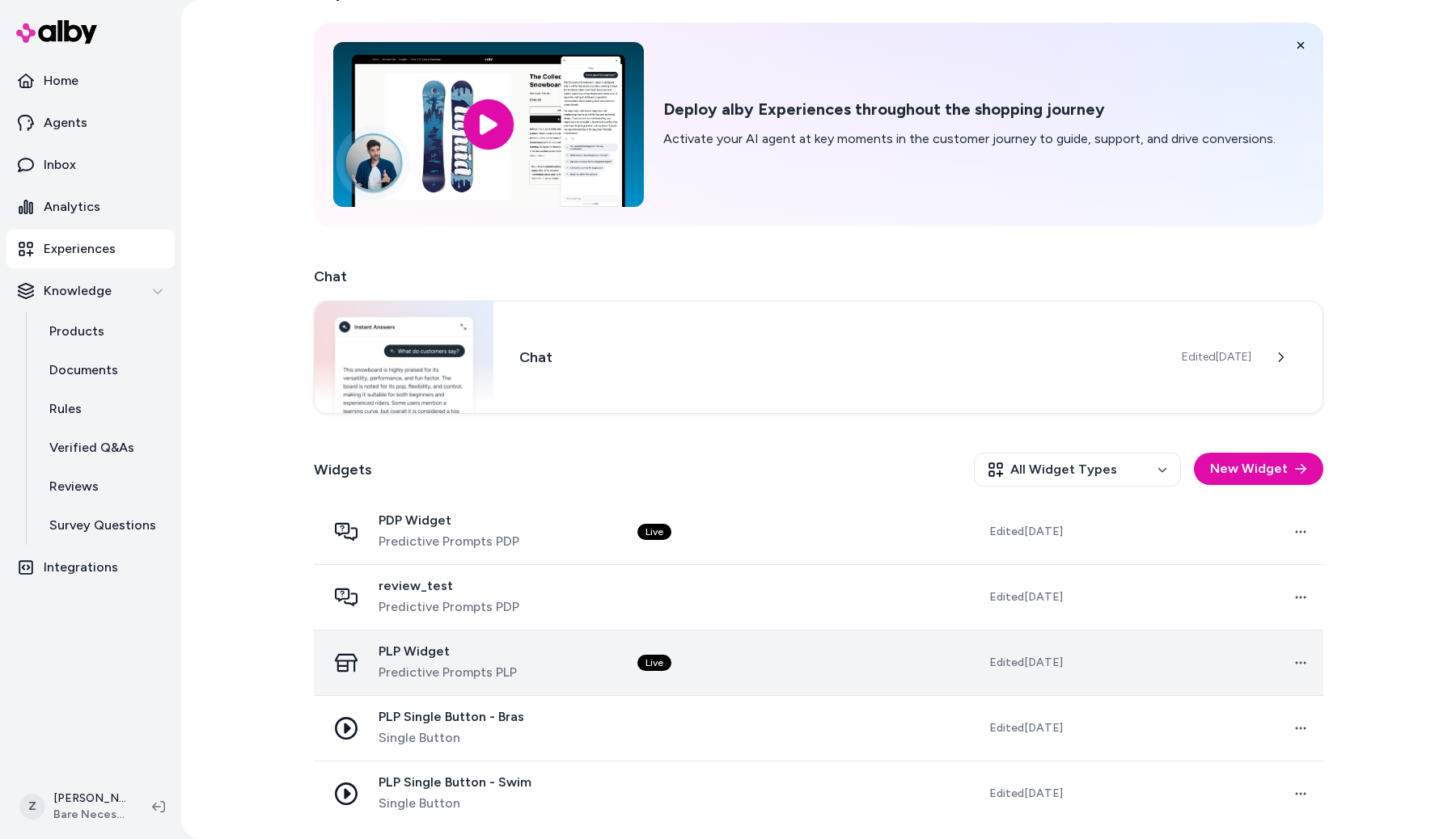
click at [525, 659] on div "PLP Widget Predictive Prompts PLP" at bounding box center [469, 663] width 285 height 39
click at [559, 661] on div "PLP Widget Predictive Prompts PLP" at bounding box center [469, 663] width 285 height 39
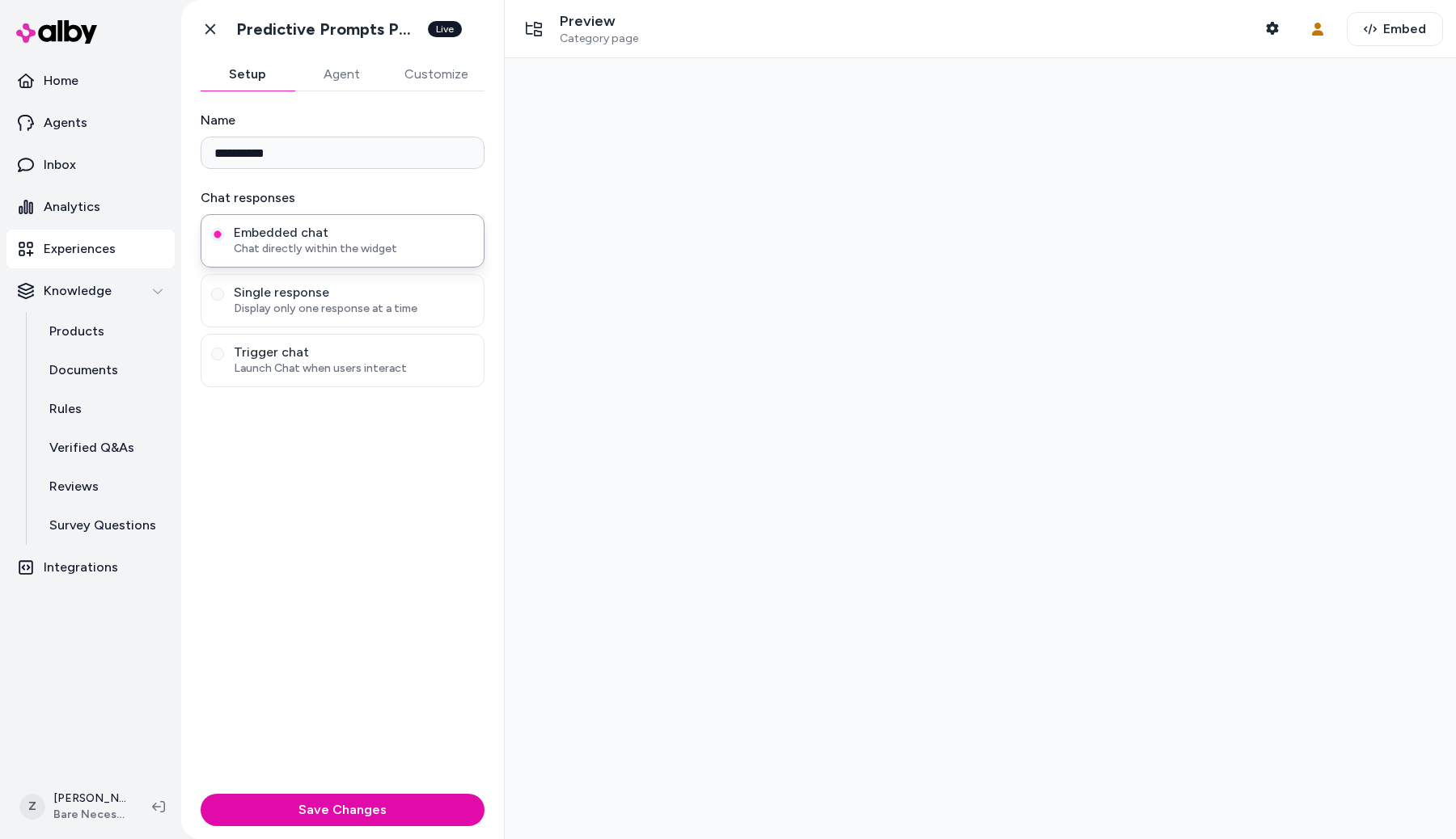
click at [337, 59] on button "Agent" at bounding box center [341, 74] width 94 height 32
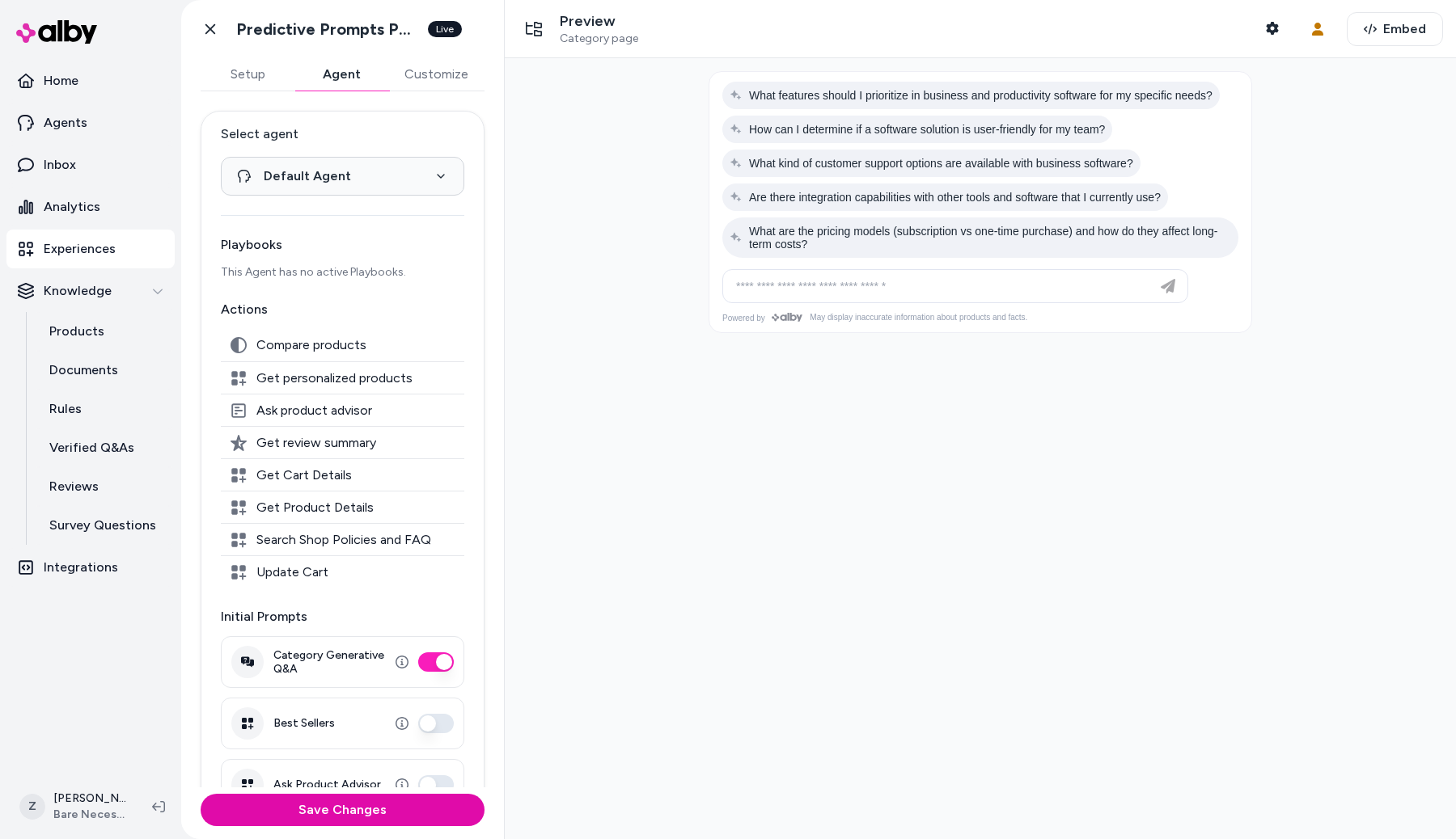
scroll to position [41, 0]
